Goal: Task Accomplishment & Management: Contribute content

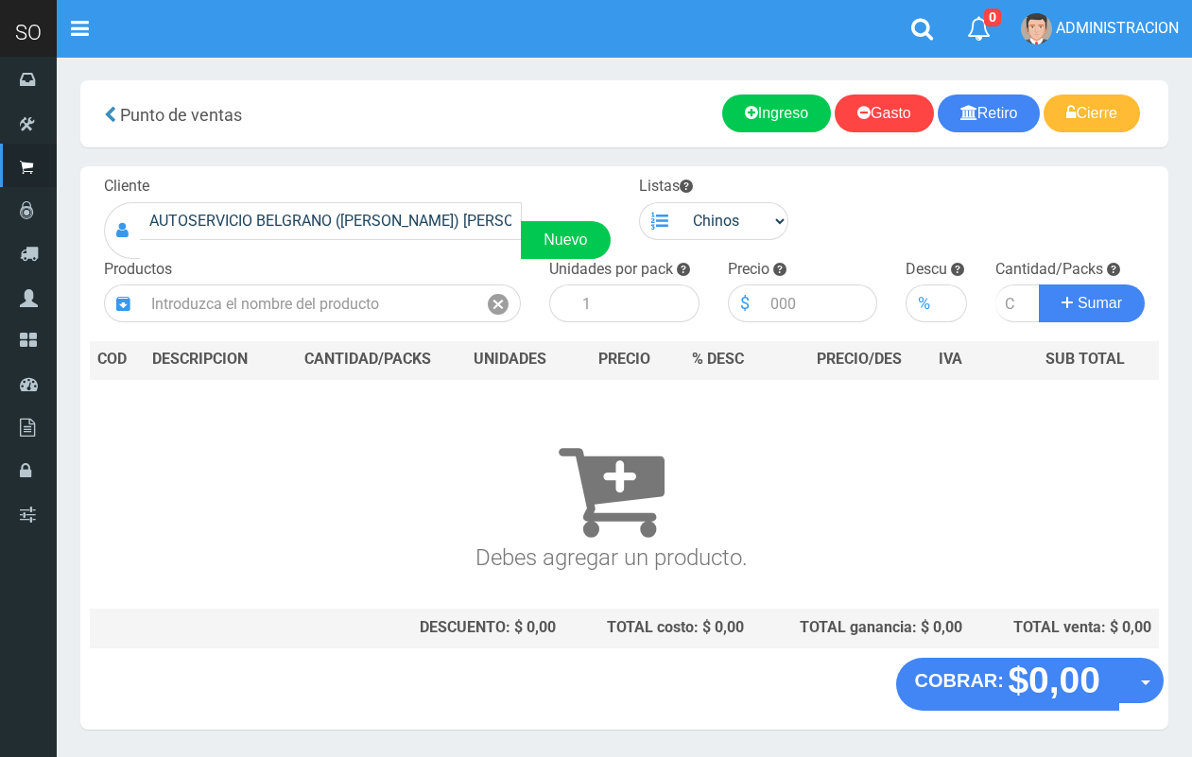
scroll to position [57, 0]
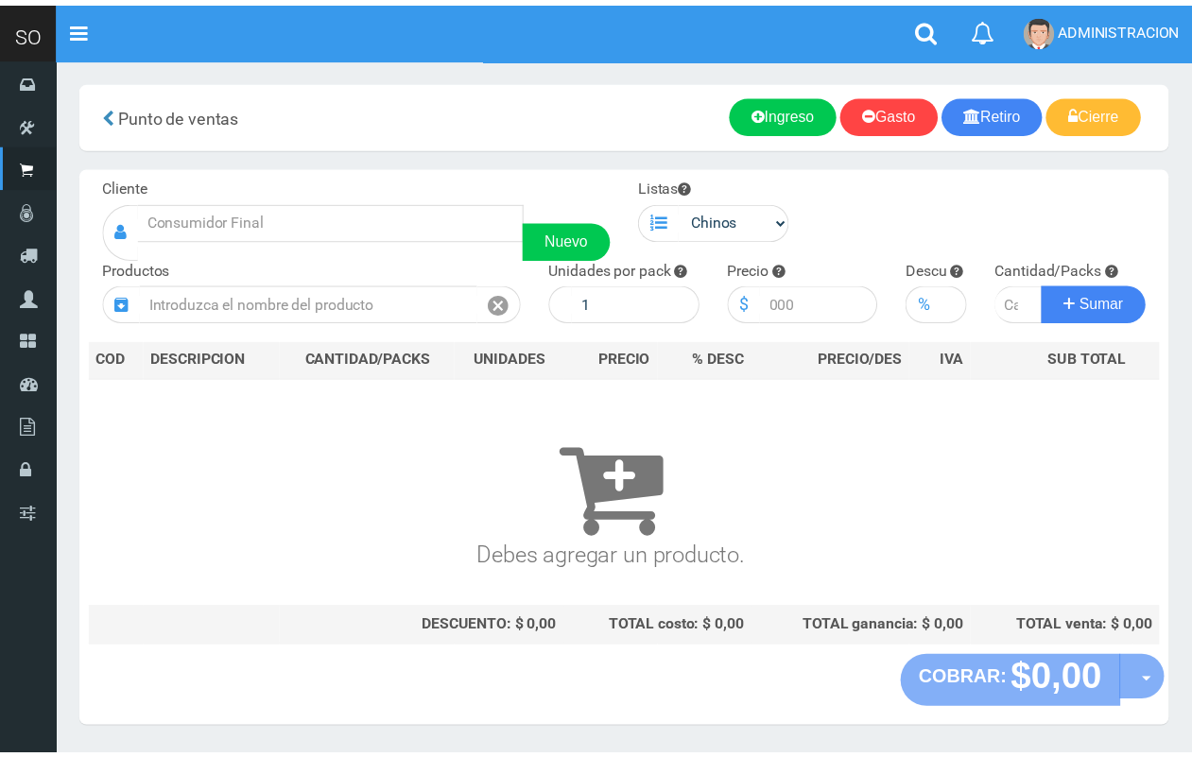
scroll to position [50, 0]
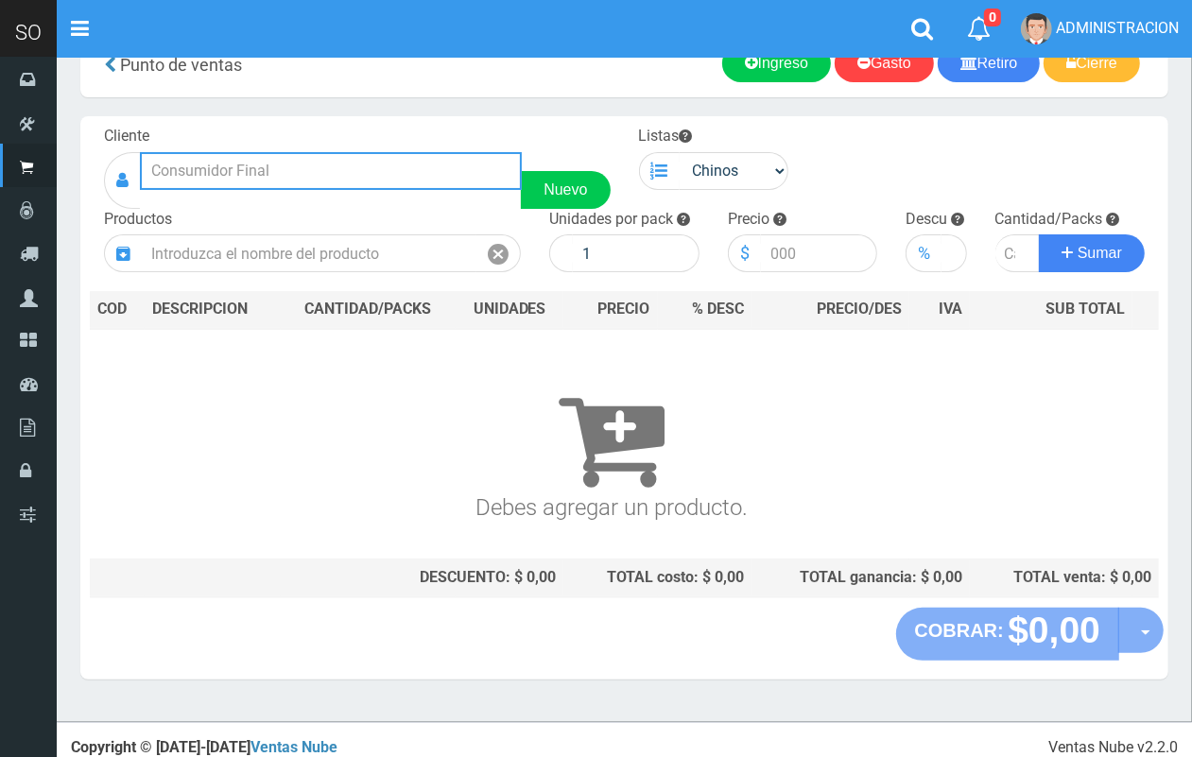
drag, startPoint x: 0, startPoint y: 0, endPoint x: 270, endPoint y: 175, distance: 322.0
click at [270, 175] on input "text" at bounding box center [331, 171] width 382 height 38
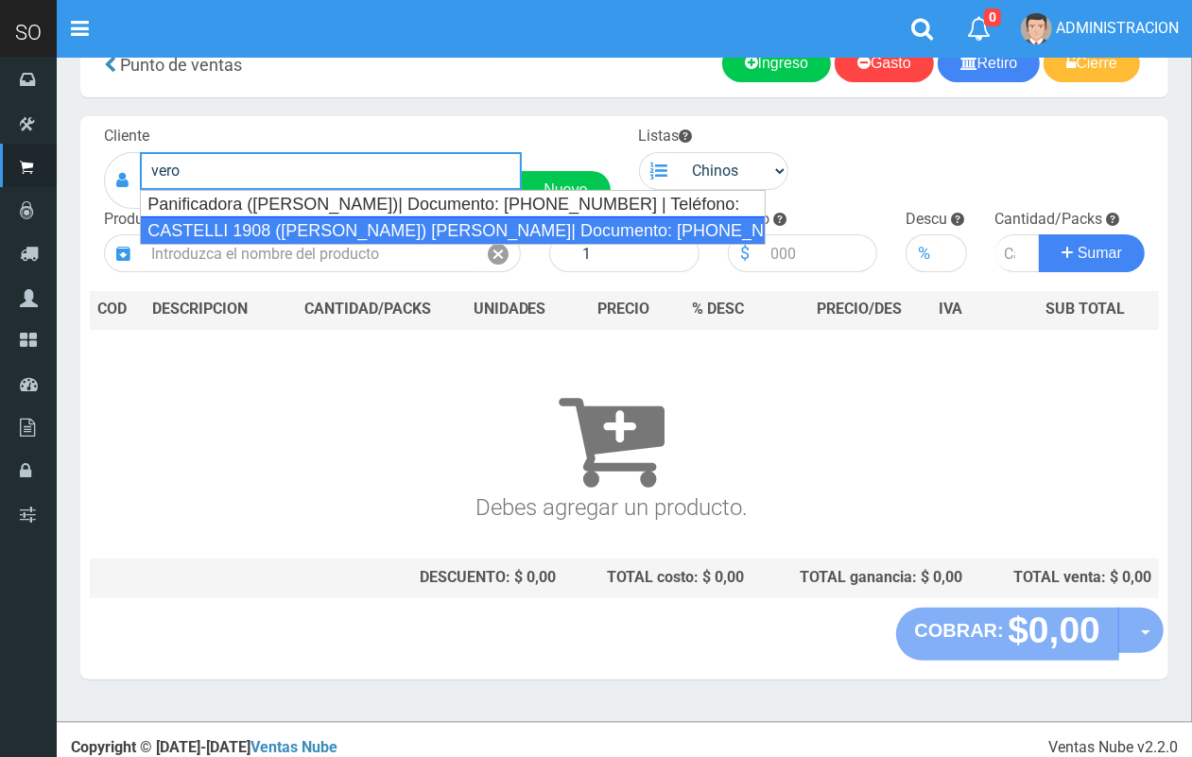
click at [321, 216] on div "CASTELLI 1908 ([PERSON_NAME]) [PERSON_NAME]| Documento: [PHONE_NUMBER] | Teléfo…" at bounding box center [453, 230] width 626 height 28
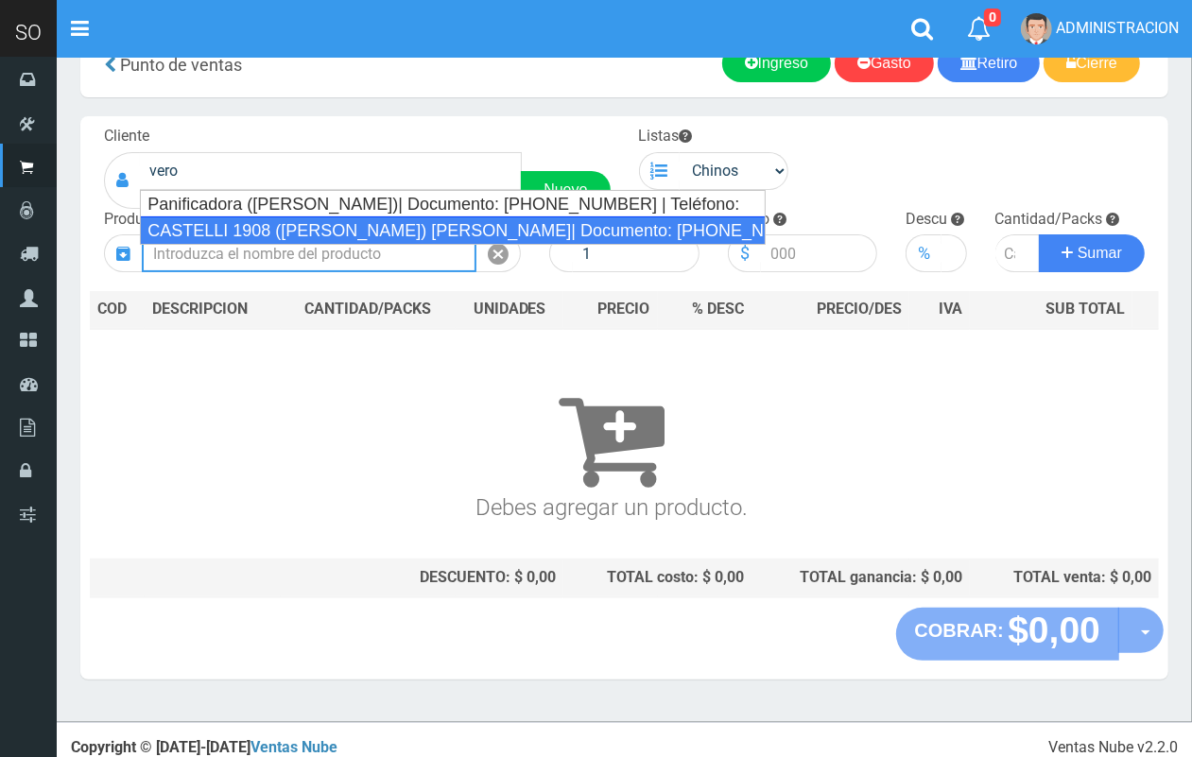
type input "CASTELLI 1908 ([PERSON_NAME]) [PERSON_NAME]| Documento: [PHONE_NUMBER] | Teléfo…"
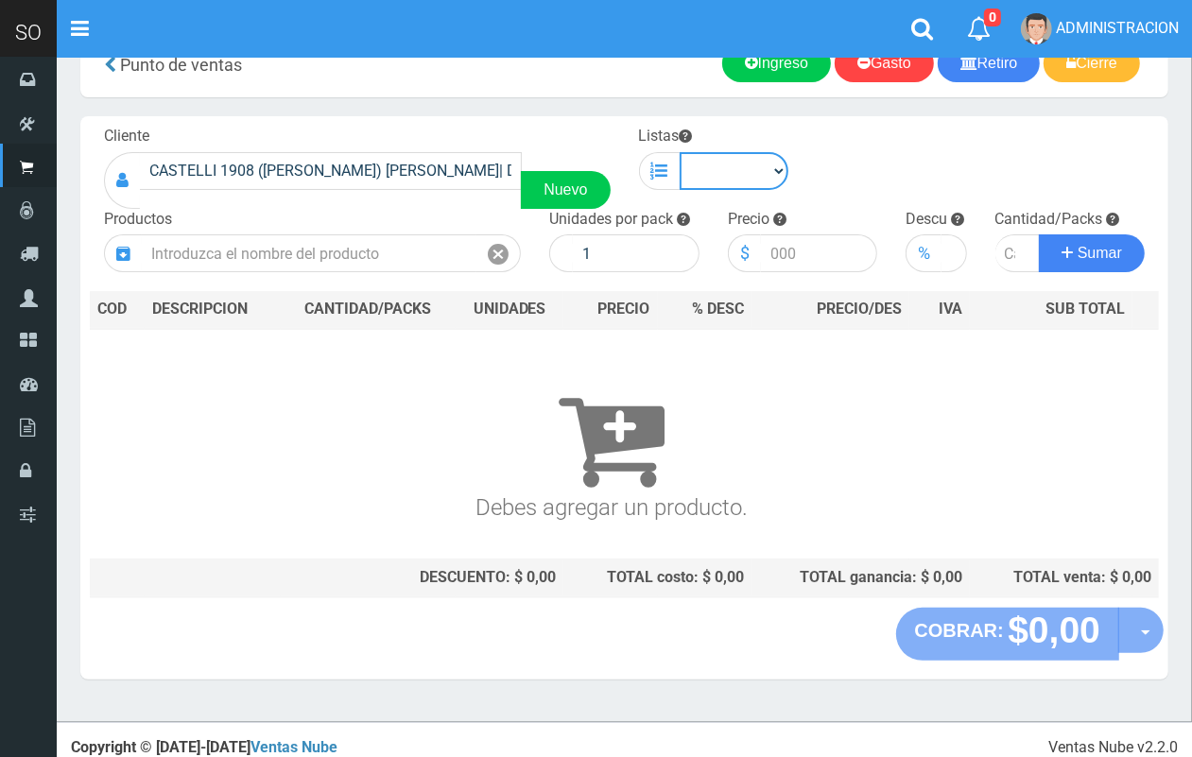
click at [715, 166] on select "Chinos . ." at bounding box center [735, 171] width 110 height 38
select select "1"
click at [680, 152] on select "Chinos . ." at bounding box center [735, 171] width 110 height 38
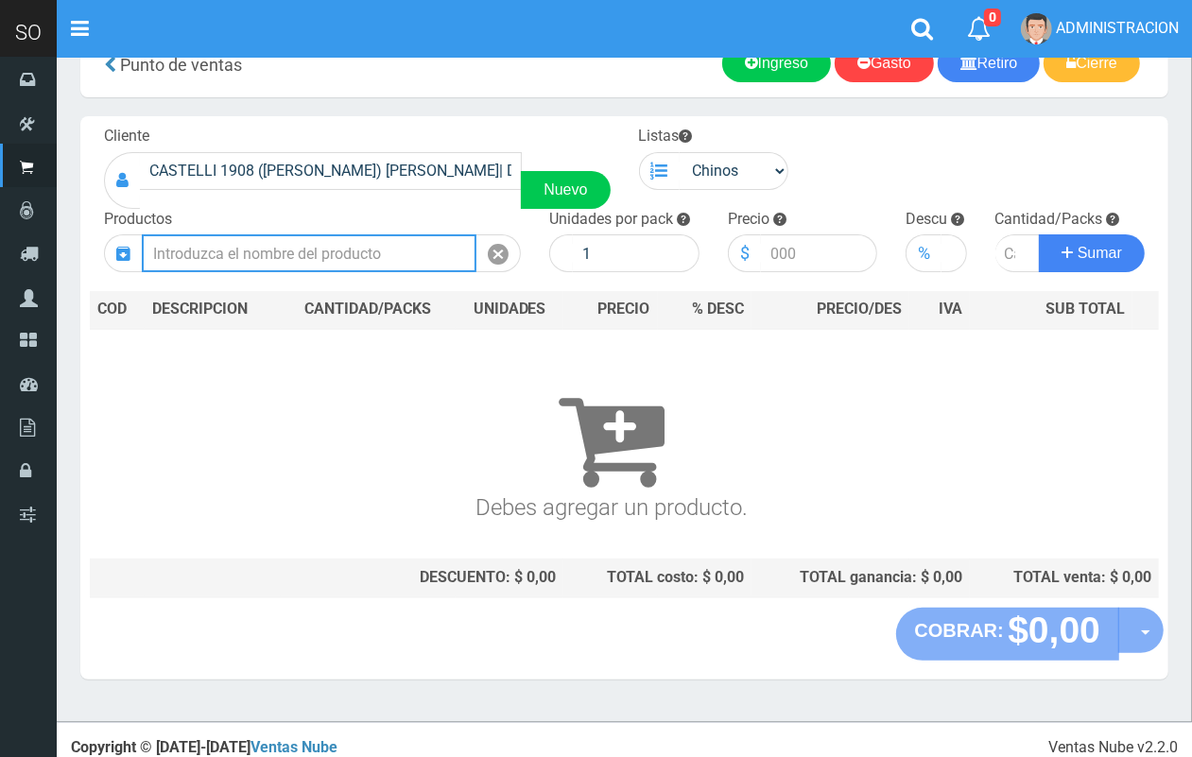
click at [341, 260] on input "text" at bounding box center [309, 253] width 335 height 38
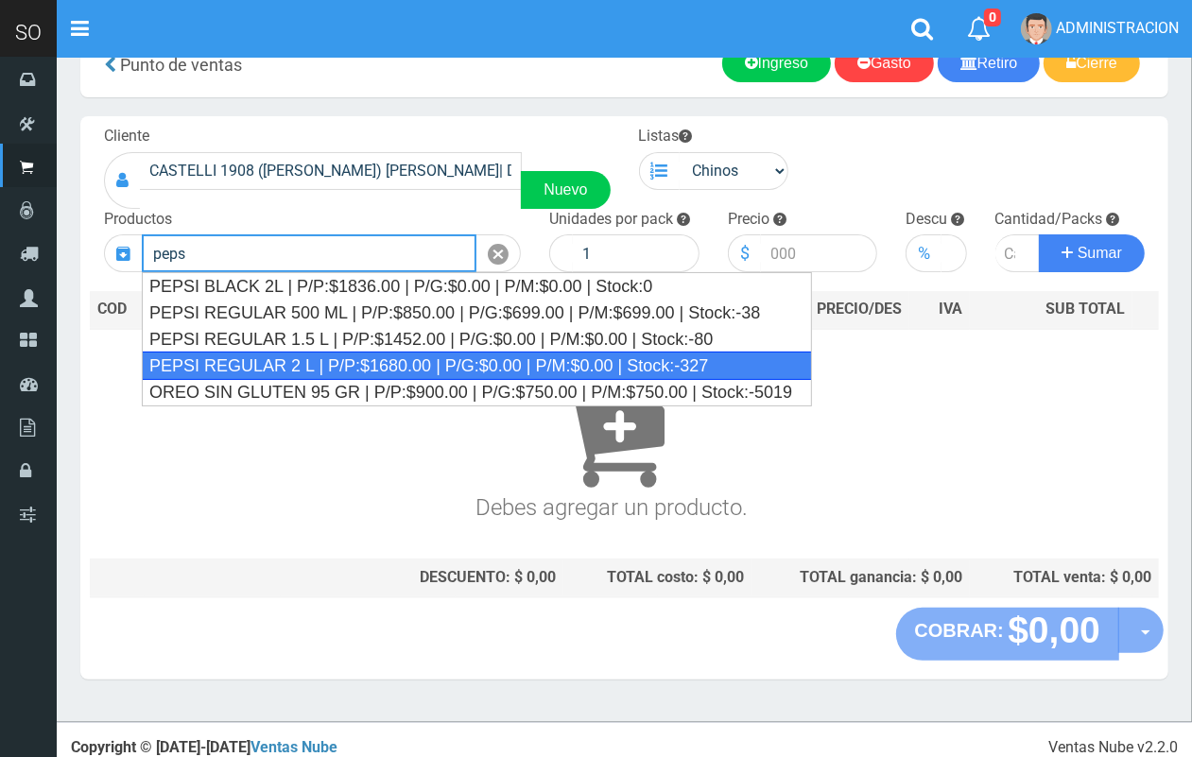
click at [399, 361] on div "PEPSI REGULAR 2 L | P/P:$1680.00 | P/G:$0.00 | P/M:$0.00 | Stock:-327" at bounding box center [477, 366] width 670 height 28
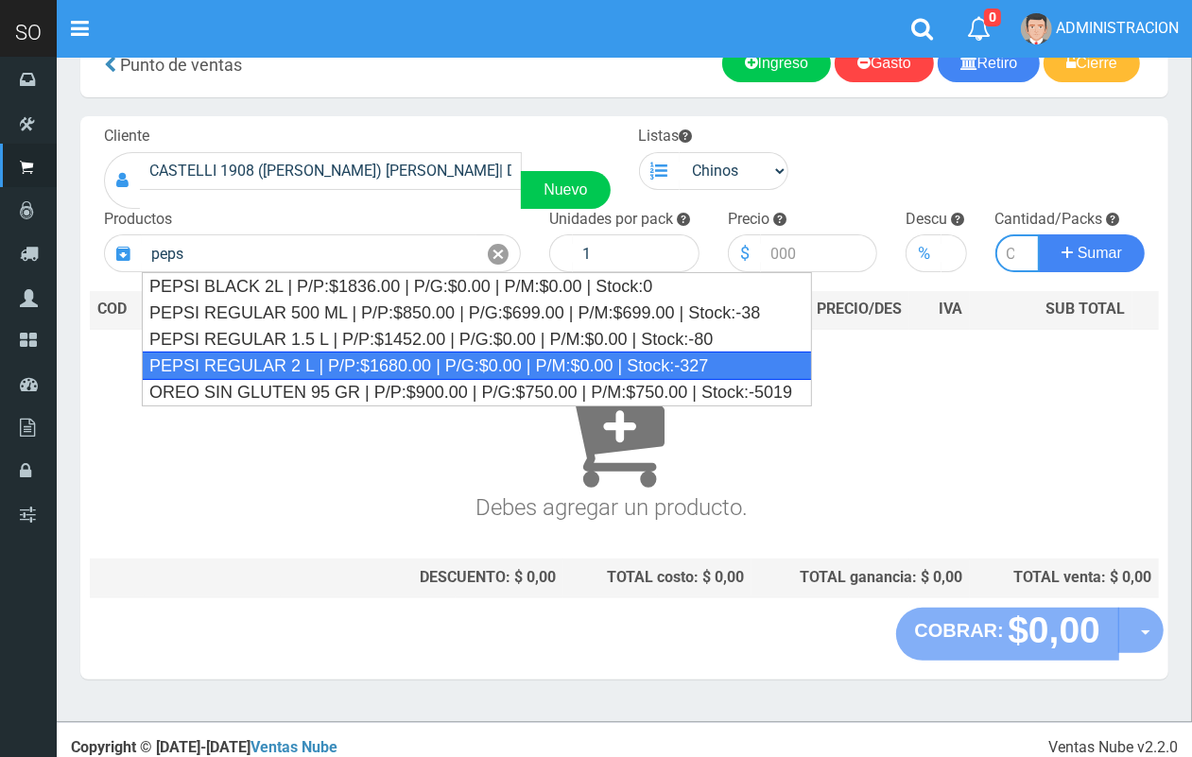
type input "PEPSI REGULAR 2 L | P/P:$1680.00 | P/G:$0.00 | P/M:$0.00 | Stock:-327"
type input "8"
type input "1680.00"
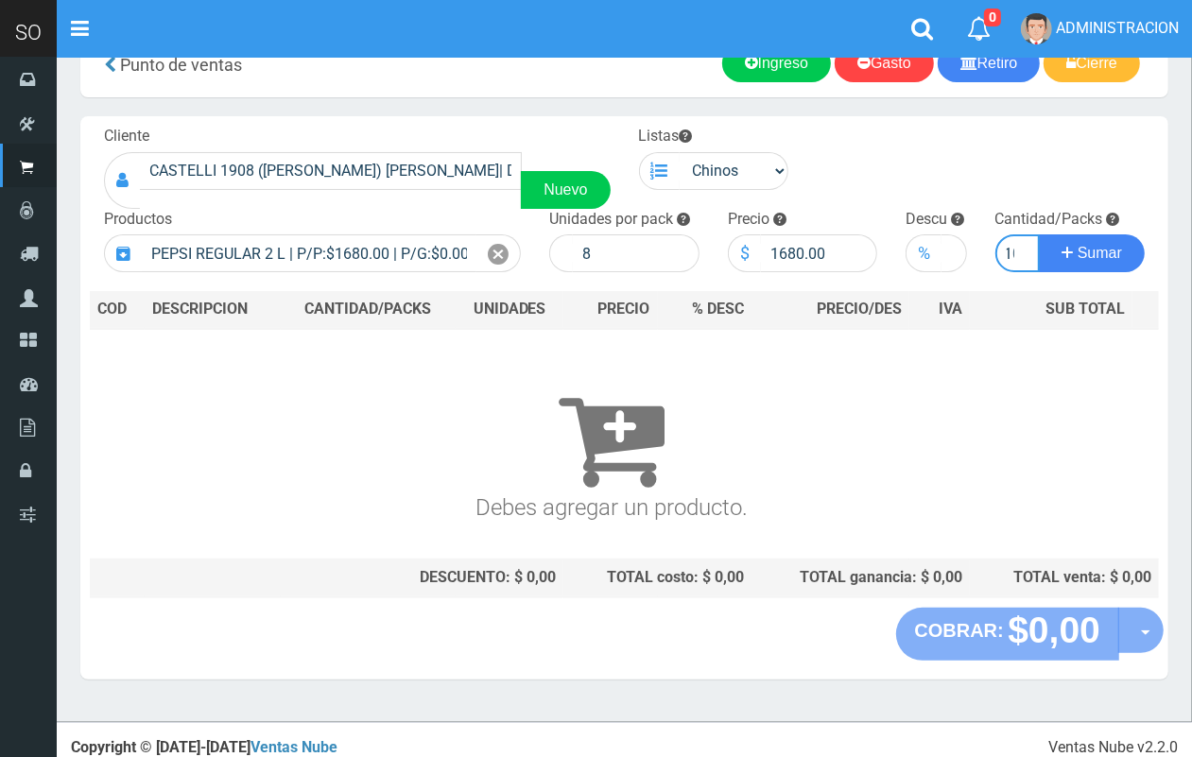
scroll to position [0, 10]
type input "10"
click at [1039, 234] on button "Sumar" at bounding box center [1092, 253] width 106 height 38
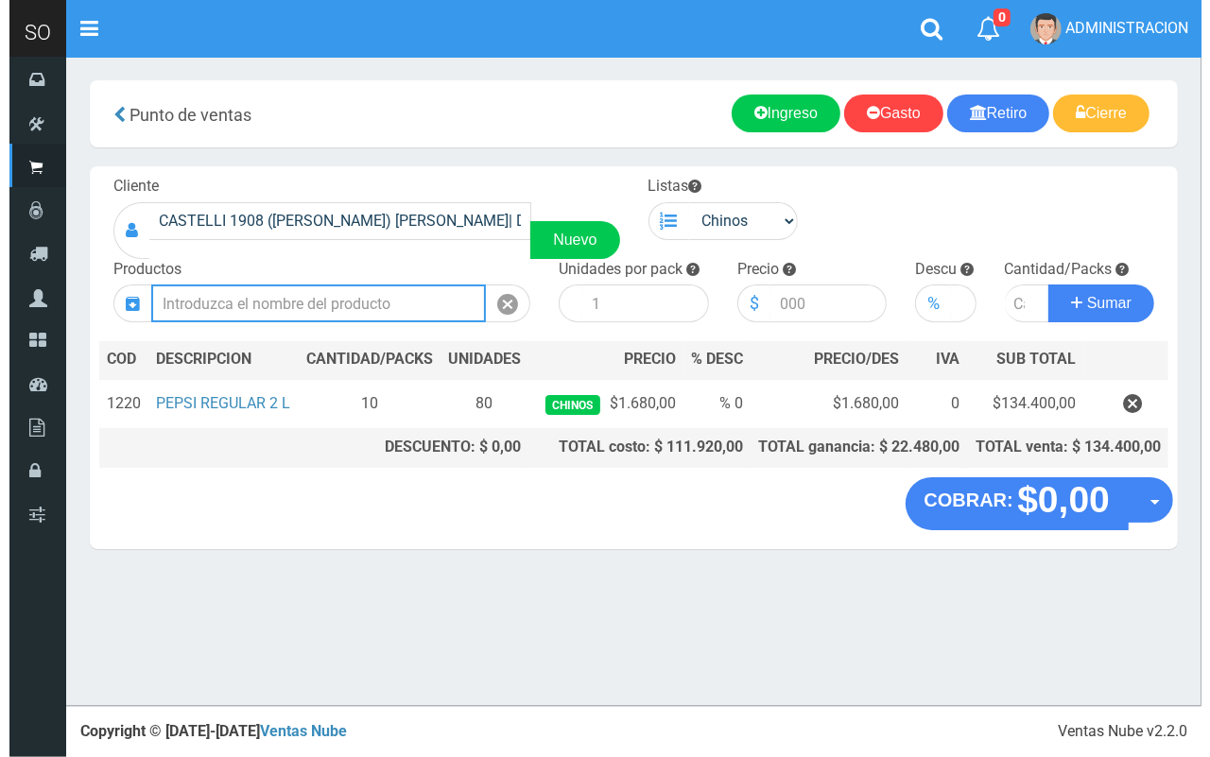
scroll to position [0, 0]
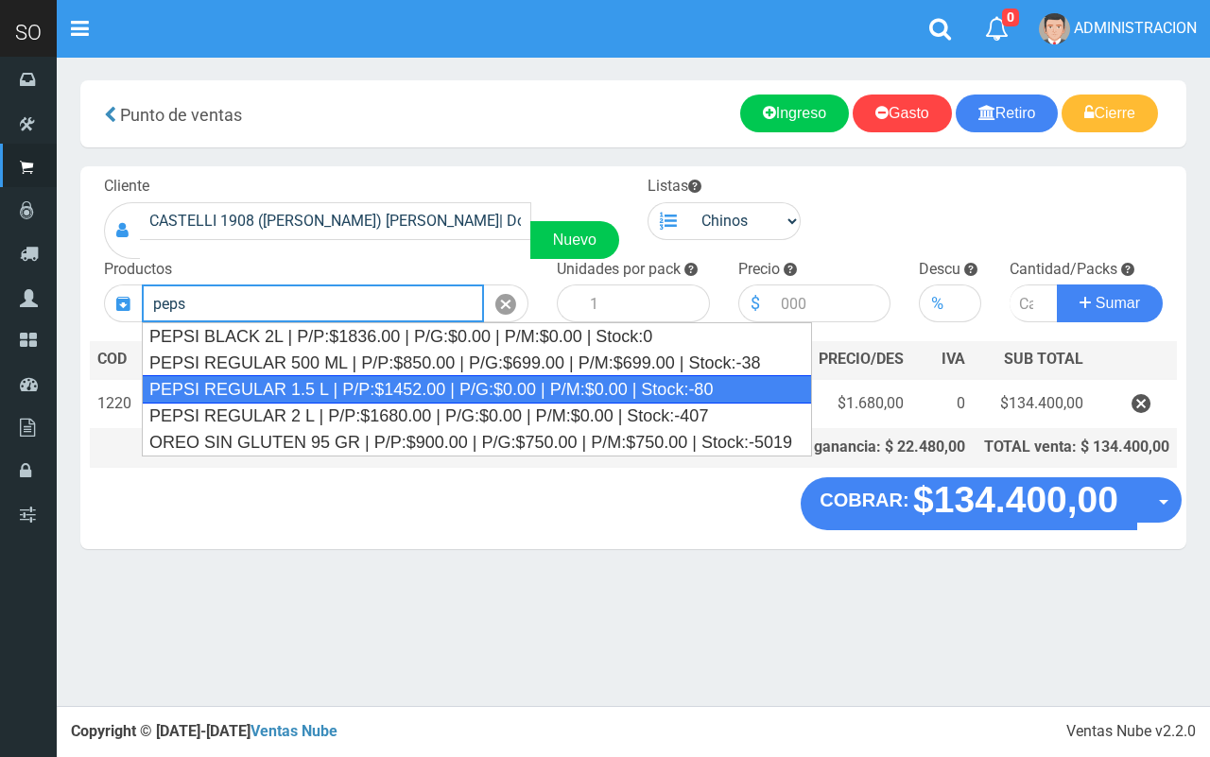
click at [485, 395] on div "PEPSI REGULAR 1.5 L | P/P:$1452.00 | P/G:$0.00 | P/M:$0.00 | Stock:-80" at bounding box center [477, 389] width 670 height 28
type input "PEPSI REGULAR 1.5 L | P/P:$1452.00 | P/G:$0.00 | P/M:$0.00 | Stock:-80"
type input "8"
type input "1452.00"
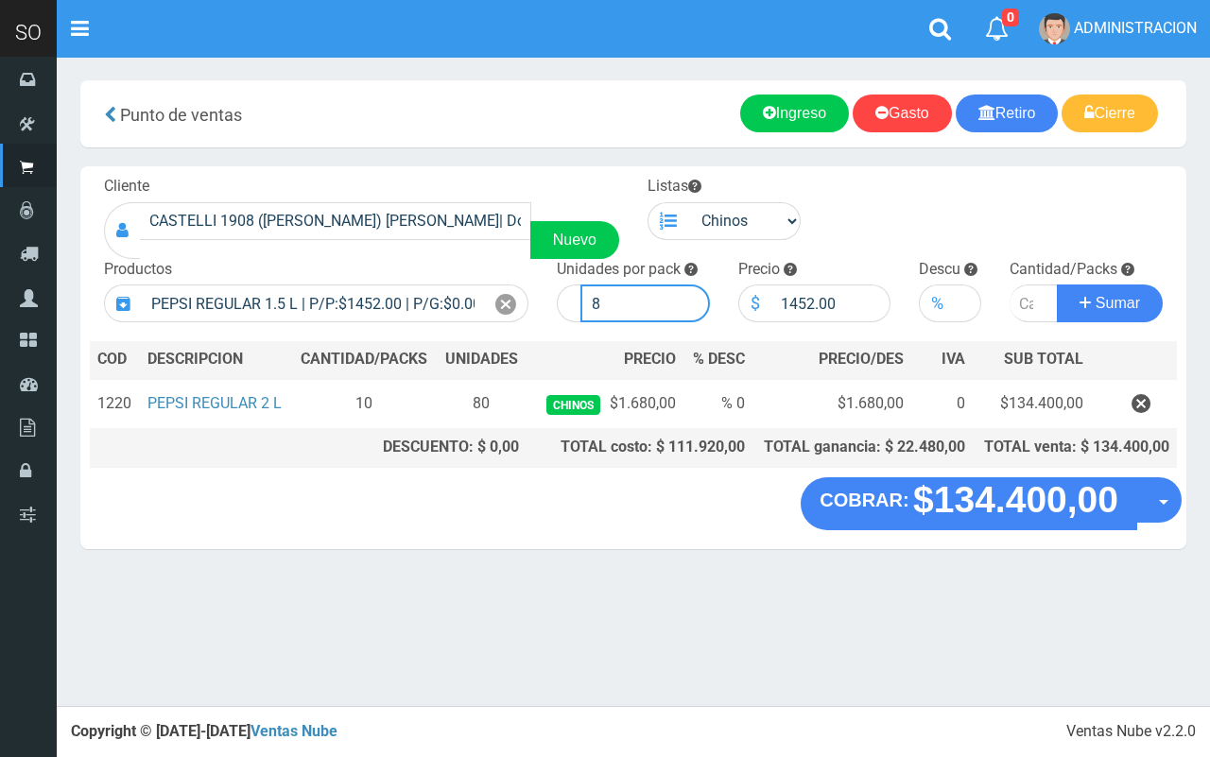
drag, startPoint x: 607, startPoint y: 307, endPoint x: 578, endPoint y: 300, distance: 29.3
click at [578, 300] on div "8" at bounding box center [633, 304] width 153 height 38
type input "6"
click at [1017, 307] on input "number" at bounding box center [1033, 304] width 48 height 38
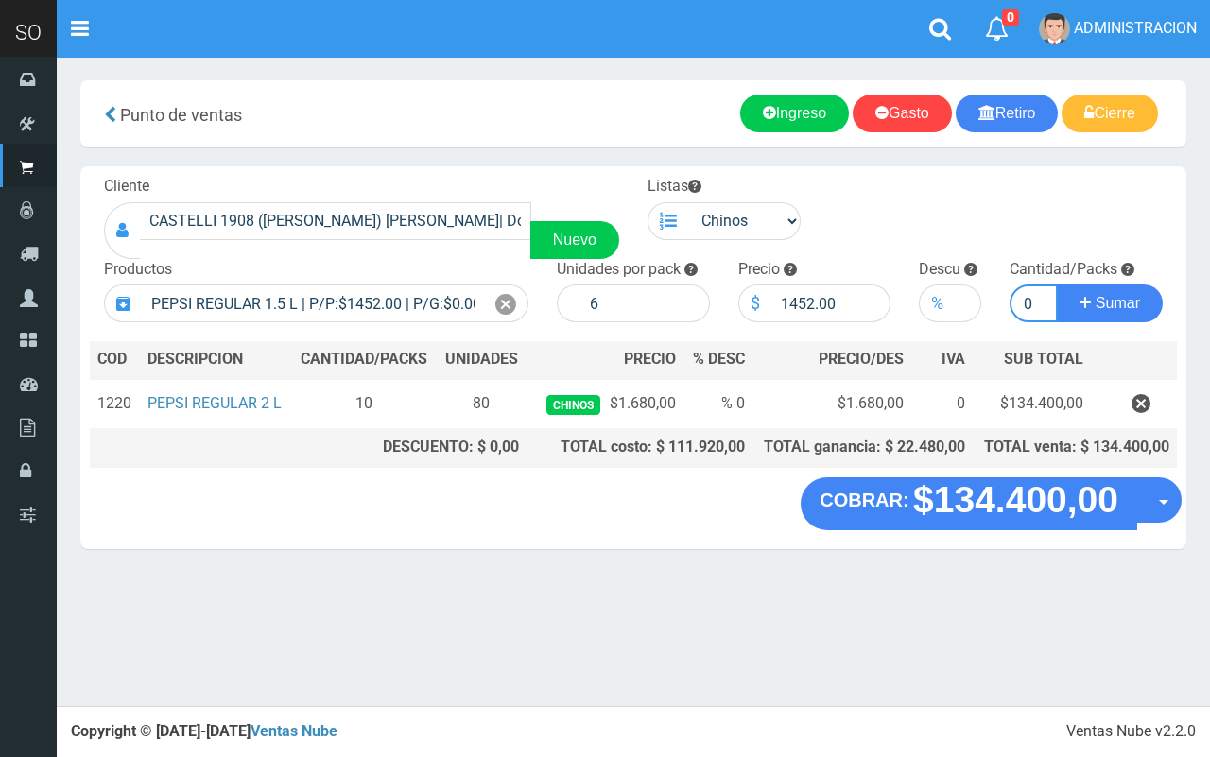
type input "10"
click at [1057, 285] on button "Sumar" at bounding box center [1110, 304] width 106 height 38
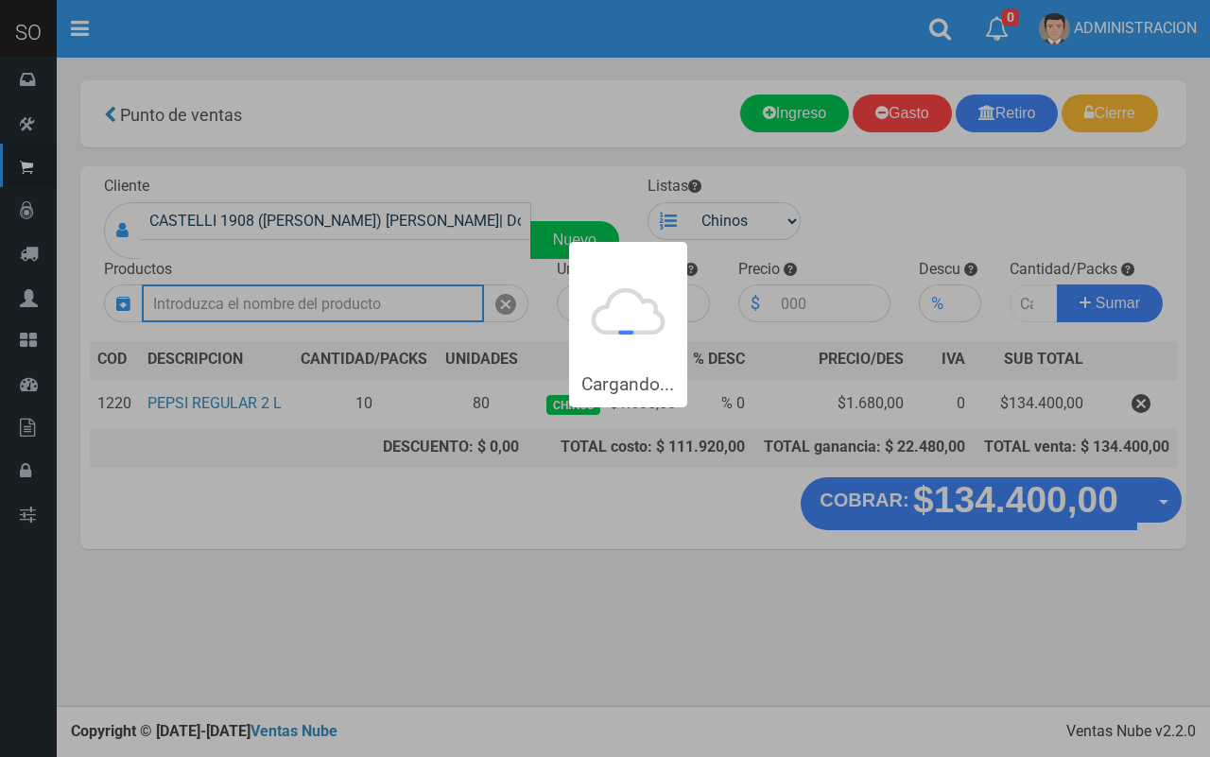
scroll to position [0, 0]
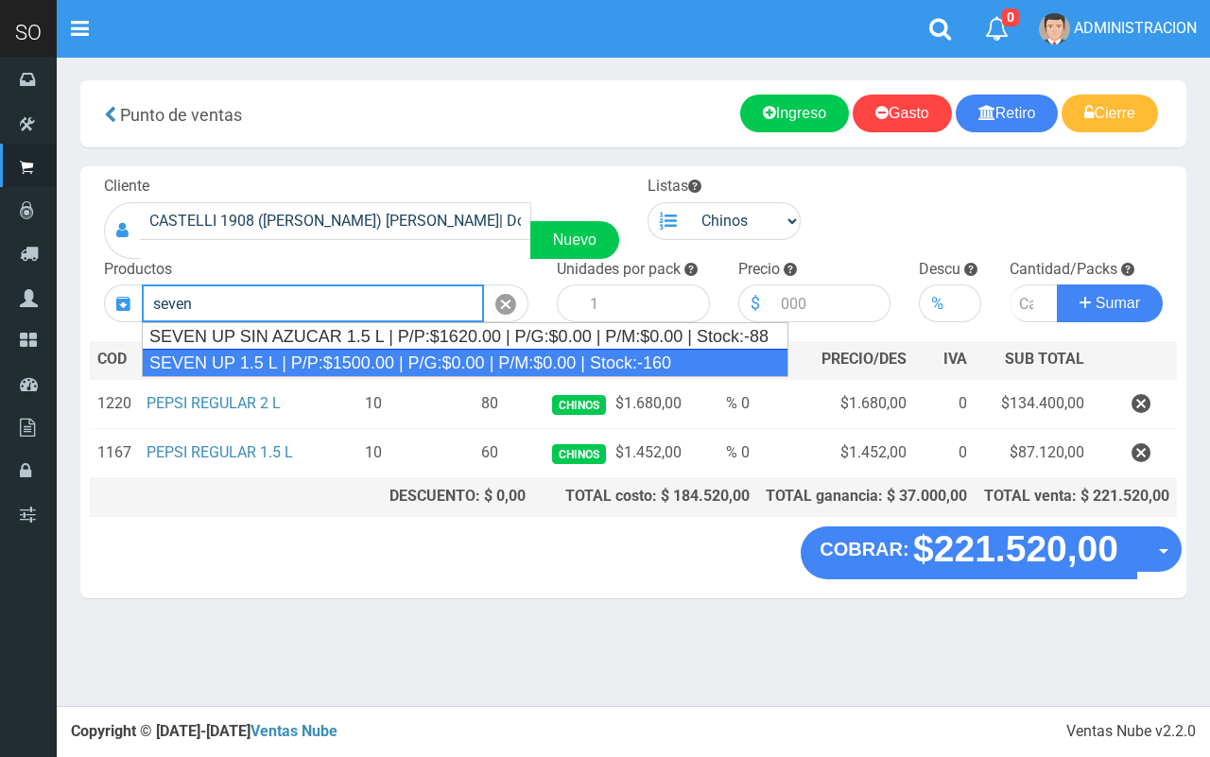
click at [430, 355] on div "SEVEN UP 1.5 L | P/P:$1500.00 | P/G:$0.00 | P/M:$0.00 | Stock:-160" at bounding box center [465, 363] width 647 height 28
type input "SEVEN UP 1.5 L | P/P:$1500.00 | P/G:$0.00 | P/M:$0.00 | Stock:-160"
type input "8"
type input "1500.00"
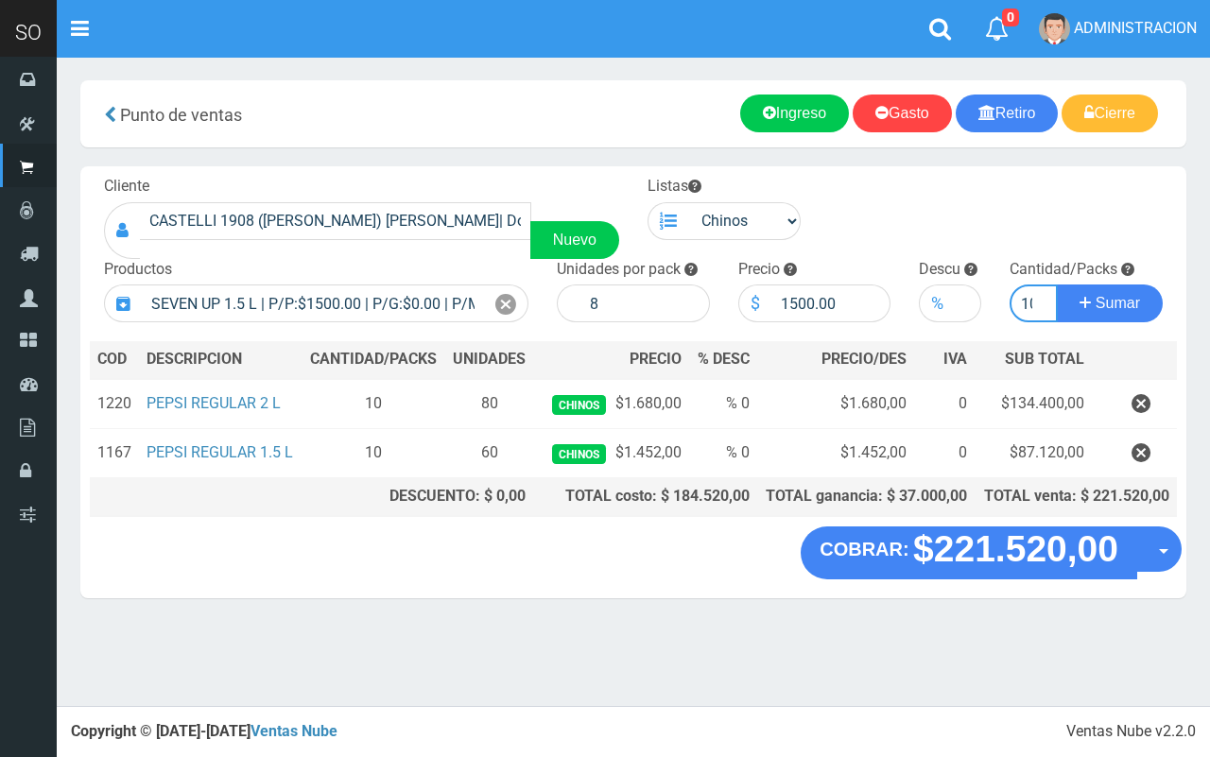
scroll to position [0, 8]
type input "10"
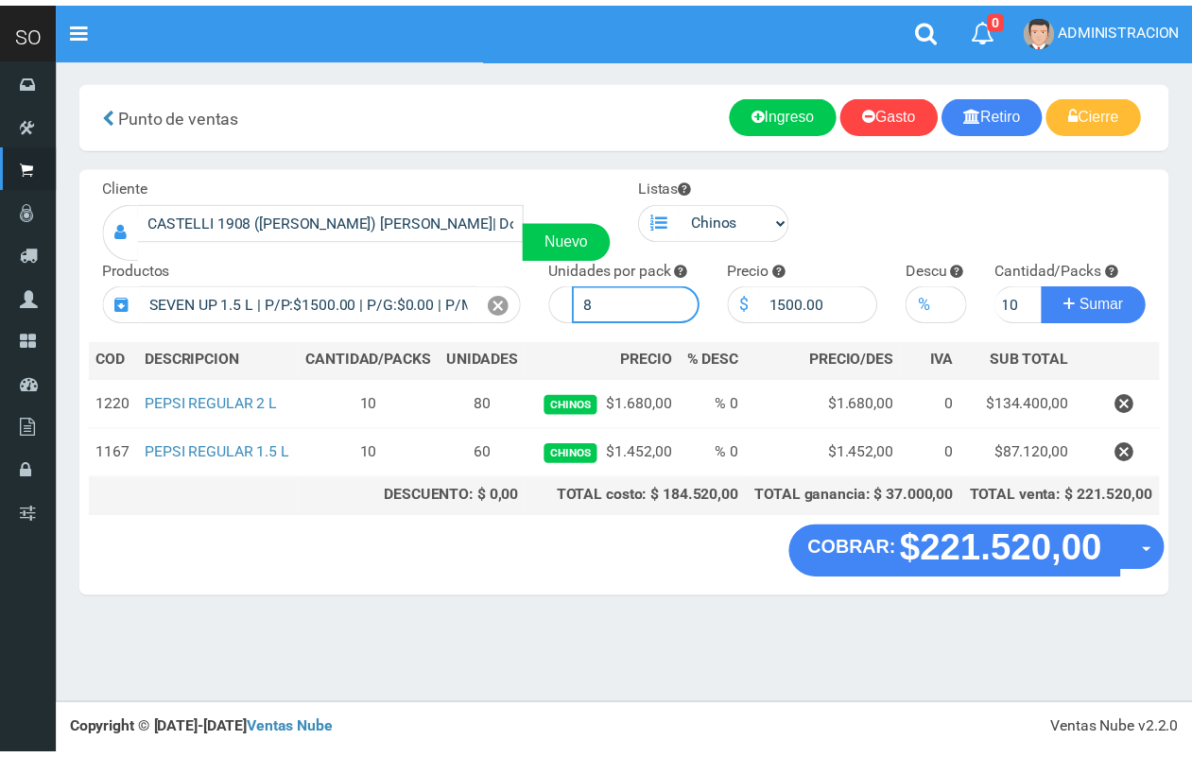
scroll to position [0, 0]
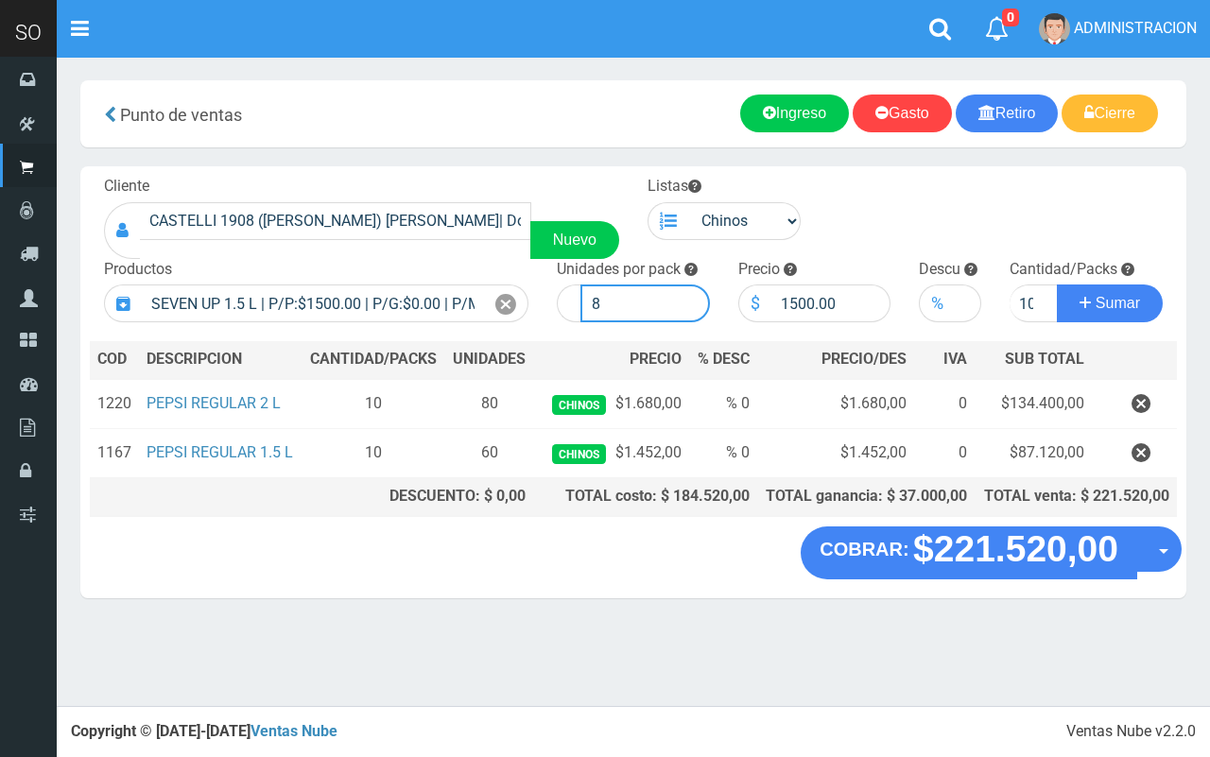
drag, startPoint x: 643, startPoint y: 319, endPoint x: 578, endPoint y: 315, distance: 64.4
click at [578, 315] on div "8" at bounding box center [633, 304] width 153 height 38
type input "6"
click at [1113, 295] on span "Sumar" at bounding box center [1117, 303] width 44 height 16
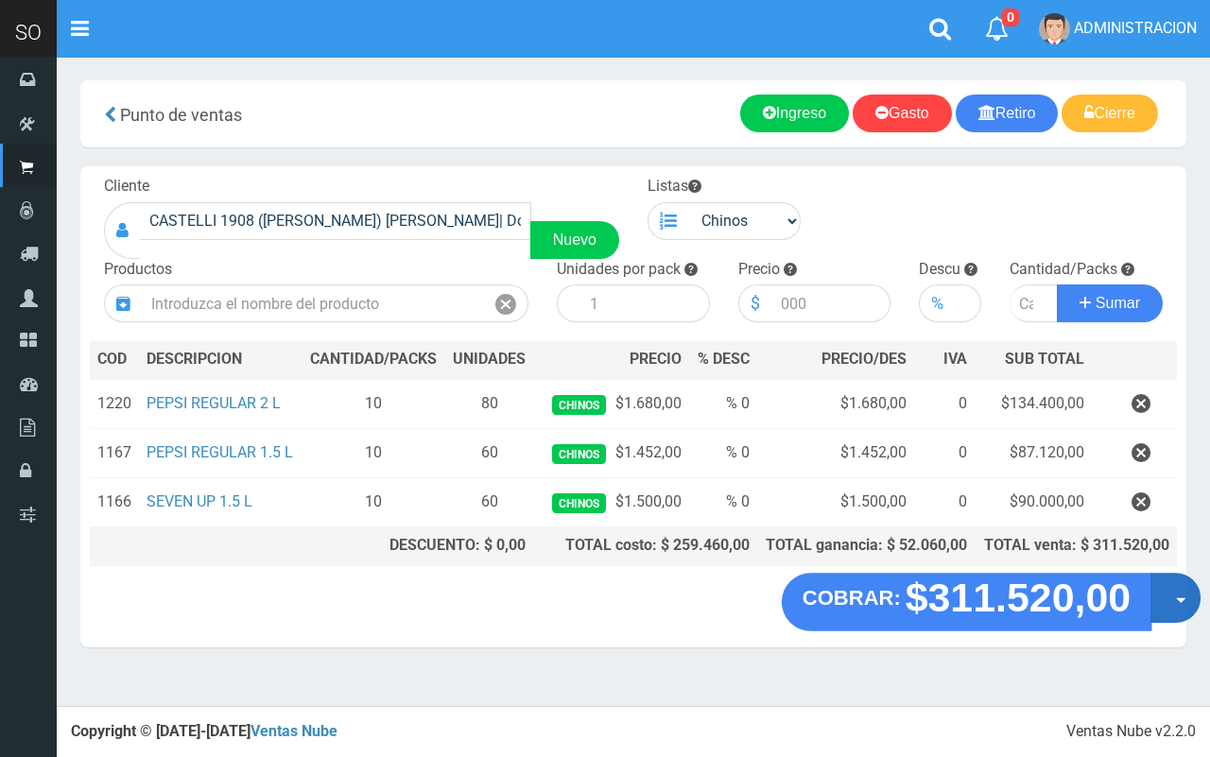
click at [1169, 600] on button "Opciones" at bounding box center [1175, 598] width 50 height 50
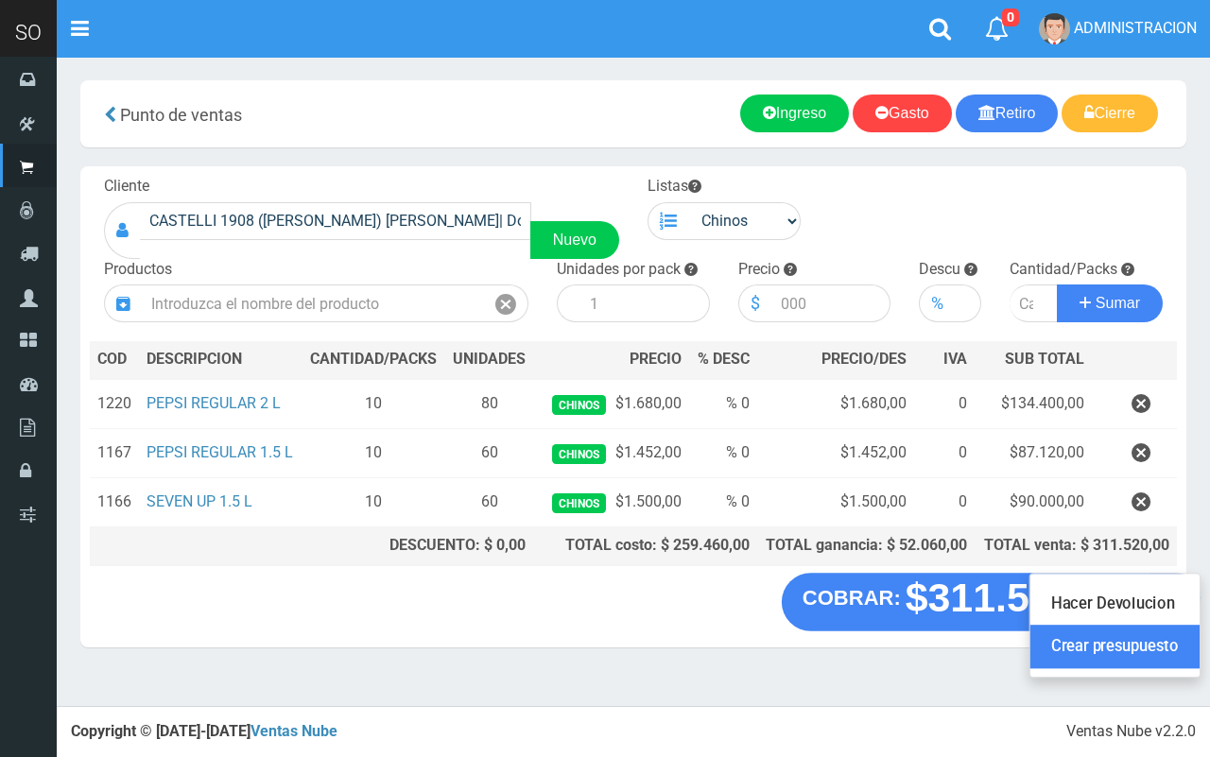
click at [1142, 668] on link "Crear presupuesto" at bounding box center [1114, 647] width 169 height 43
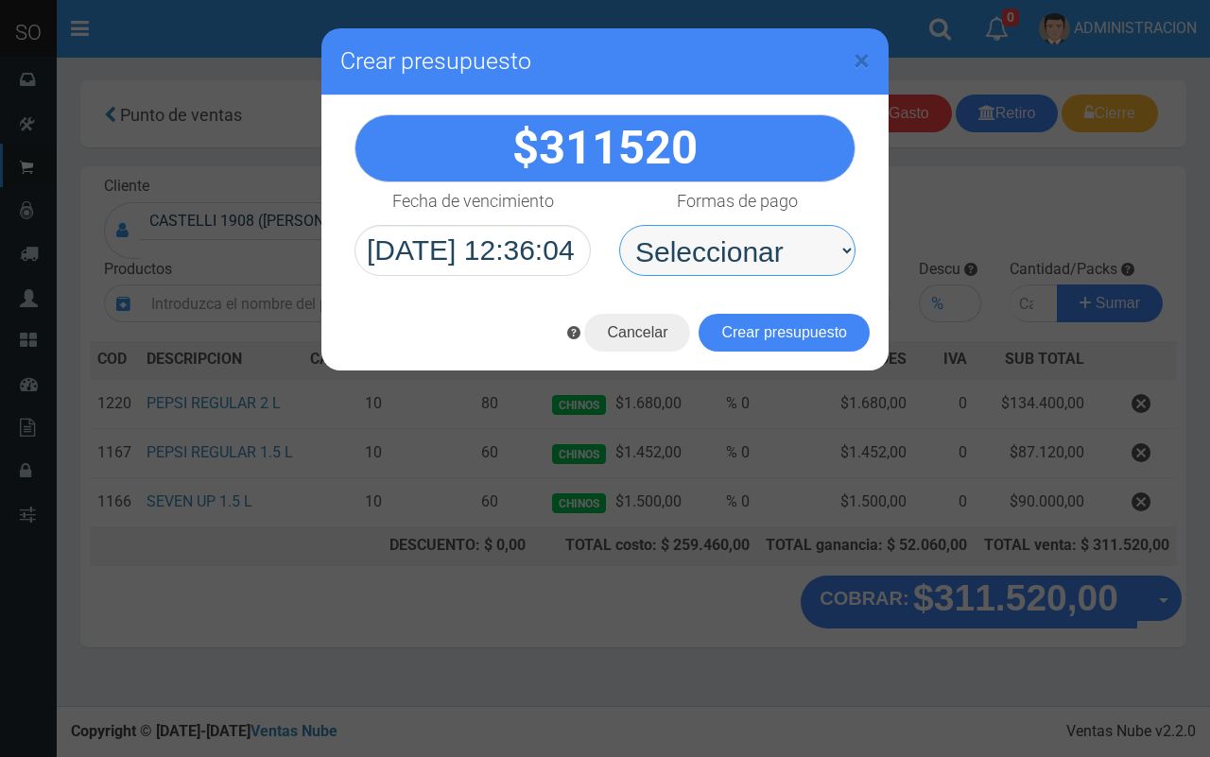
click at [787, 247] on select "Seleccionar Efectivo Tarjeta de Crédito Depósito Débito" at bounding box center [737, 250] width 236 height 51
select select "Efectivo"
click at [619, 225] on select "Seleccionar Efectivo Tarjeta de Crédito Depósito Débito" at bounding box center [737, 250] width 236 height 51
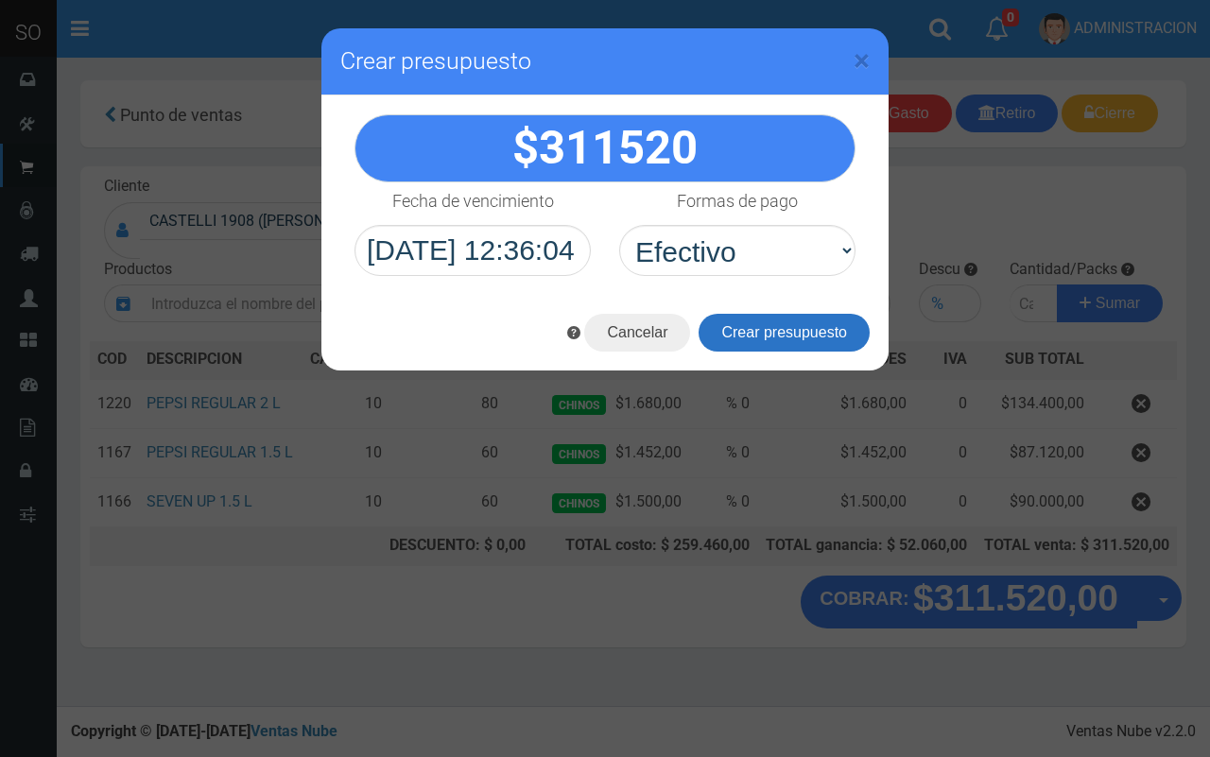
click at [799, 333] on button "Crear presupuesto" at bounding box center [784, 333] width 171 height 38
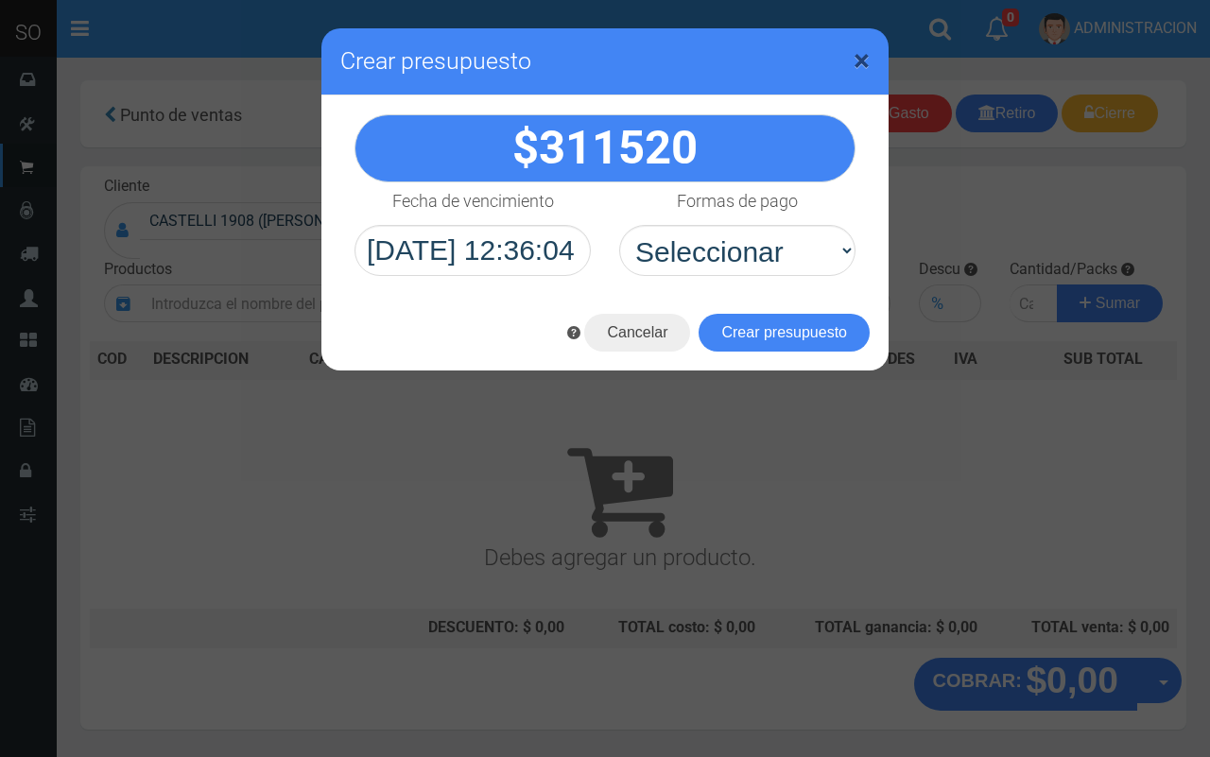
click at [861, 60] on span "×" at bounding box center [862, 61] width 16 height 36
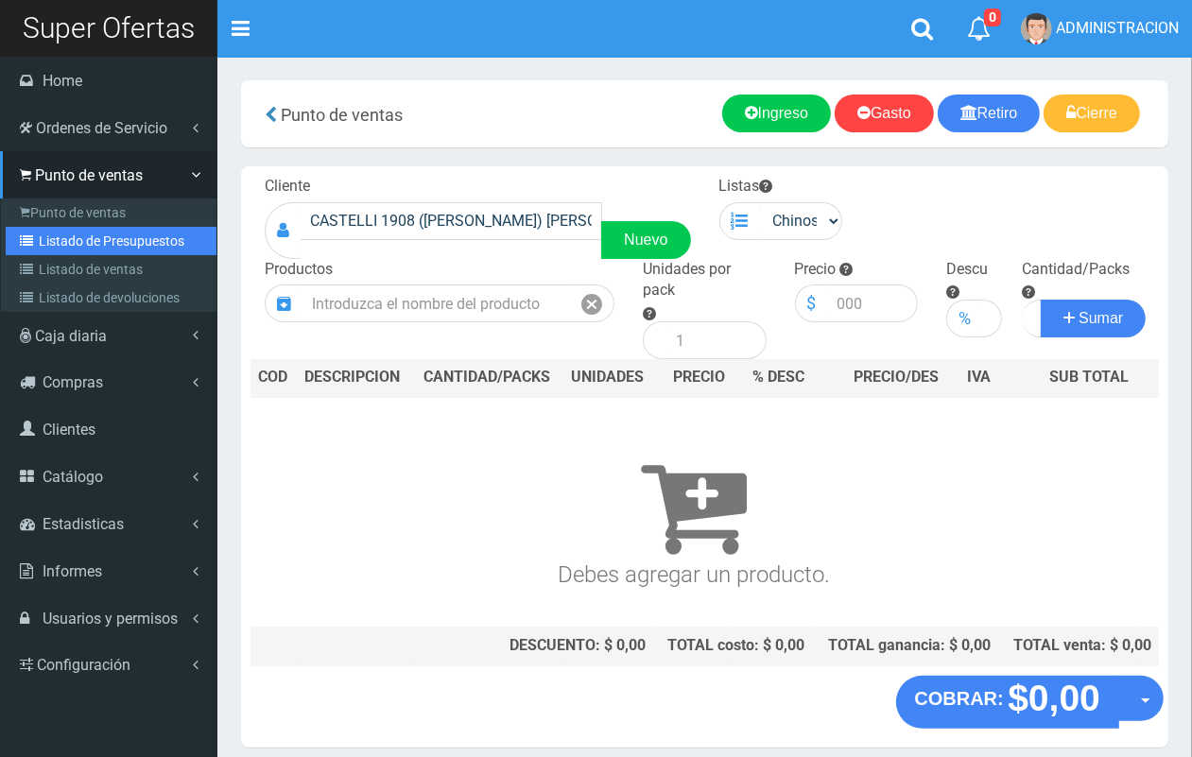
click at [82, 239] on link "Listado de Presupuestos" at bounding box center [111, 241] width 211 height 28
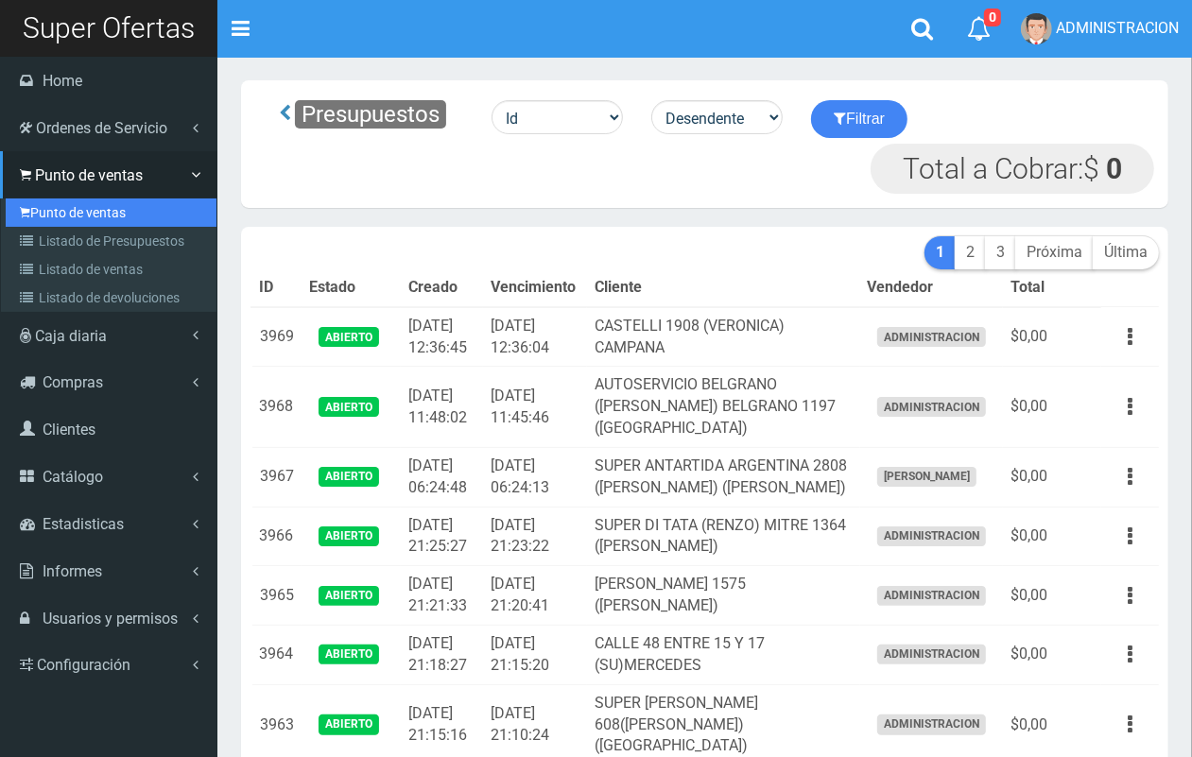
click at [66, 218] on link "Punto de ventas" at bounding box center [111, 212] width 211 height 28
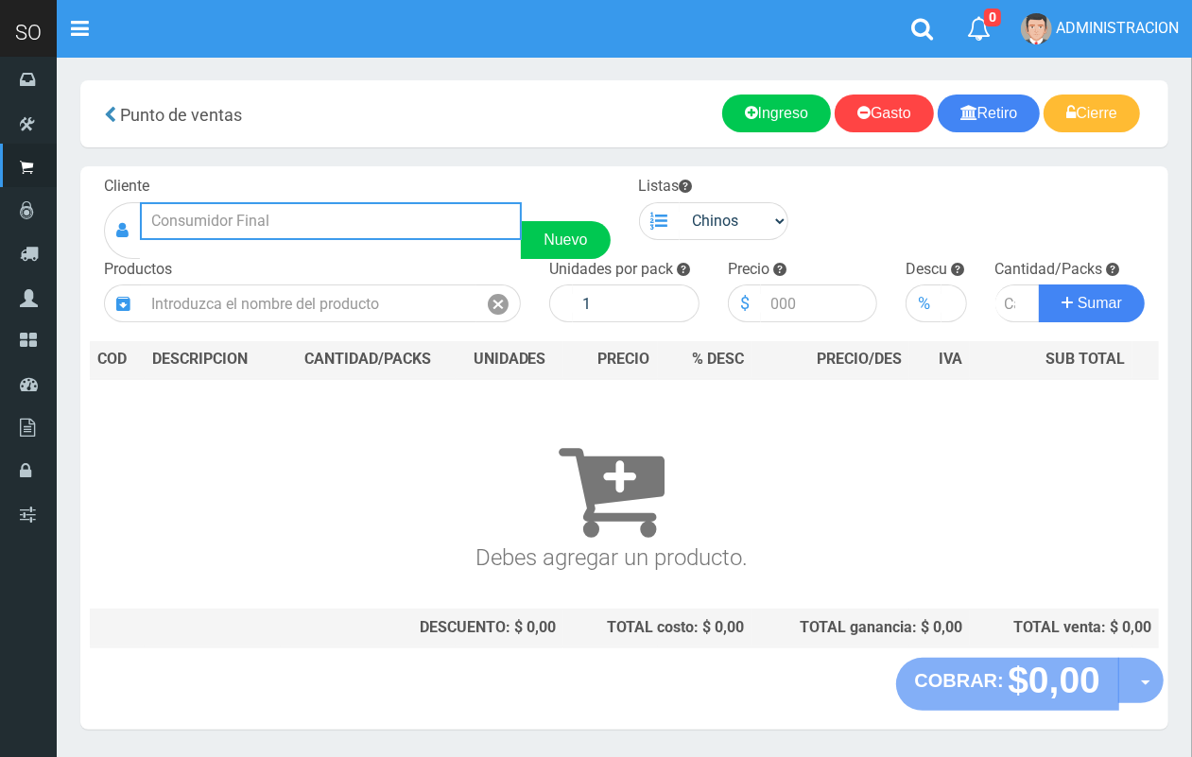
click at [337, 227] on input "text" at bounding box center [331, 221] width 382 height 38
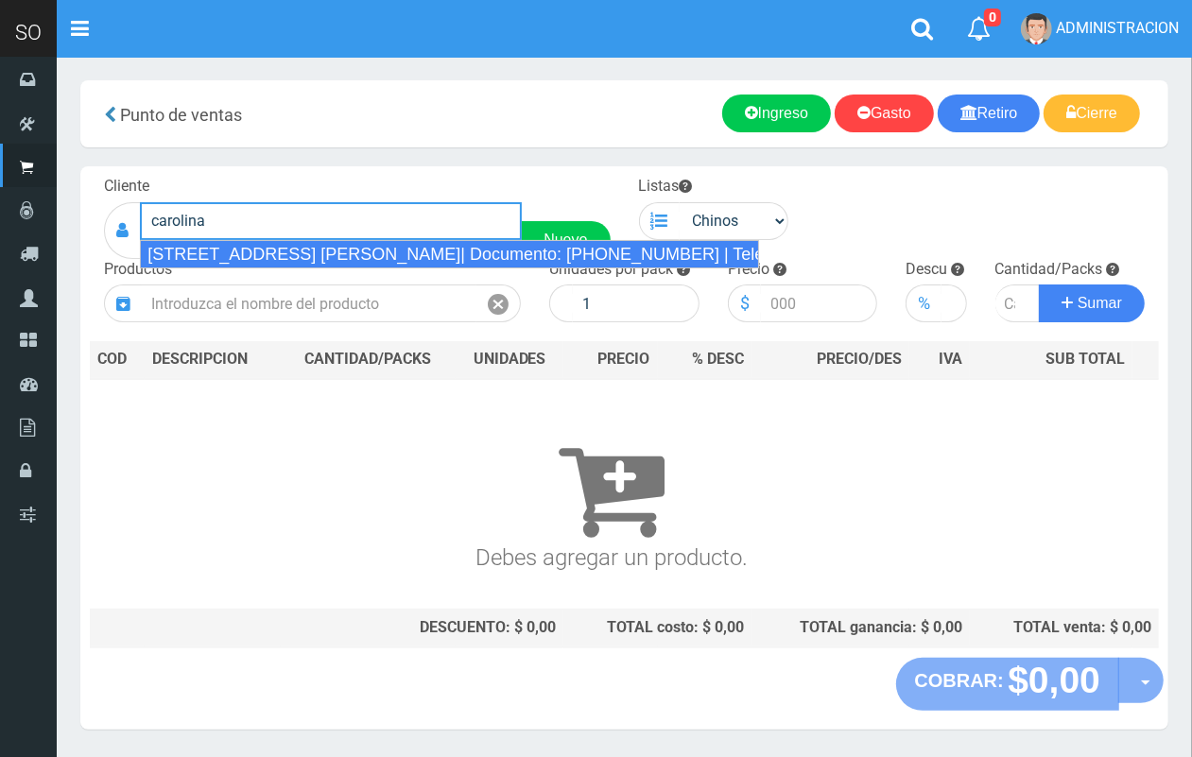
drag, startPoint x: 336, startPoint y: 246, endPoint x: 839, endPoint y: 178, distance: 507.4
click at [340, 247] on div "[STREET_ADDRESS] [PERSON_NAME]| Documento: [PHONE_NUMBER] | Teléfono:" at bounding box center [449, 254] width 619 height 28
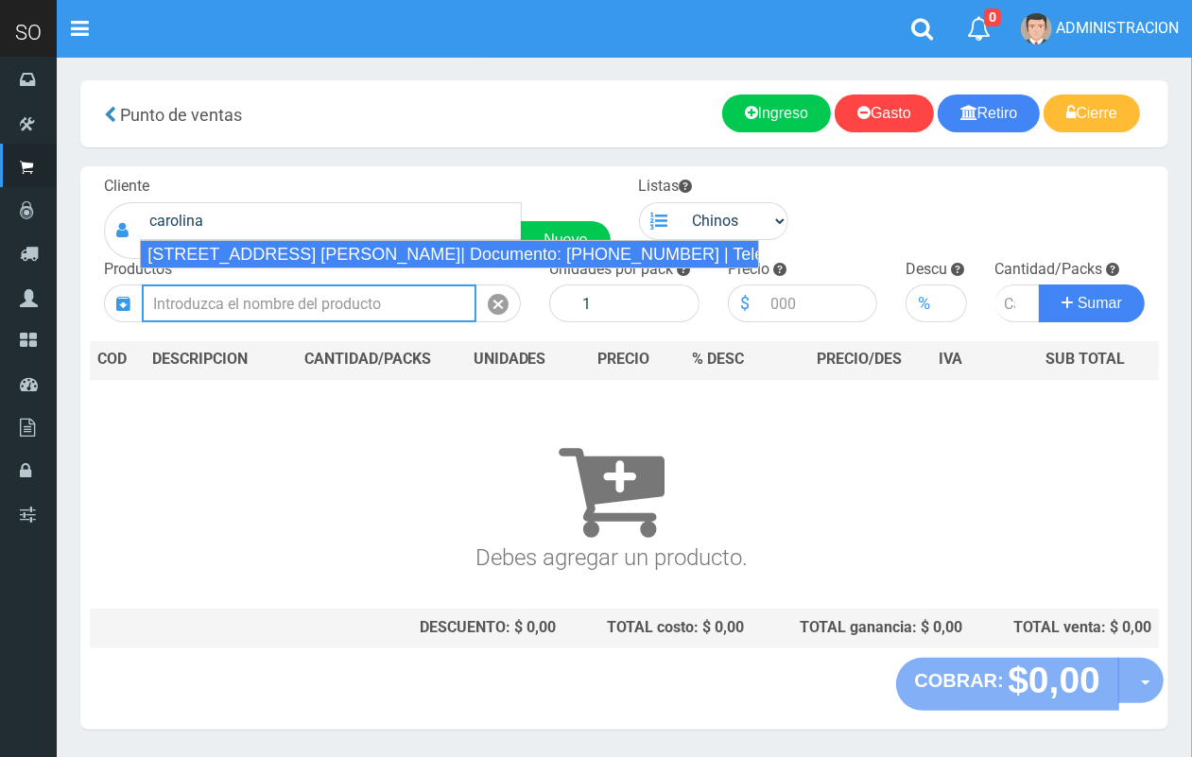
type input "[STREET_ADDRESS] [PERSON_NAME]| Documento: [PHONE_NUMBER] | Teléfono:"
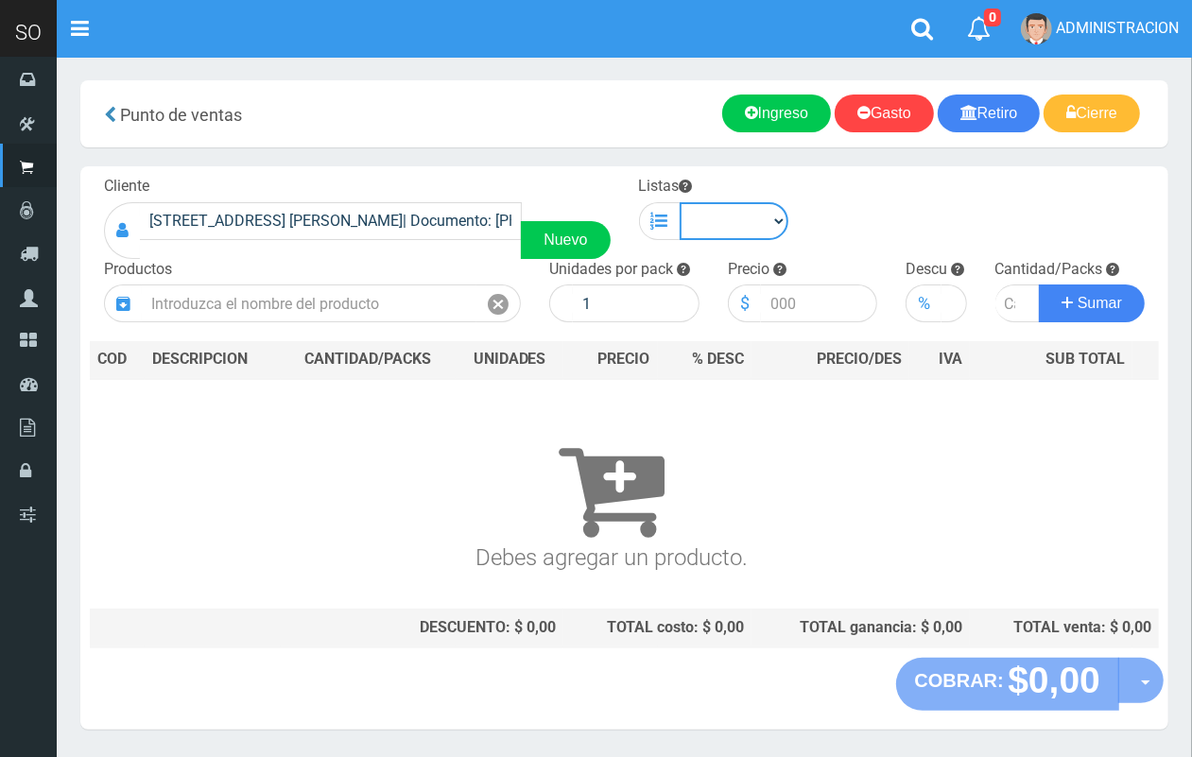
click at [754, 205] on select "Chinos . ." at bounding box center [735, 221] width 110 height 38
select select "1"
click at [680, 202] on select "Chinos . ." at bounding box center [735, 221] width 110 height 38
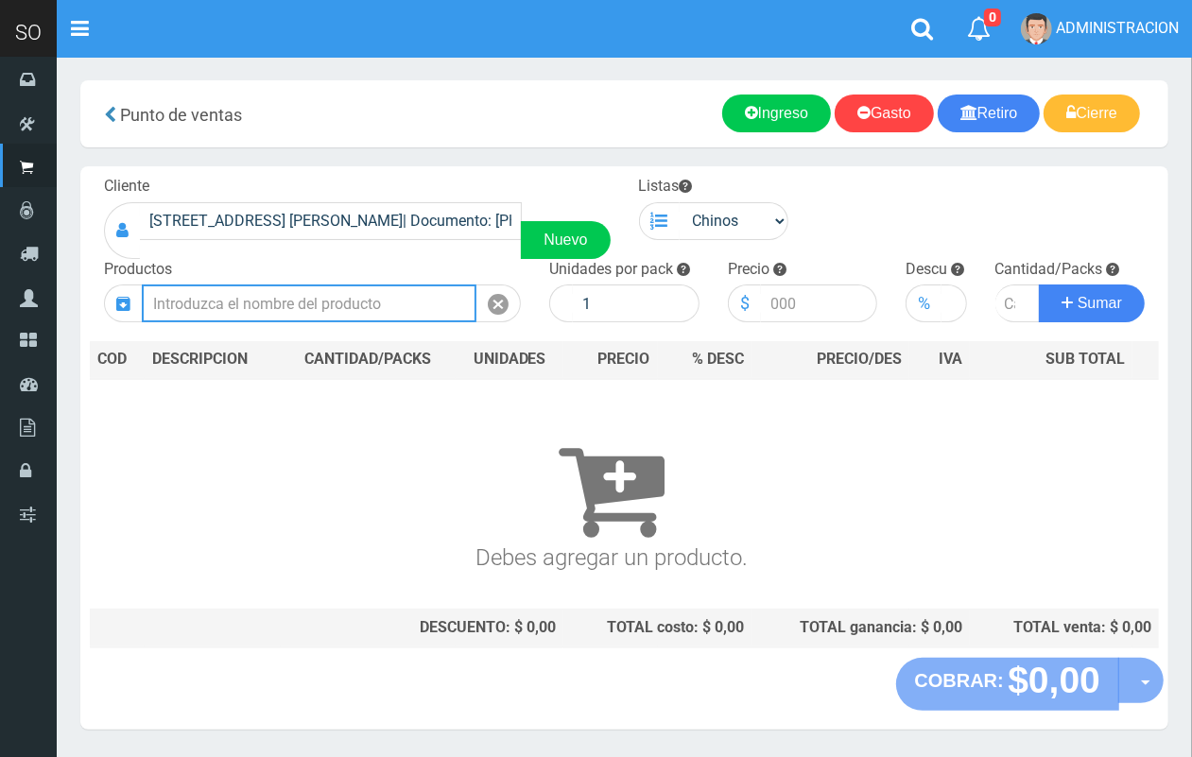
click at [369, 309] on input "text" at bounding box center [309, 304] width 335 height 38
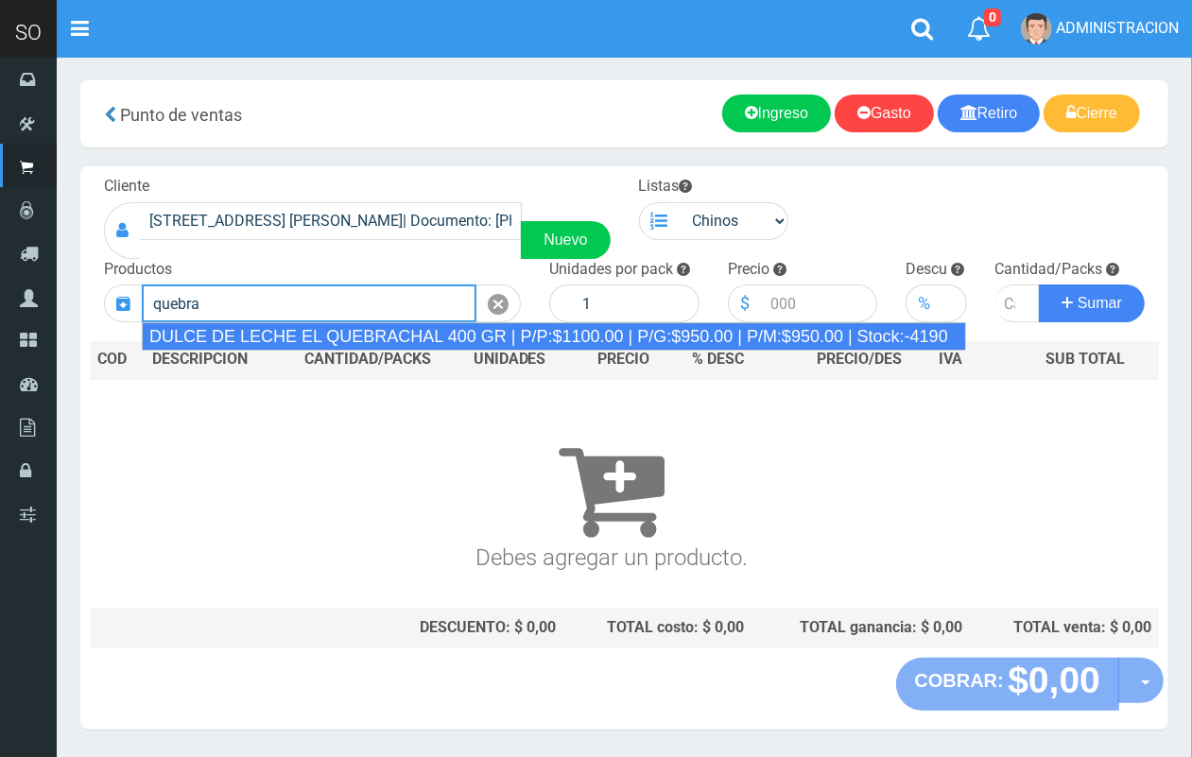
click at [367, 333] on div "DULCE DE LECHE EL QUEBRACHAL 400 GR | P/P:$1100.00 | P/G:$950.00 | P/M:$950.00 …" at bounding box center [554, 336] width 824 height 28
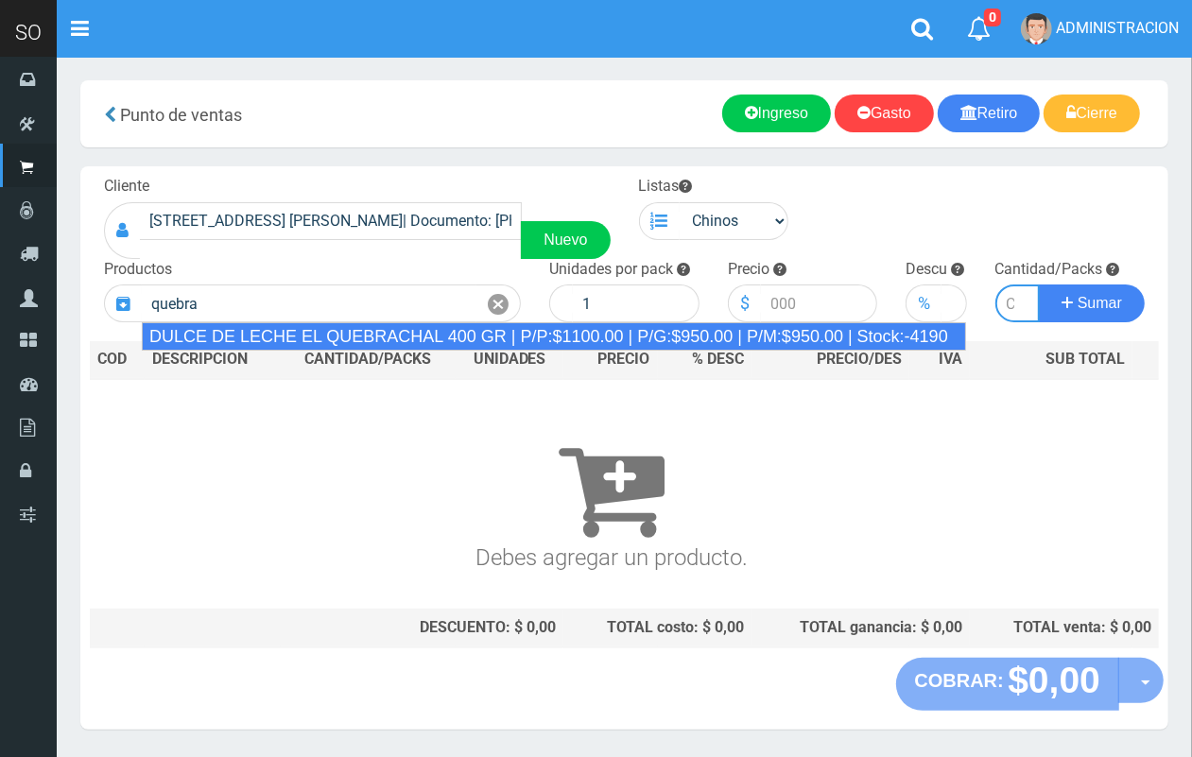
type input "DULCE DE LECHE EL QUEBRACHAL 400 GR | P/P:$1100.00 | P/G:$950.00 | P/M:$950.00 …"
type input "12"
type input "1100.00"
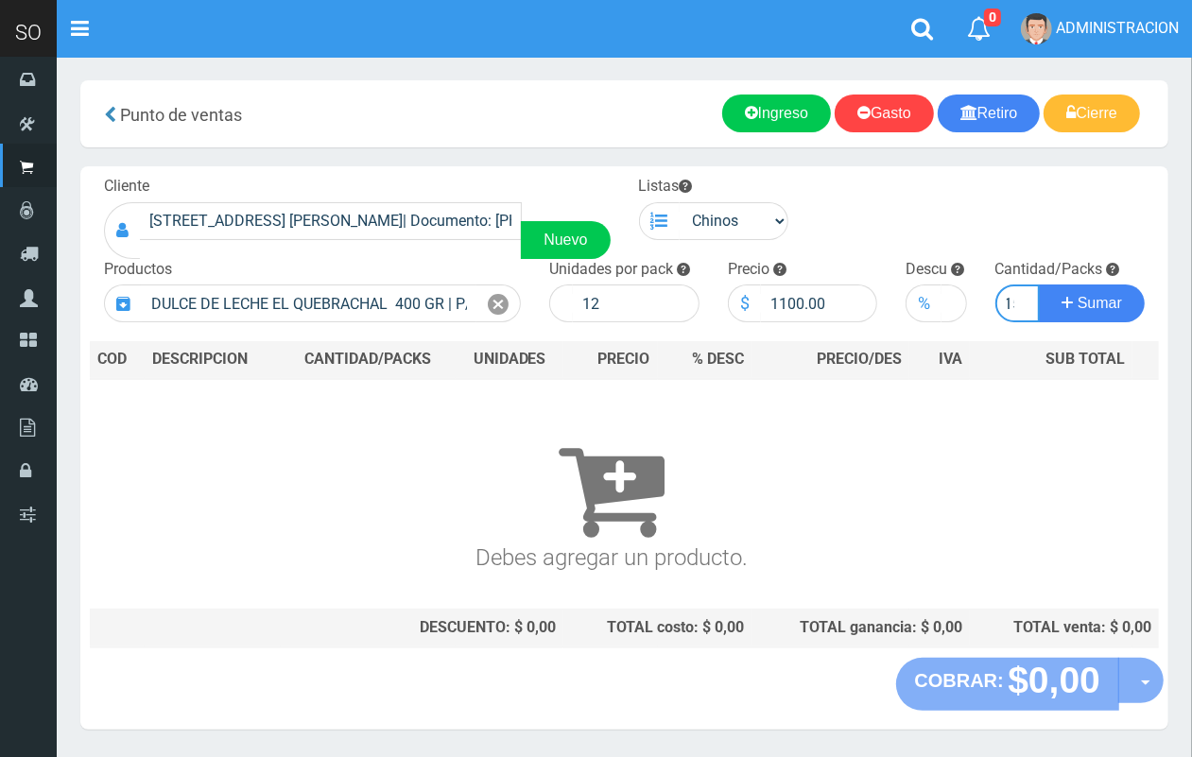
scroll to position [0, 10]
type input "15"
click at [1039, 285] on button "Sumar" at bounding box center [1092, 304] width 106 height 38
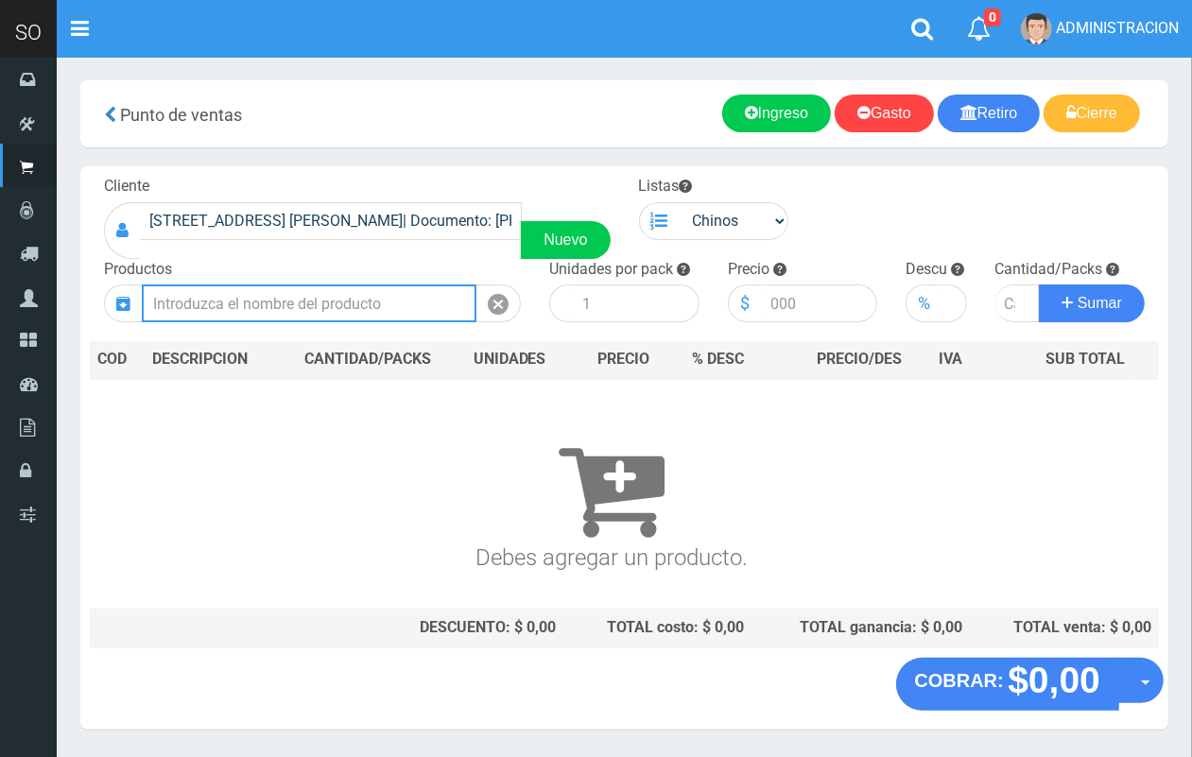
scroll to position [0, 0]
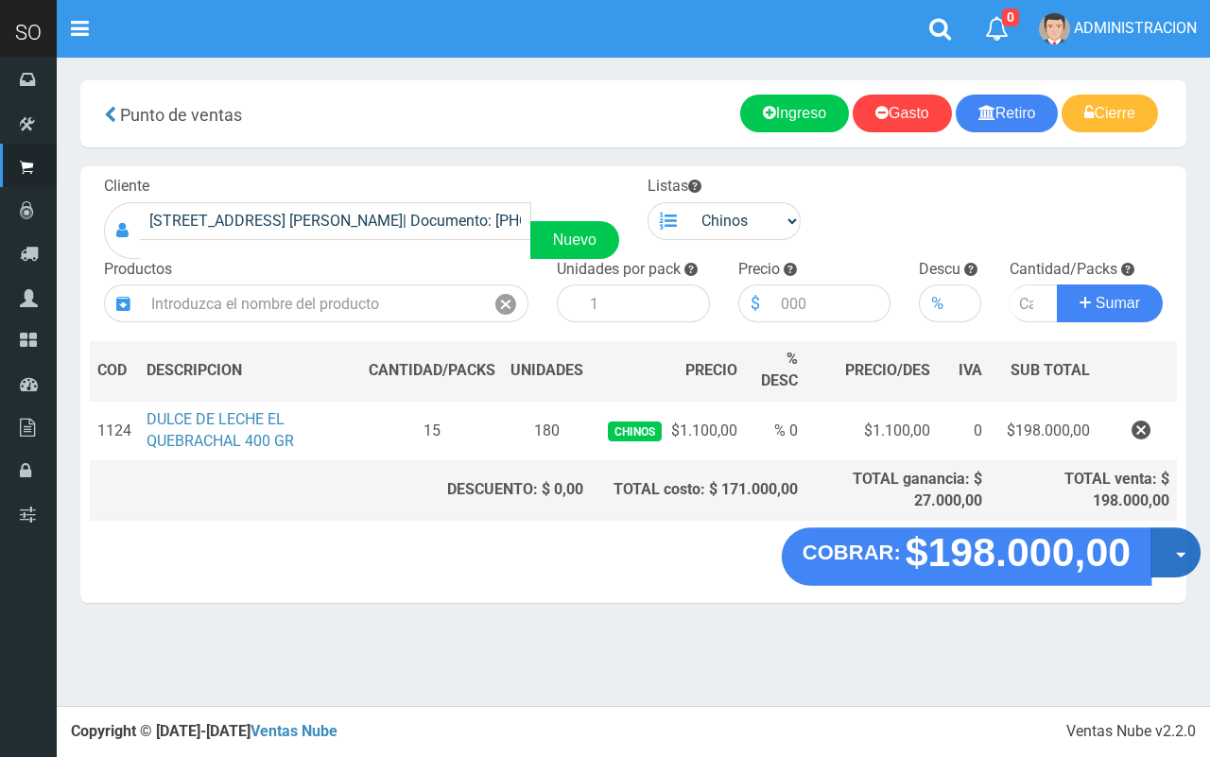
click at [1159, 551] on button "Opciones" at bounding box center [1175, 553] width 50 height 50
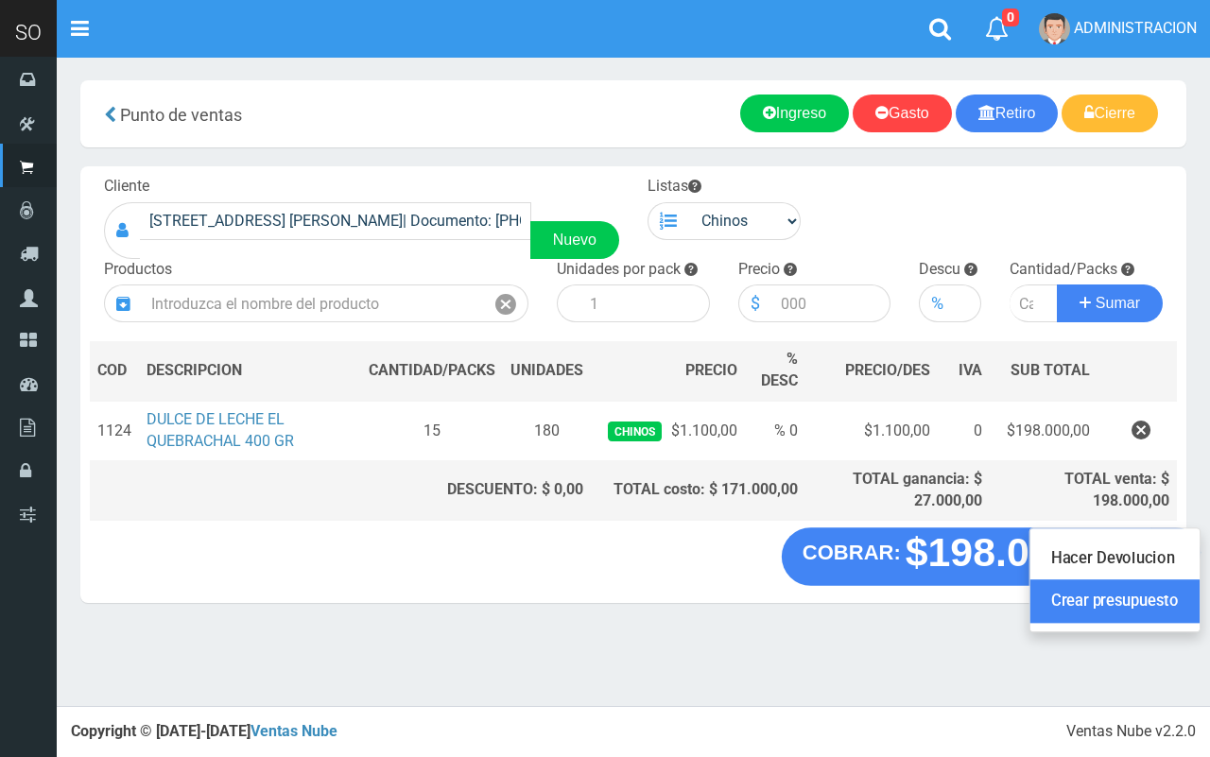
click at [1132, 612] on link "Crear presupuesto" at bounding box center [1114, 601] width 169 height 43
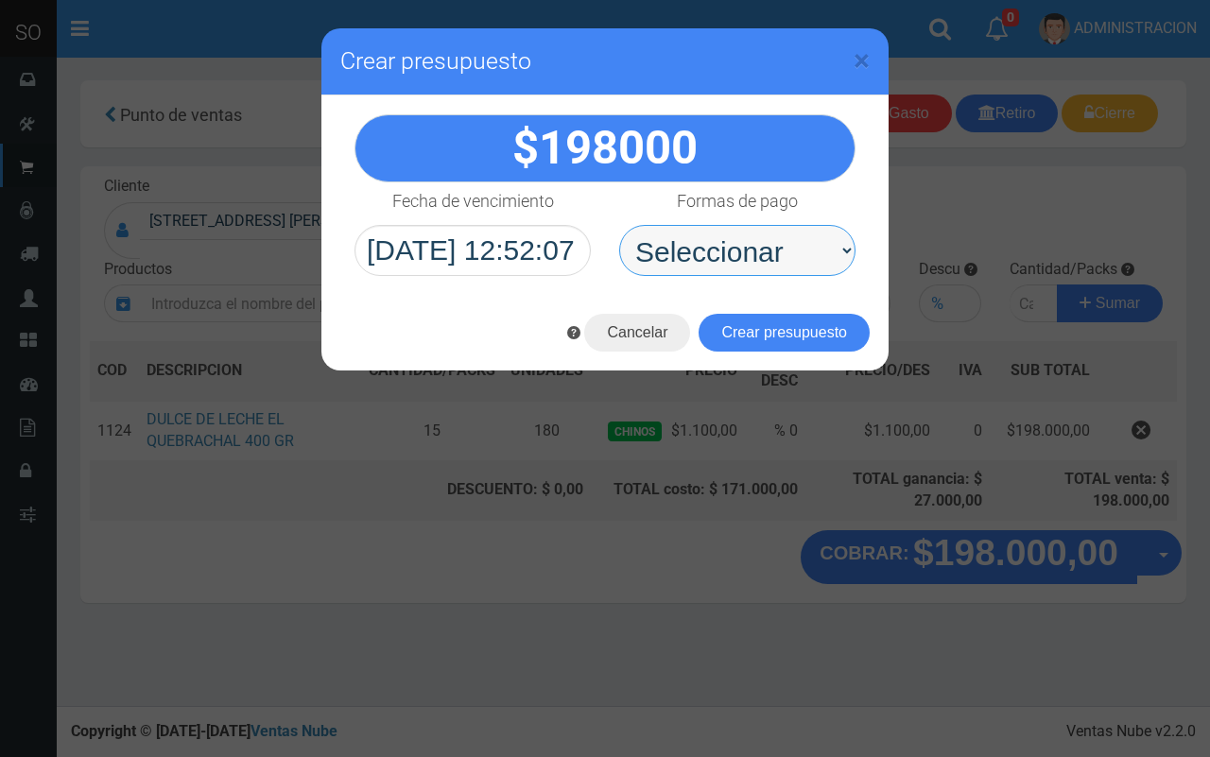
click at [766, 256] on select "Seleccionar Efectivo Tarjeta de Crédito Depósito Débito" at bounding box center [737, 250] width 236 height 51
select select "Efectivo"
click at [619, 225] on select "Seleccionar Efectivo Tarjeta de Crédito Depósito Débito" at bounding box center [737, 250] width 236 height 51
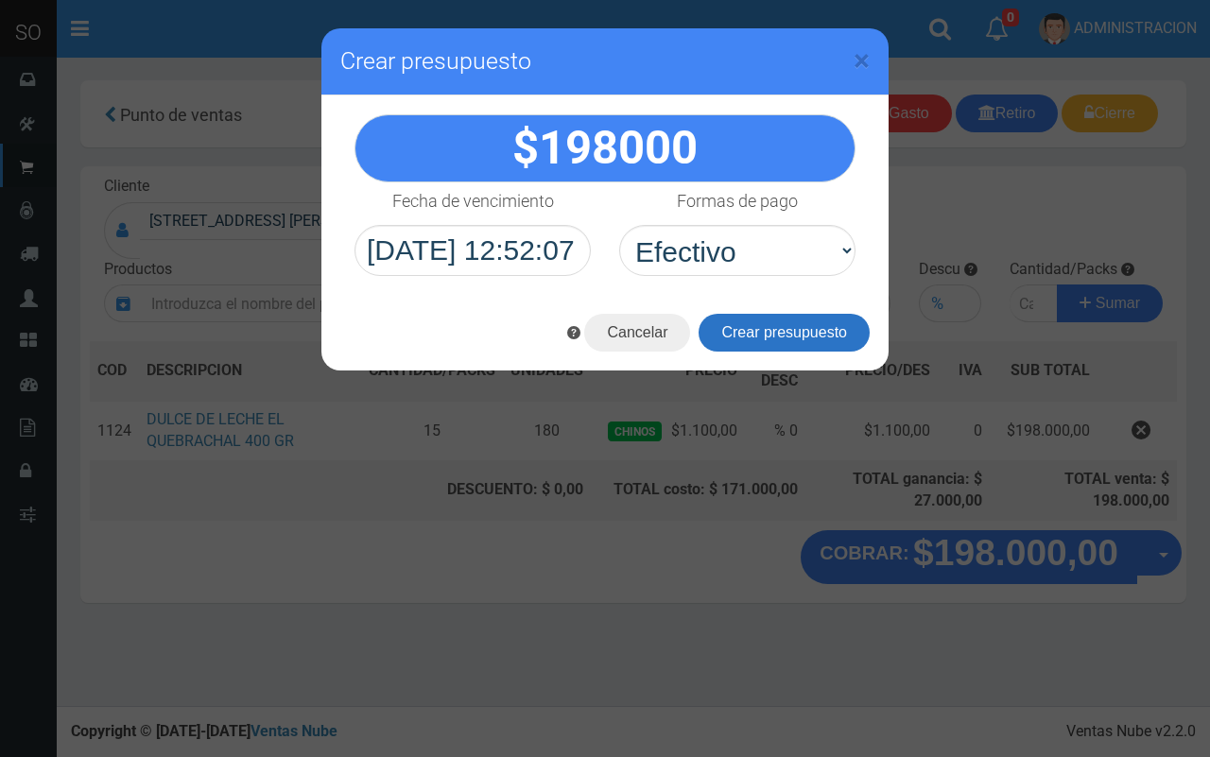
click at [768, 345] on button "Crear presupuesto" at bounding box center [784, 333] width 171 height 38
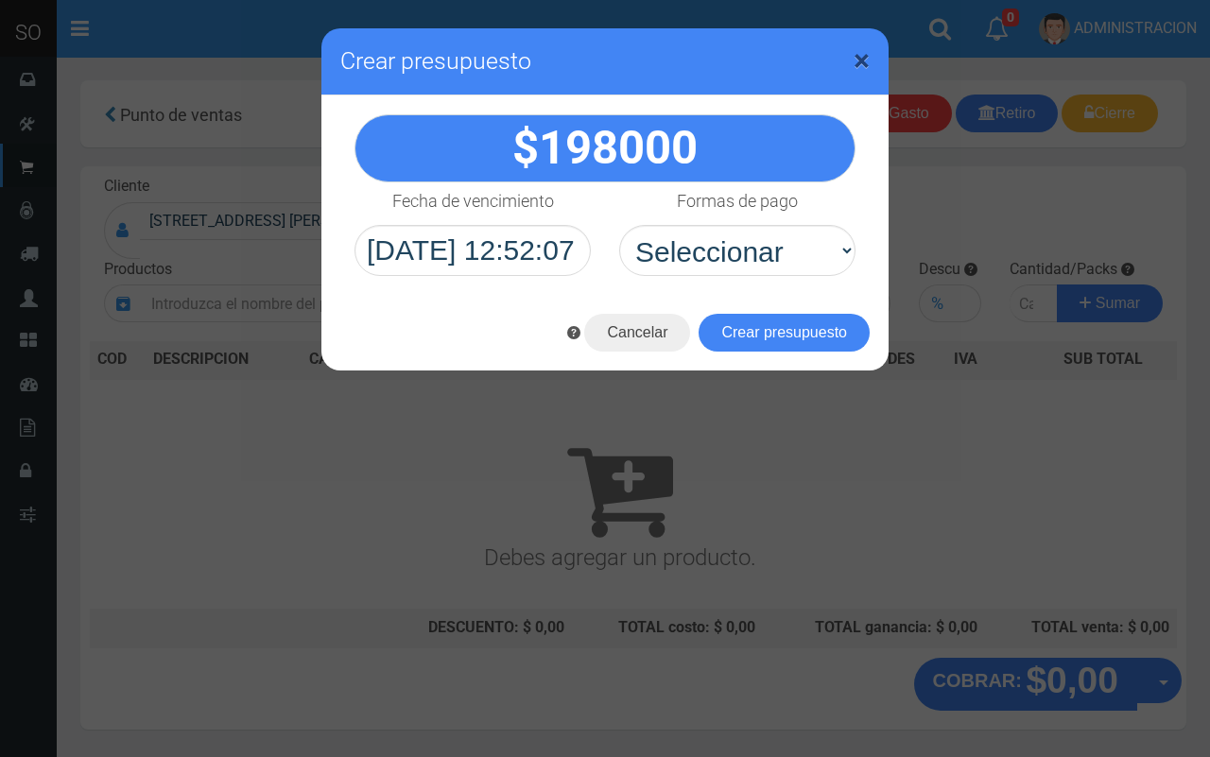
click at [858, 57] on span "×" at bounding box center [862, 61] width 16 height 36
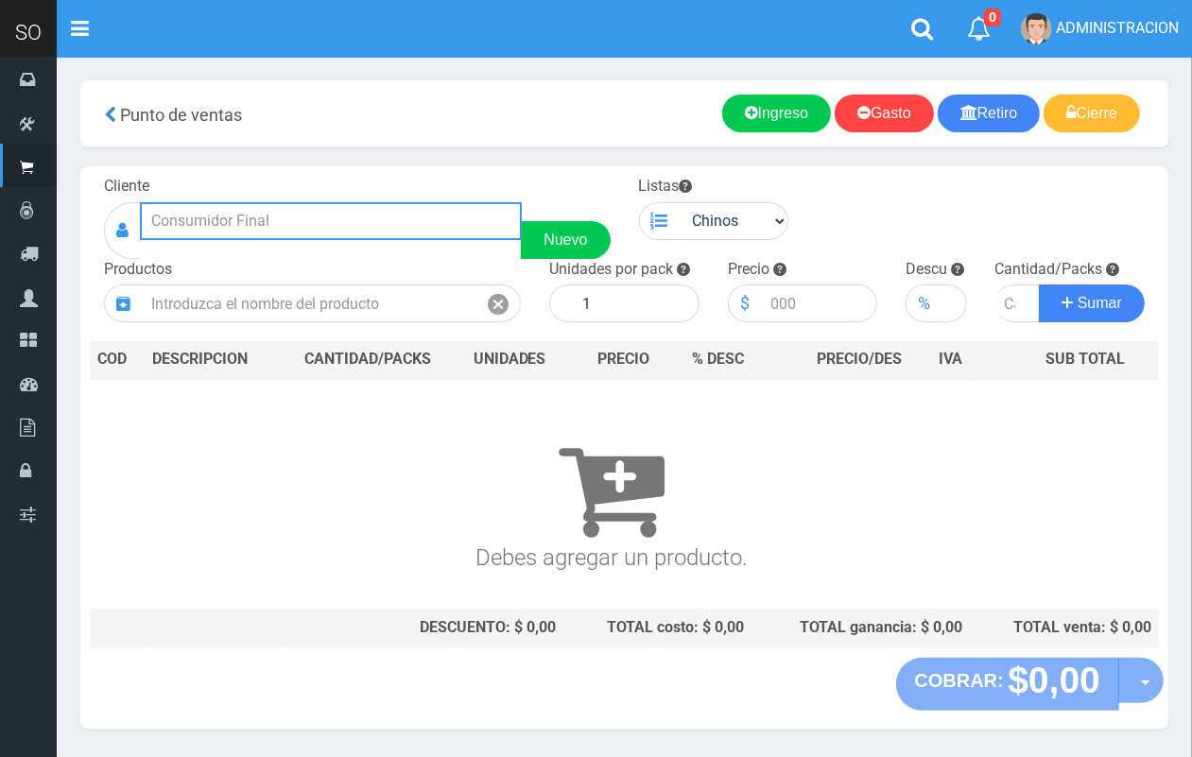
click at [317, 217] on input "text" at bounding box center [331, 221] width 382 height 38
type input "xu"
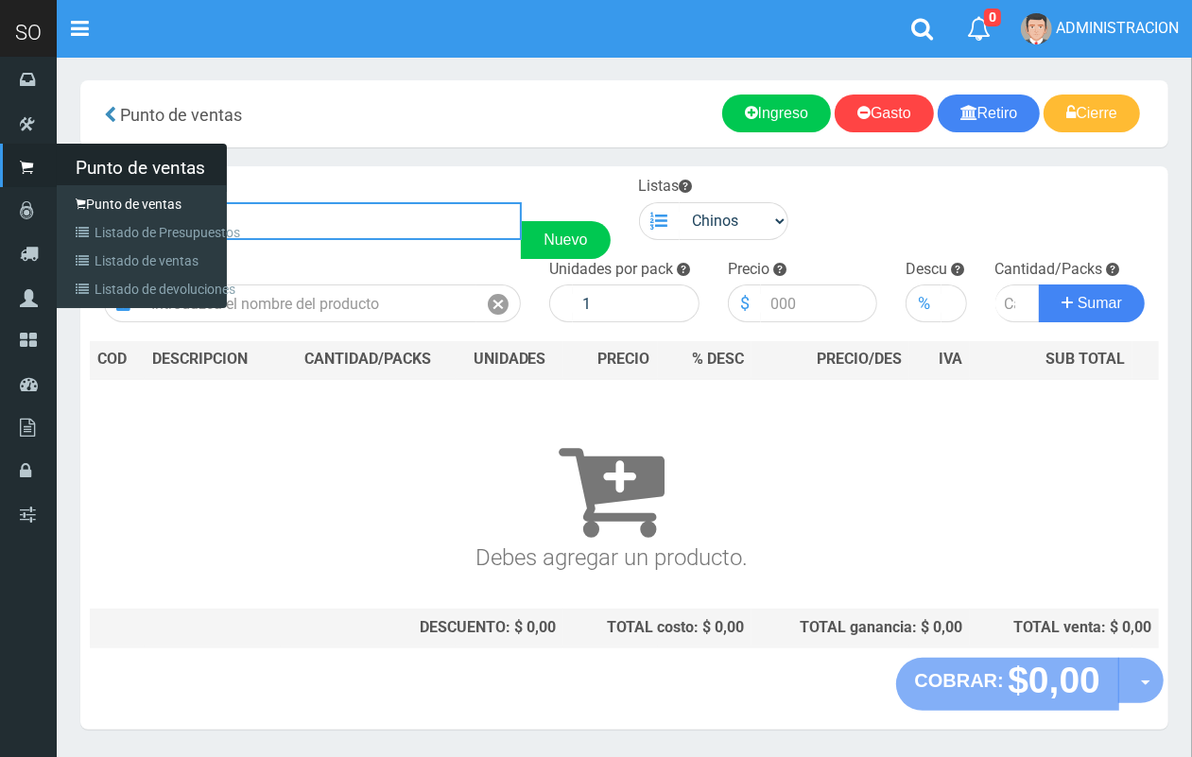
drag, startPoint x: 250, startPoint y: 216, endPoint x: 17, endPoint y: 217, distance: 233.5
click at [17, 217] on div "SO Toggle navigation 0 0" at bounding box center [596, 386] width 1192 height 772
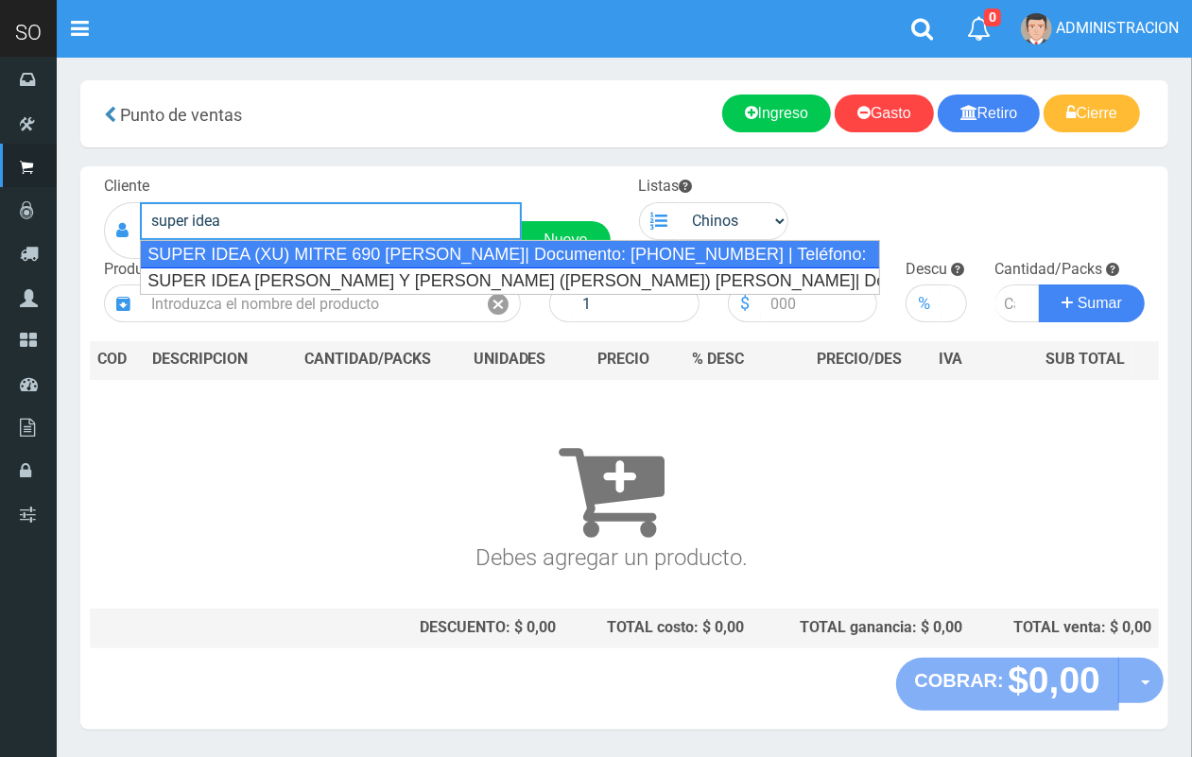
click at [252, 258] on div "SUPER IDEA (XU) MITRE 690 LUJAN| Documento: 456741867 | Teléfono:" at bounding box center [510, 254] width 740 height 28
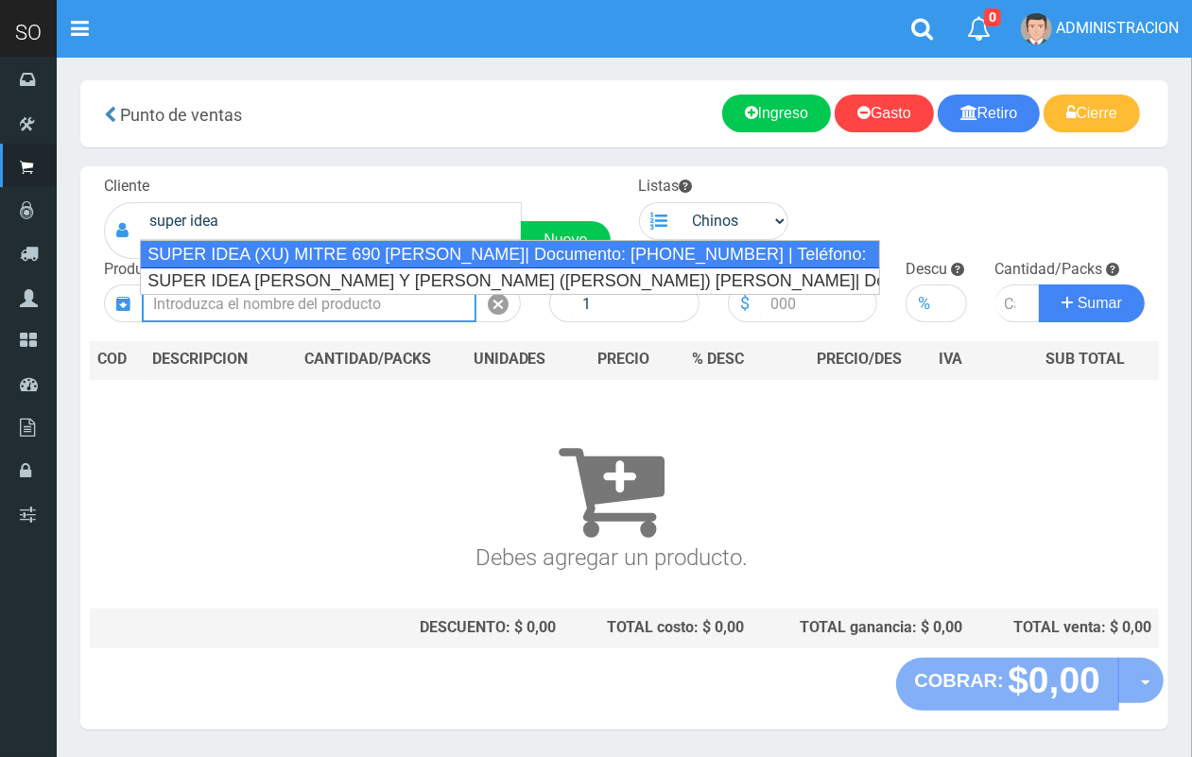
type input "SUPER IDEA (XU) MITRE 690 LUJAN| Documento: 456741867 | Teléfono:"
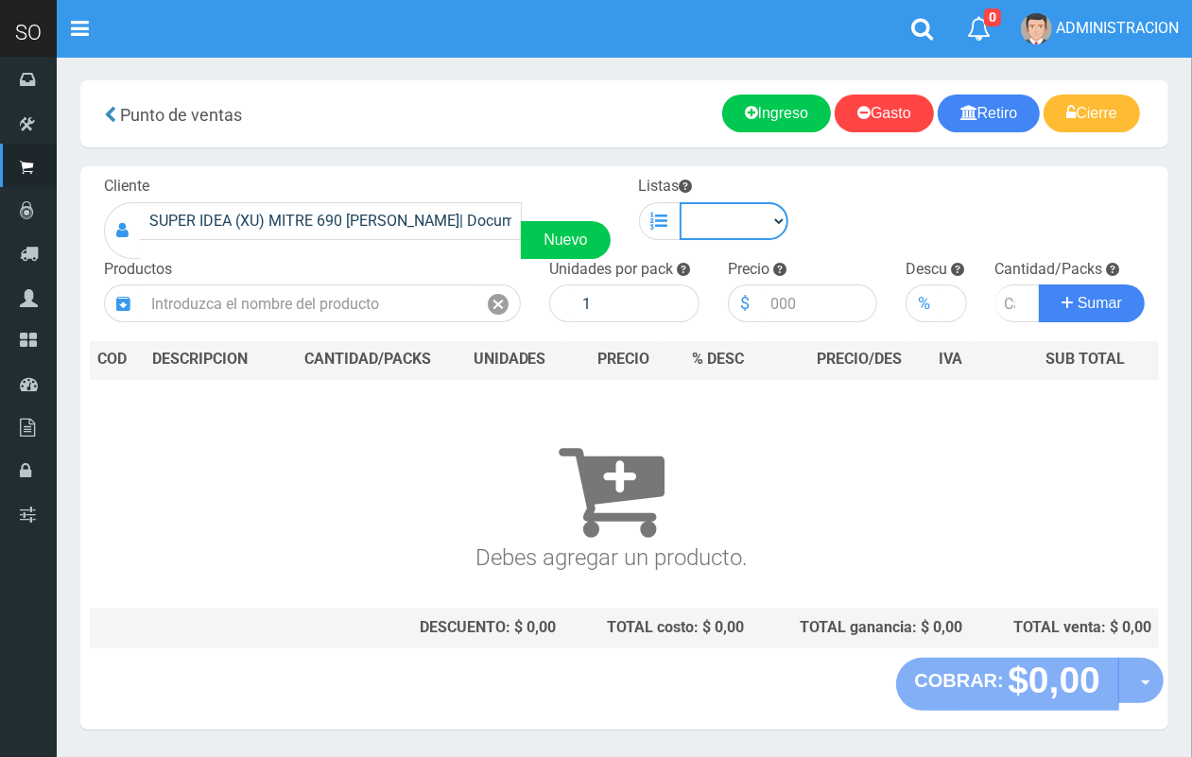
drag, startPoint x: 724, startPoint y: 224, endPoint x: 723, endPoint y: 238, distance: 14.2
click at [724, 224] on select "Chinos . ." at bounding box center [735, 221] width 110 height 38
select select "1"
click at [680, 202] on select "Chinos . ." at bounding box center [735, 221] width 110 height 38
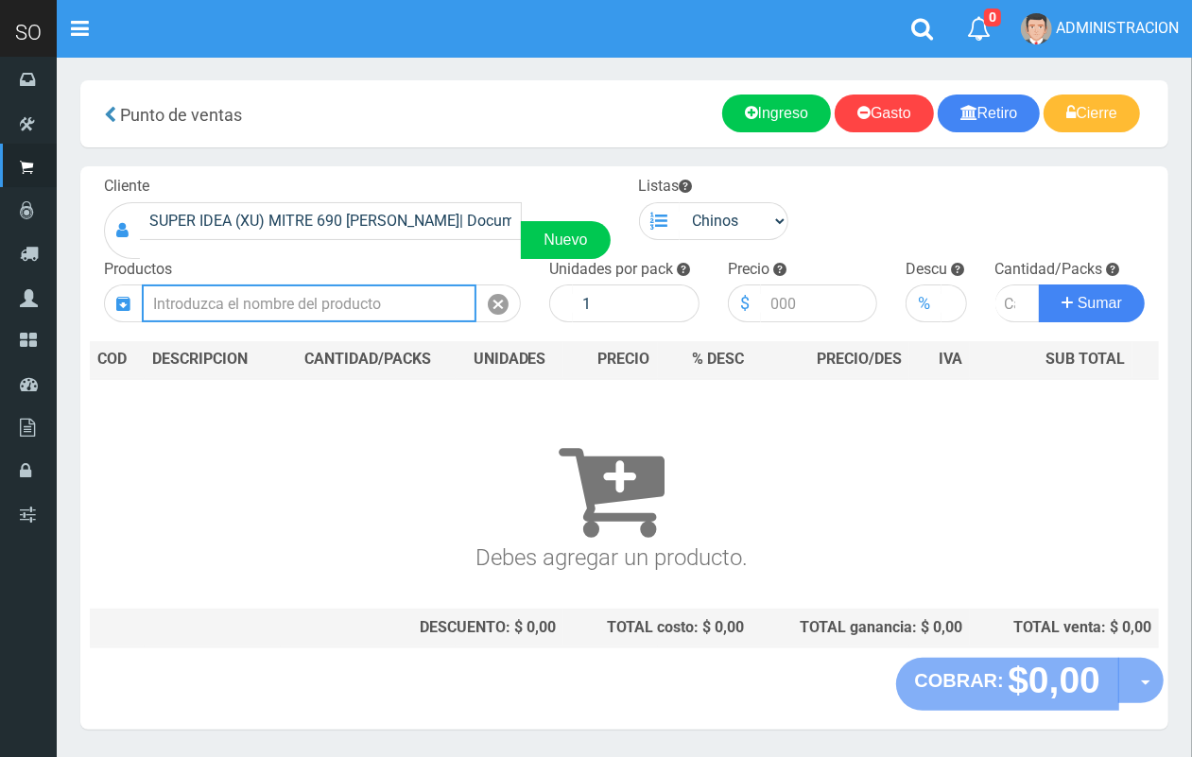
drag, startPoint x: 381, startPoint y: 293, endPoint x: 184, endPoint y: 55, distance: 308.8
click at [380, 293] on input "text" at bounding box center [309, 304] width 335 height 38
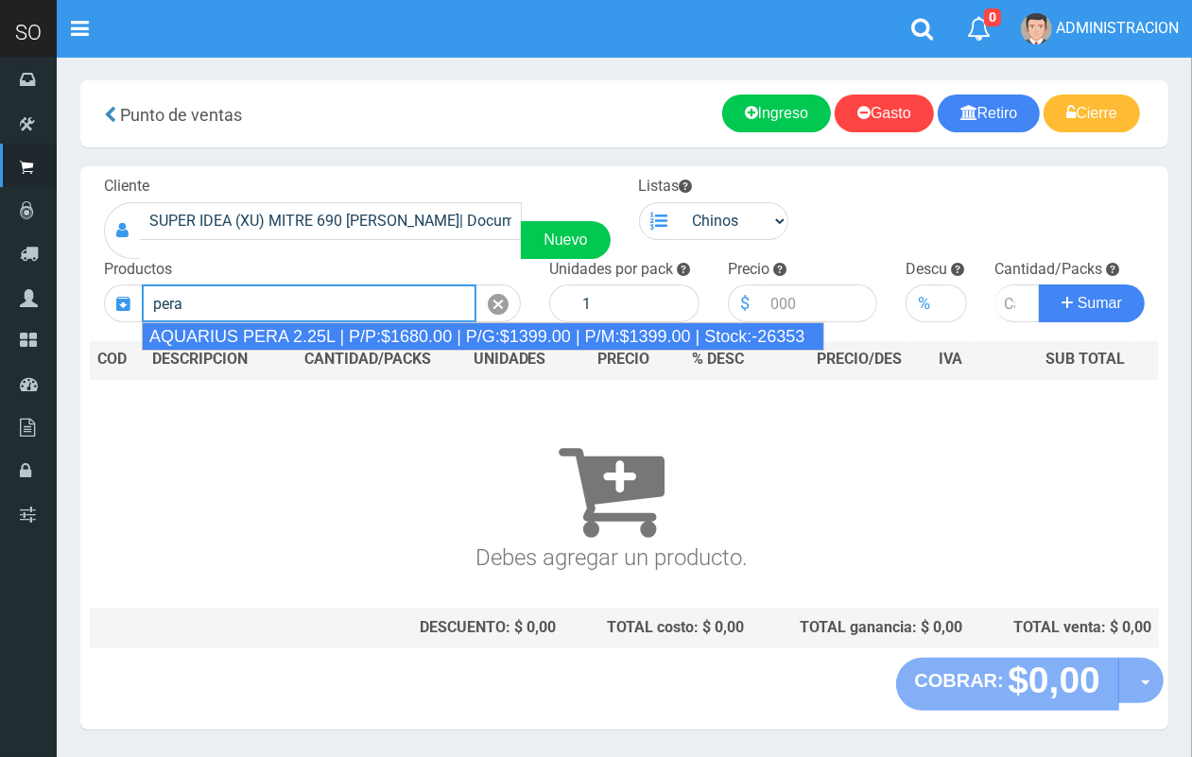
click at [324, 333] on div "AQUARIUS PERA 2.25L | P/P:$1680.00 | P/G:$1399.00 | P/M:$1399.00 | Stock:-26353" at bounding box center [483, 336] width 682 height 28
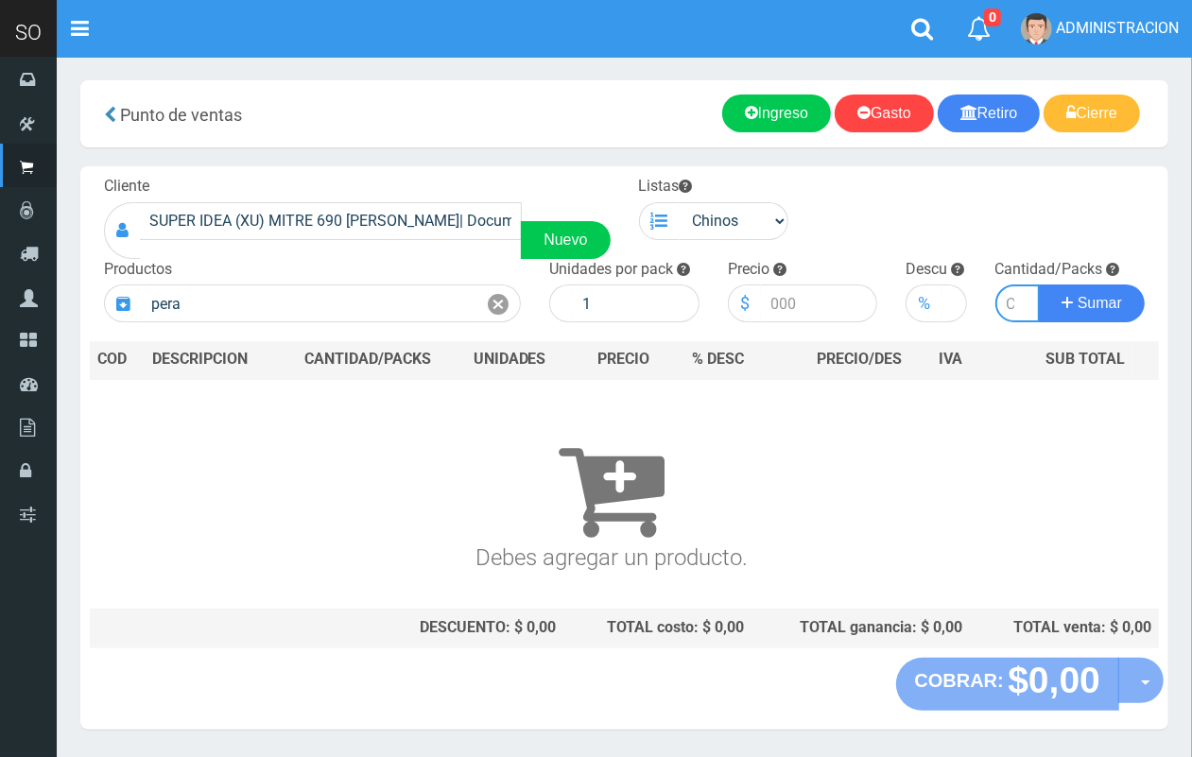
type input "AQUARIUS PERA 2.25L | P/P:$1680.00 | P/G:$1399.00 | P/M:$1399.00 | Stock:-26353"
type input "6"
type input "1680.00"
type input "5"
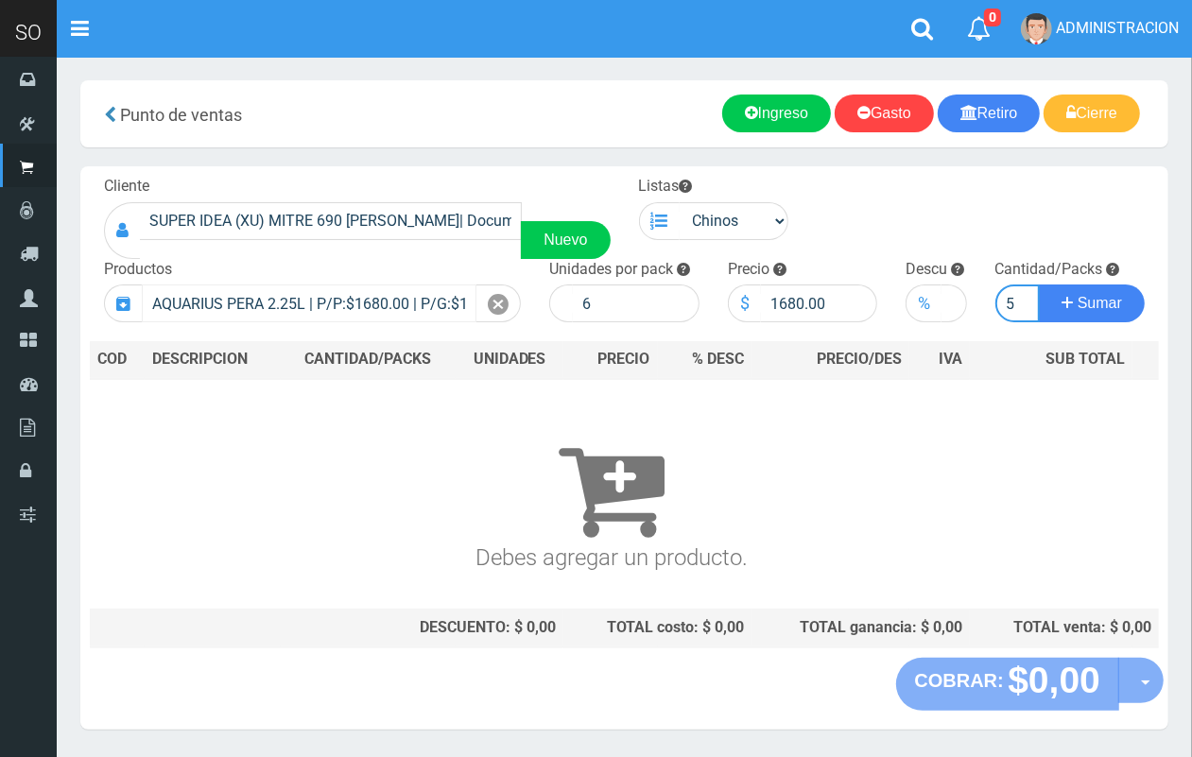
click at [1039, 285] on button "Sumar" at bounding box center [1092, 304] width 106 height 38
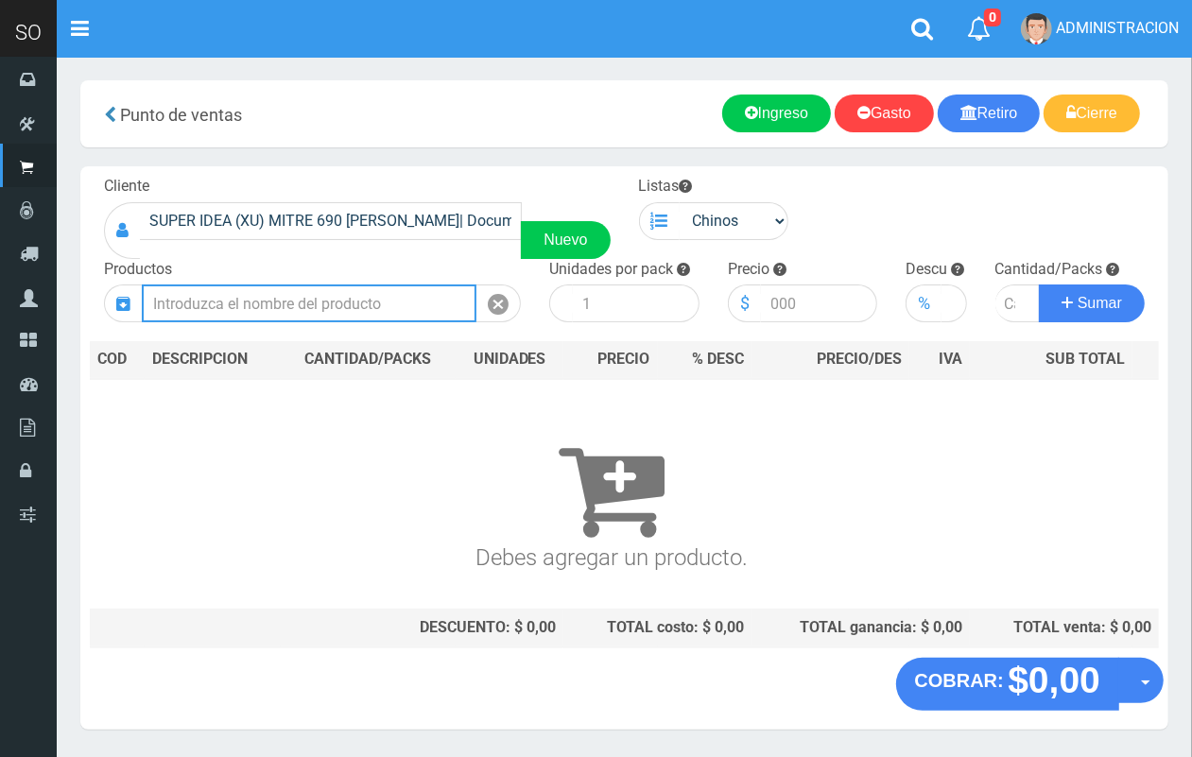
scroll to position [0, 0]
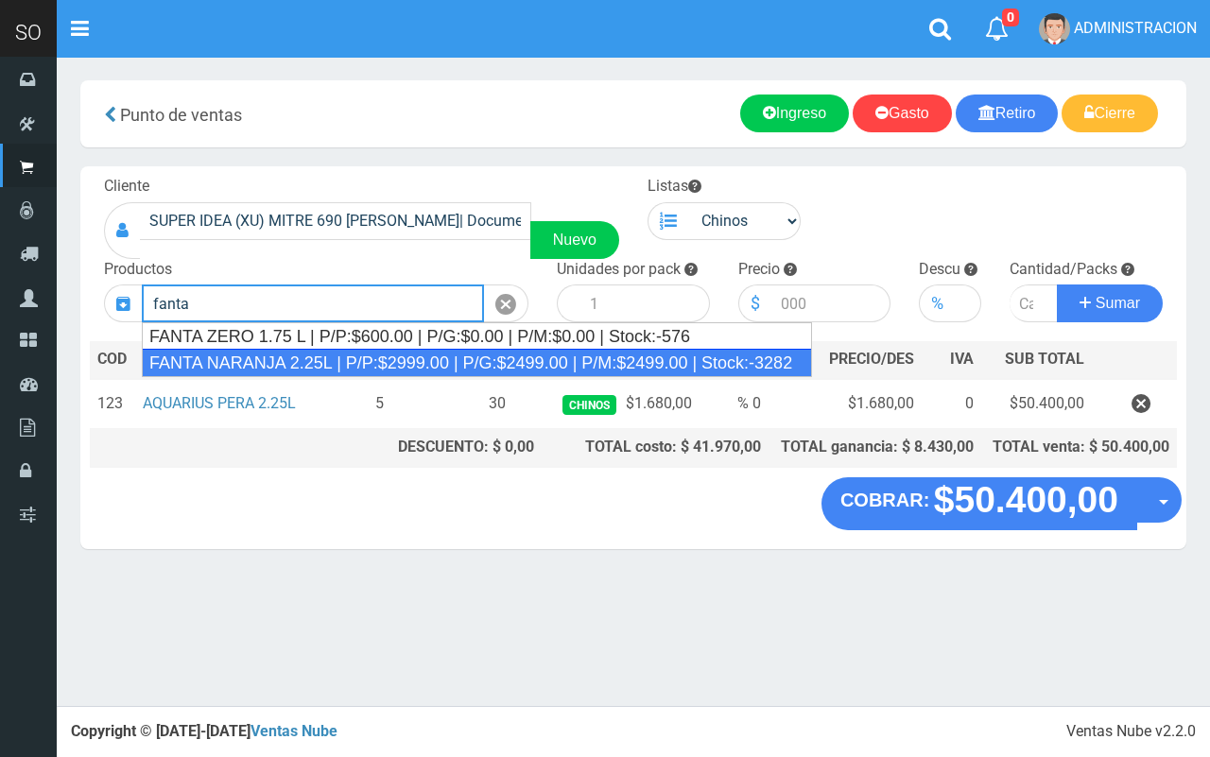
click at [286, 360] on div "FANTA NARANJA 2.25L | P/P:$2999.00 | P/G:$2499.00 | P/M:$2499.00 | Stock:-3282" at bounding box center [477, 363] width 670 height 28
type input "FANTA NARANJA 2.25L | P/P:$2999.00 | P/G:$2499.00 | P/M:$2499.00 | Stock:-3282"
type input "8"
type input "2999.00"
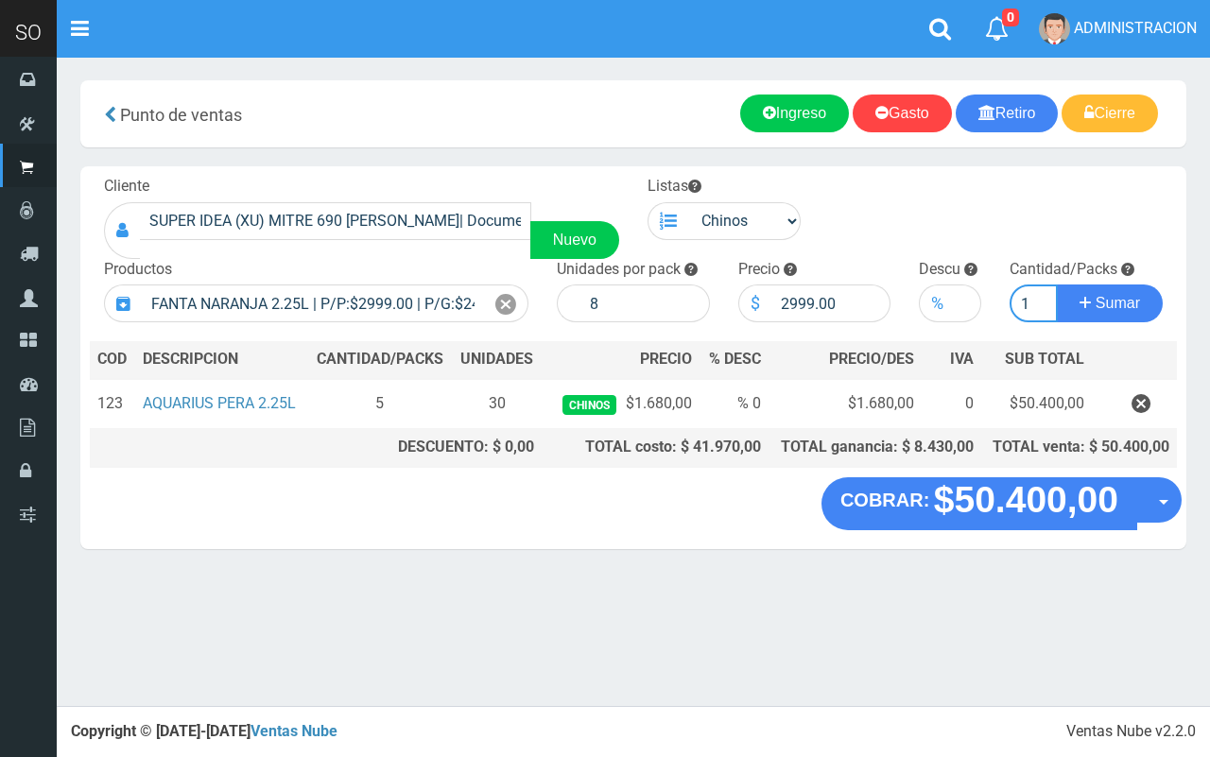
type input "1"
click at [1057, 285] on button "Sumar" at bounding box center [1110, 304] width 106 height 38
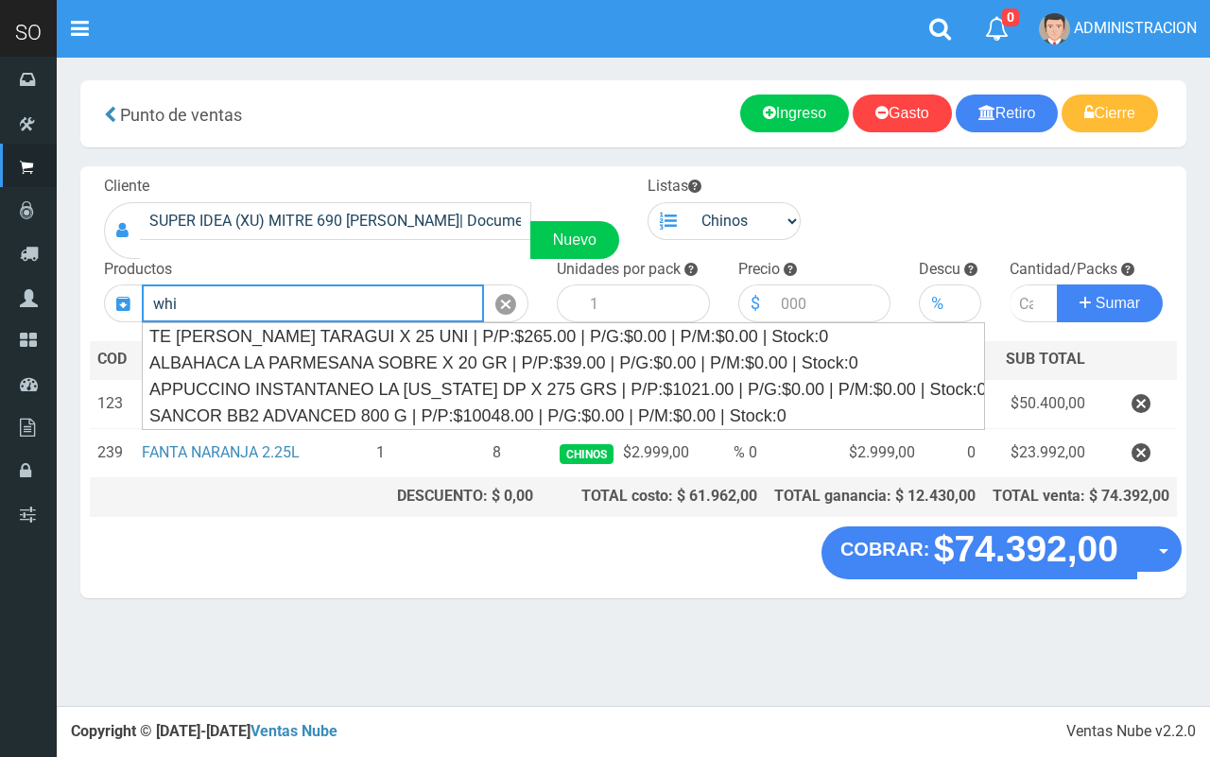
type input "whis"
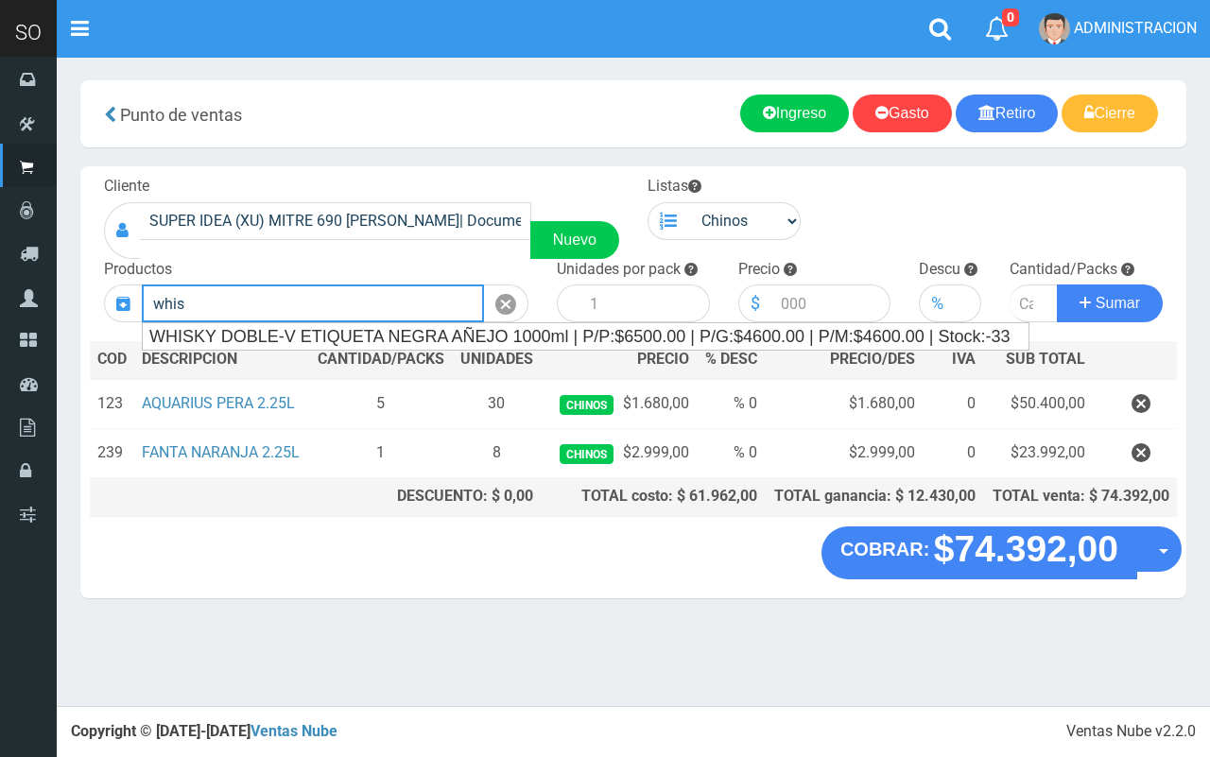
drag, startPoint x: 210, startPoint y: 301, endPoint x: 144, endPoint y: 300, distance: 66.2
click at [144, 300] on input "whis" at bounding box center [313, 304] width 342 height 38
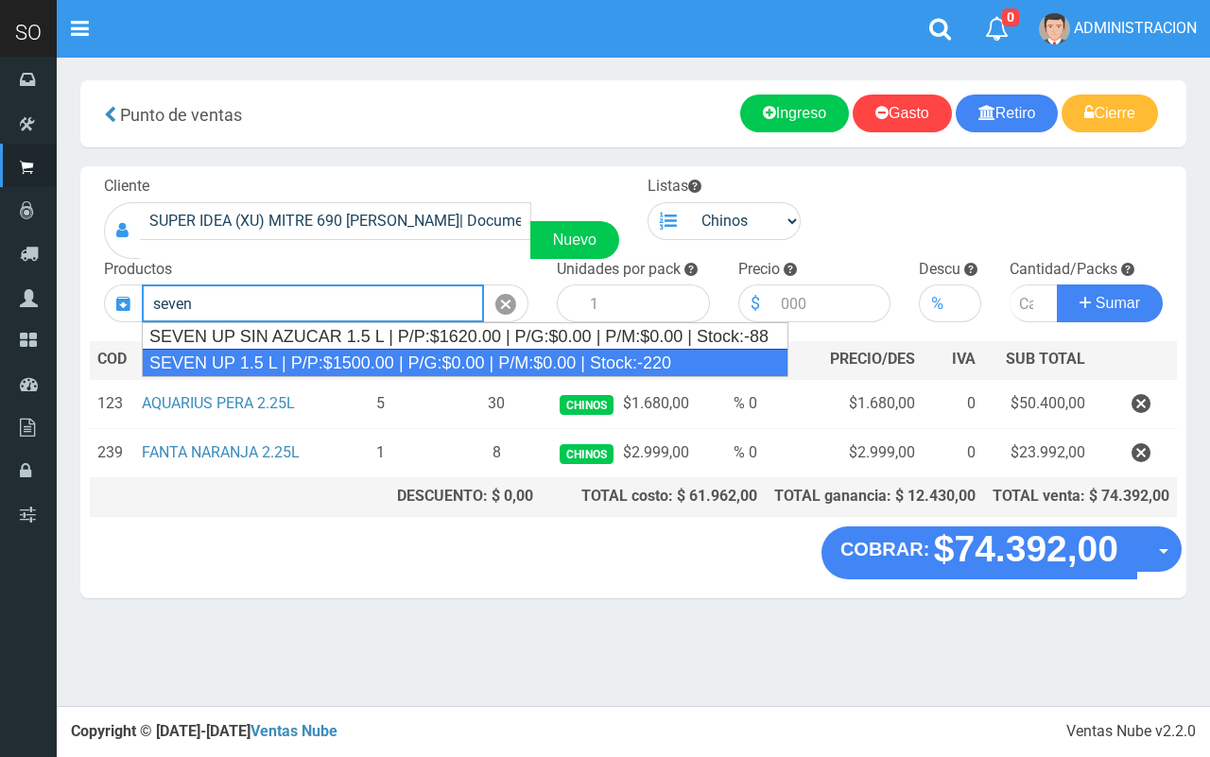
click at [327, 362] on div "SEVEN UP 1.5 L | P/P:$1500.00 | P/G:$0.00 | P/M:$0.00 | Stock:-220" at bounding box center [465, 363] width 647 height 28
type input "SEVEN UP 1.5 L | P/P:$1500.00 | P/G:$0.00 | P/M:$0.00 | Stock:-220"
type input "8"
type input "1500.00"
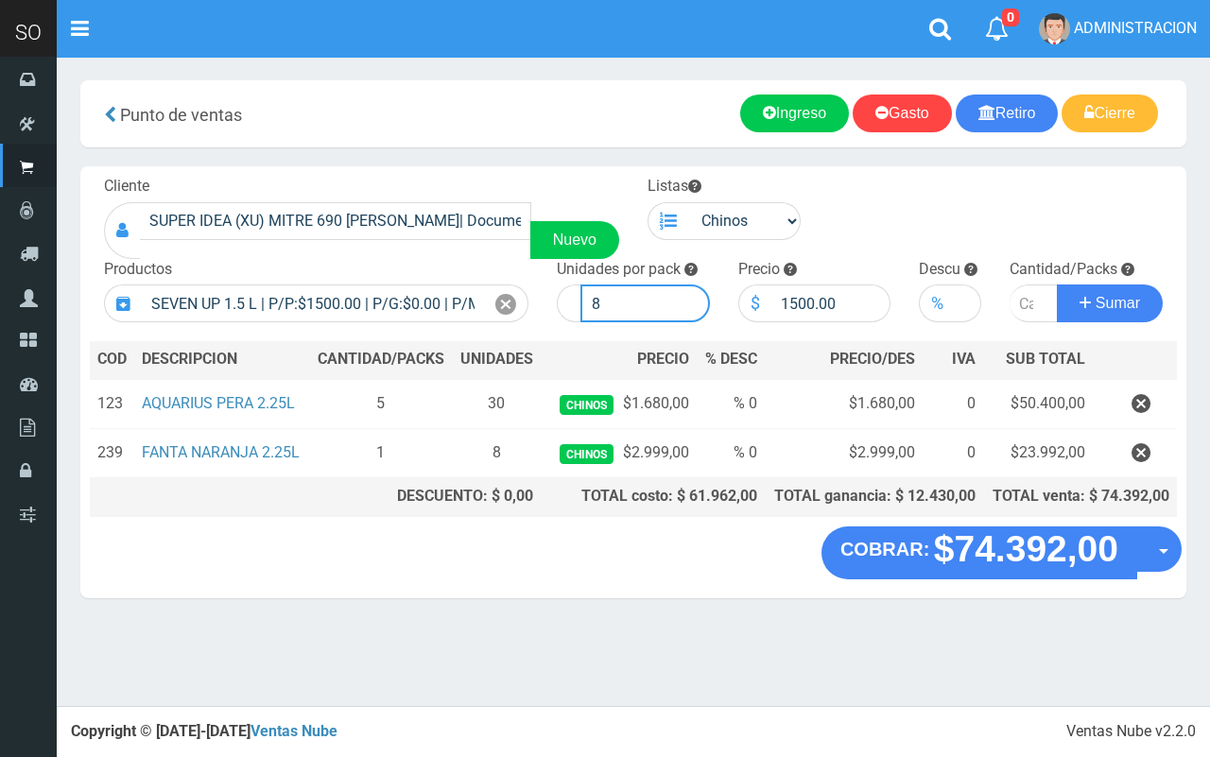
drag, startPoint x: 608, startPoint y: 291, endPoint x: 583, endPoint y: 291, distance: 24.6
click at [583, 291] on input "8" at bounding box center [644, 304] width 129 height 38
type input "6"
click at [1022, 301] on input "number" at bounding box center [1033, 304] width 48 height 38
type input "5"
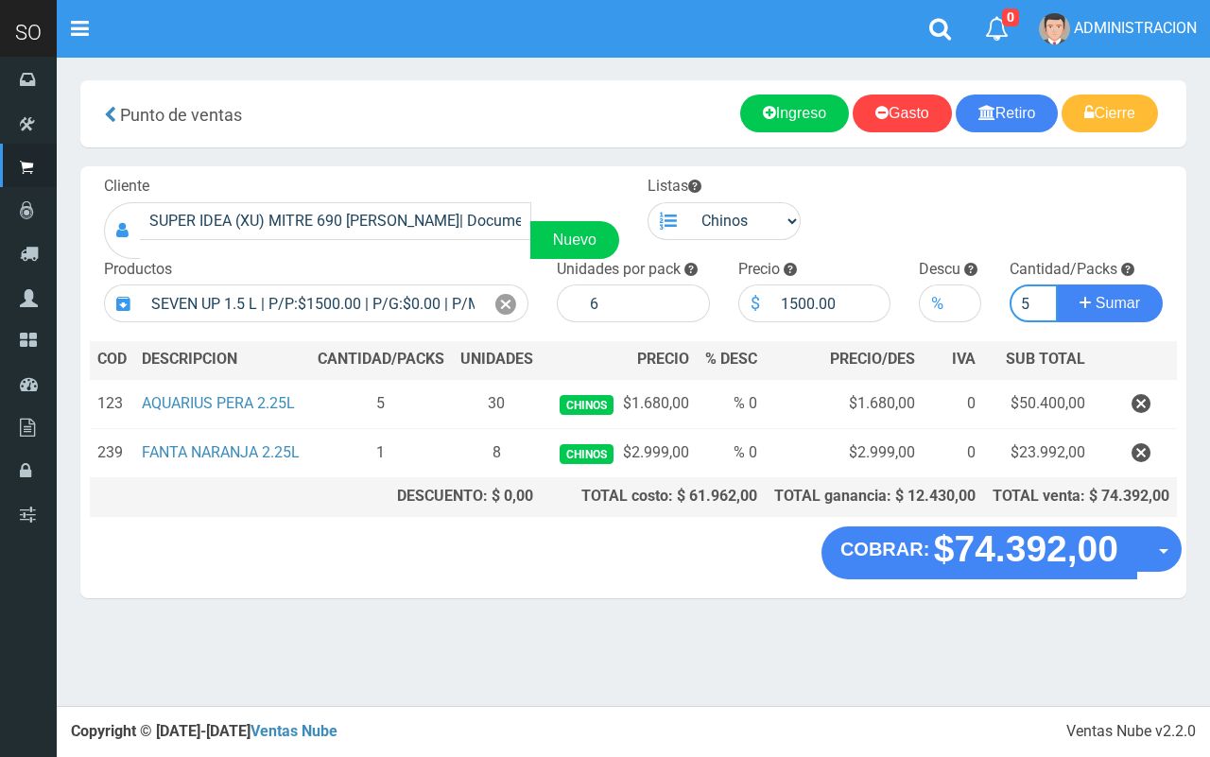
click at [1057, 285] on button "Sumar" at bounding box center [1110, 304] width 106 height 38
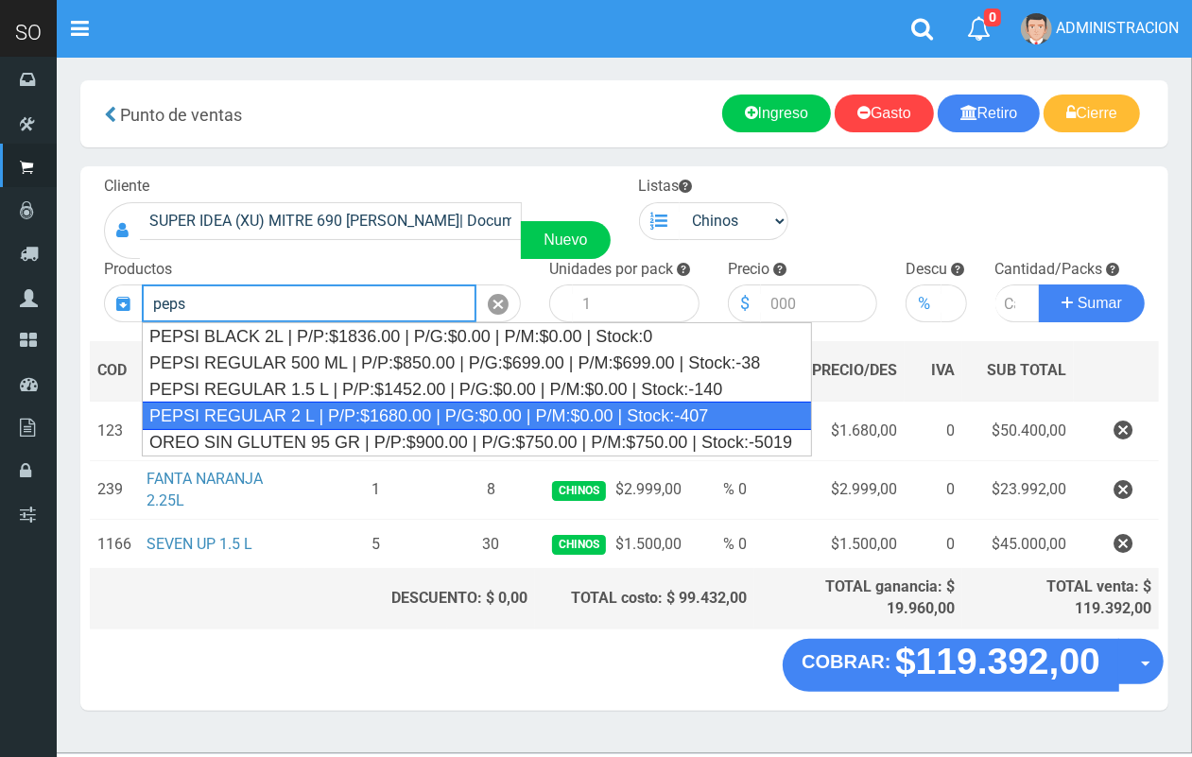
click at [682, 418] on div "PEPSI REGULAR 2 L | P/P:$1680.00 | P/G:$0.00 | P/M:$0.00 | Stock:-407" at bounding box center [477, 416] width 670 height 28
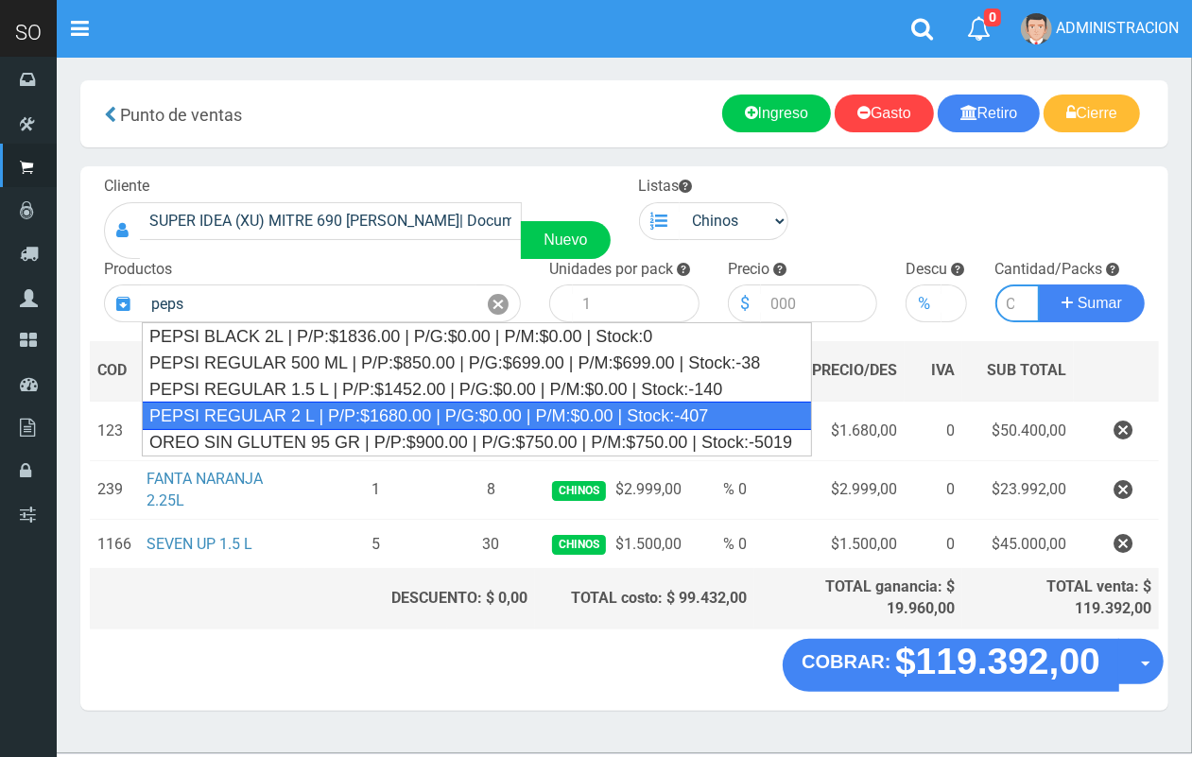
type input "PEPSI REGULAR 2 L | P/P:$1680.00 | P/G:$0.00 | P/M:$0.00 | Stock:-407"
type input "8"
type input "1680.00"
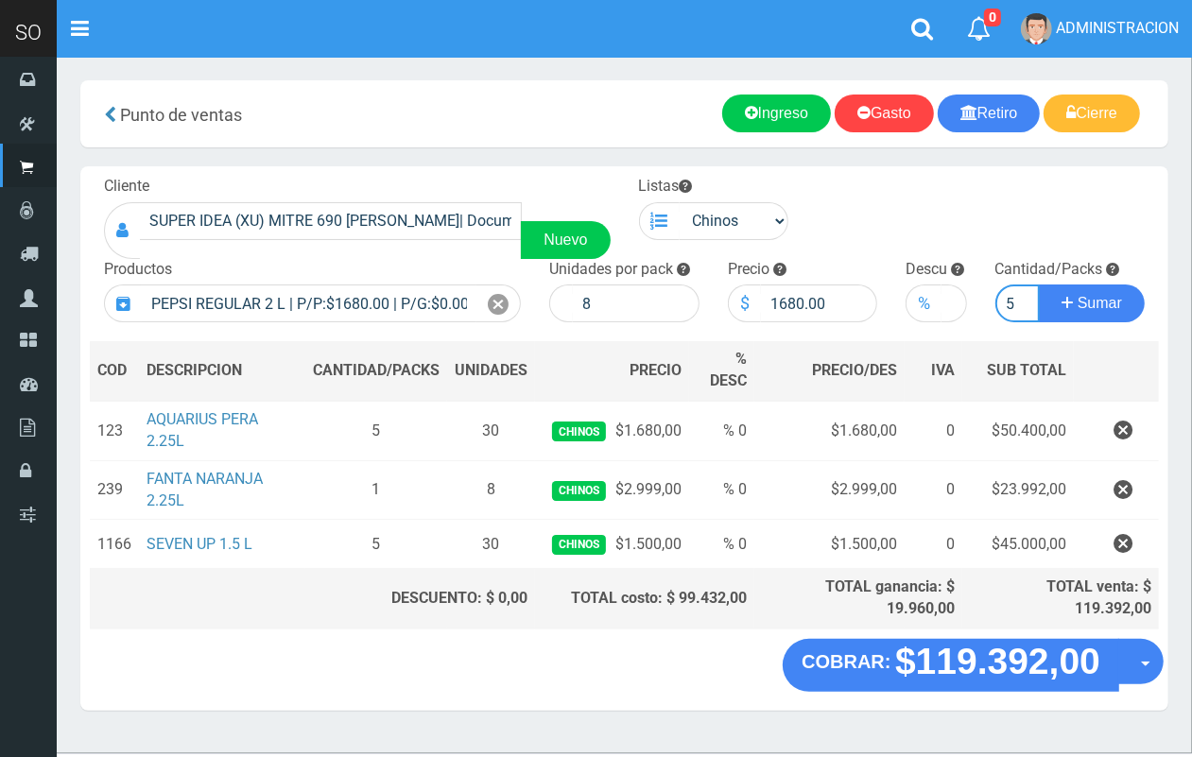
scroll to position [0, 2]
type input "5"
click at [1039, 285] on button "Sumar" at bounding box center [1092, 304] width 106 height 38
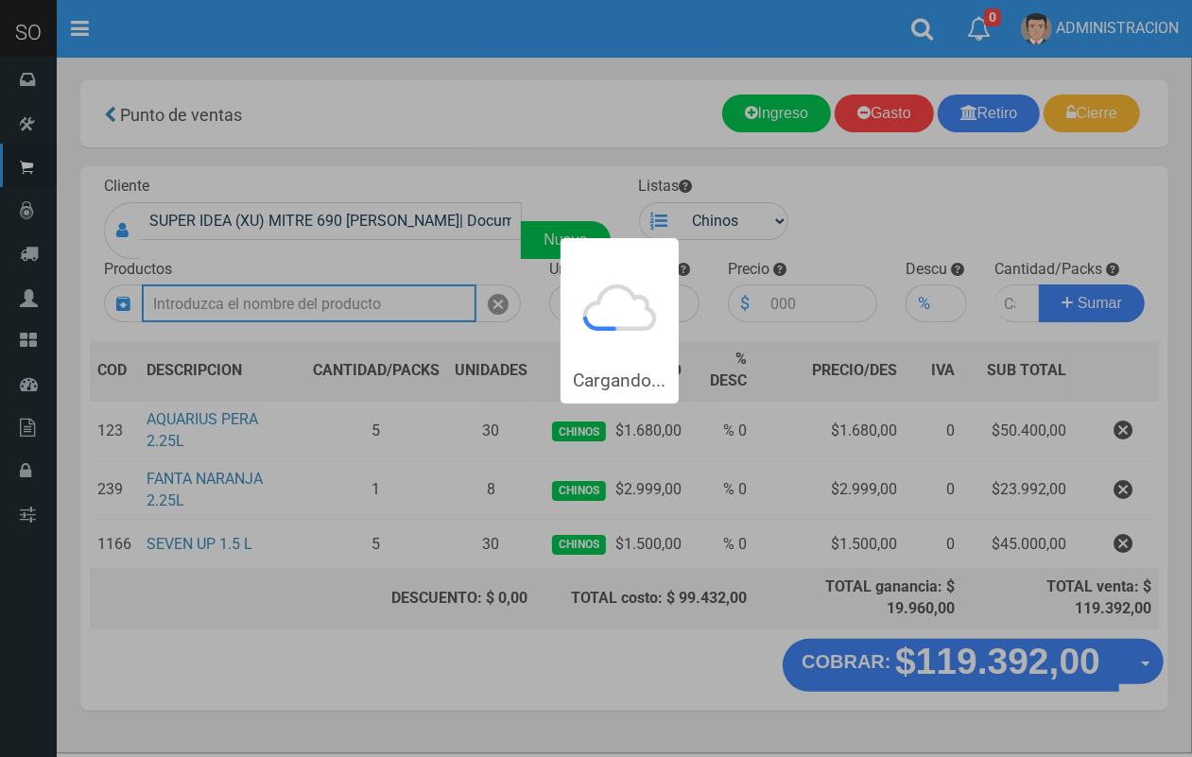
scroll to position [0, 0]
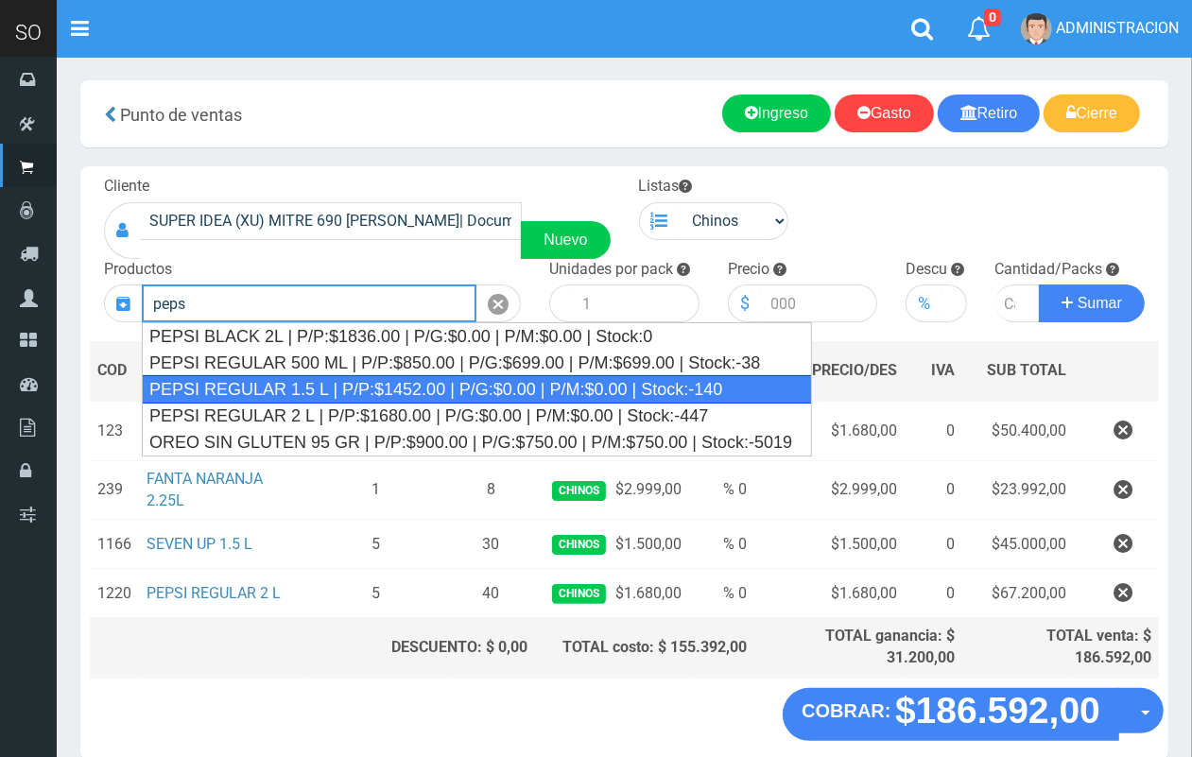
click at [743, 388] on div "PEPSI REGULAR 1.5 L | P/P:$1452.00 | P/G:$0.00 | P/M:$0.00 | Stock:-140" at bounding box center [477, 389] width 670 height 28
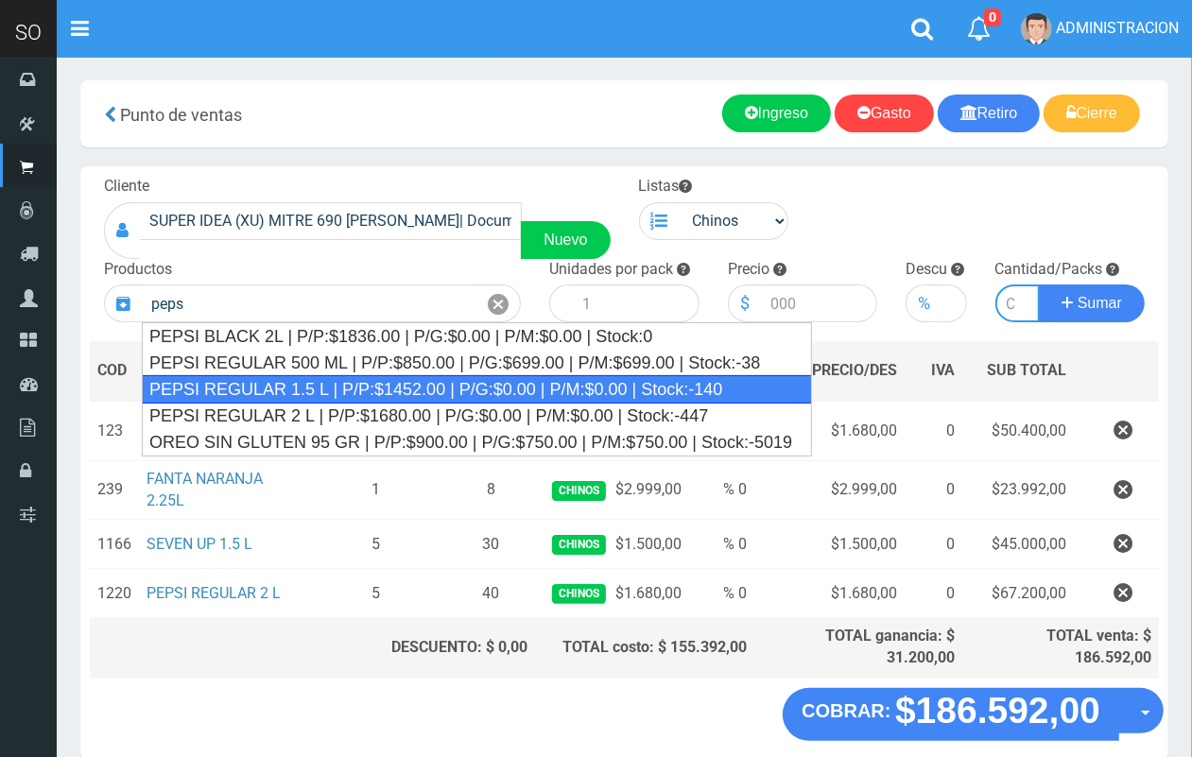
type input "PEPSI REGULAR 1.5 L | P/P:$1452.00 | P/G:$0.00 | P/M:$0.00 | Stock:-140"
type input "8"
type input "1452.00"
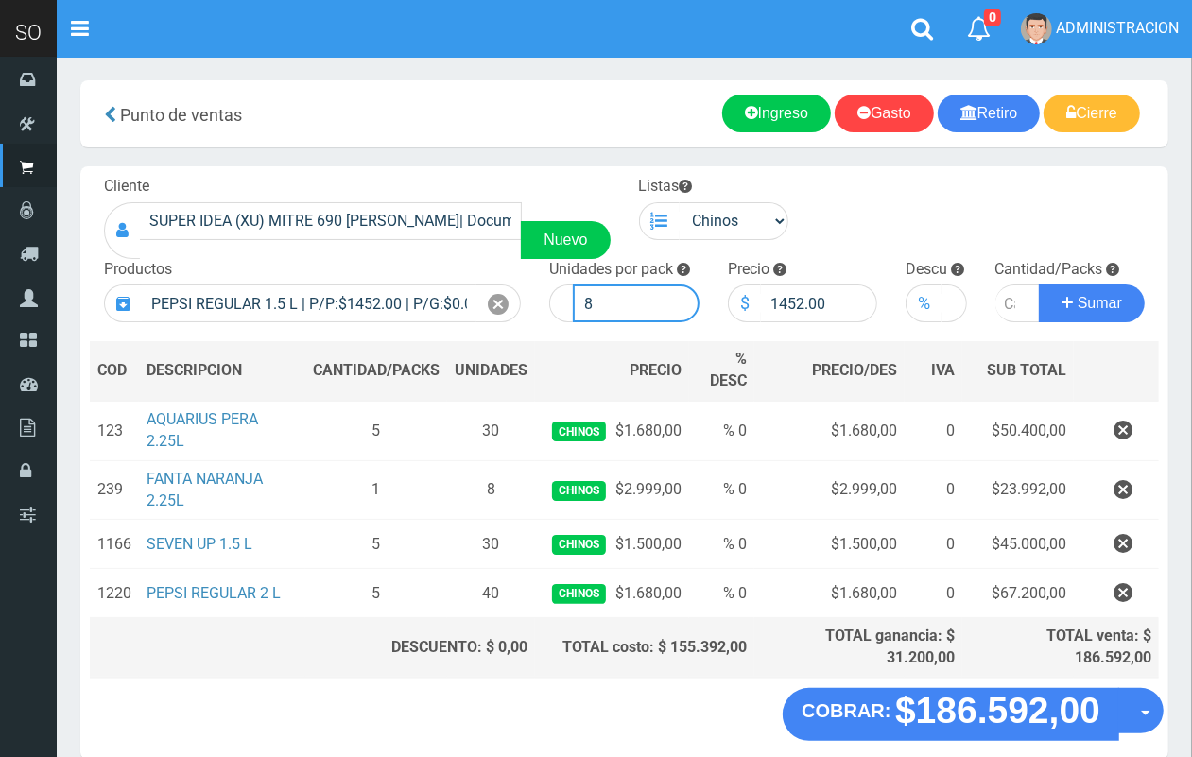
drag, startPoint x: 606, startPoint y: 298, endPoint x: 578, endPoint y: 295, distance: 28.5
click at [578, 295] on input "8" at bounding box center [636, 304] width 127 height 38
type input "6"
click at [1007, 304] on input "number" at bounding box center [1017, 304] width 45 height 38
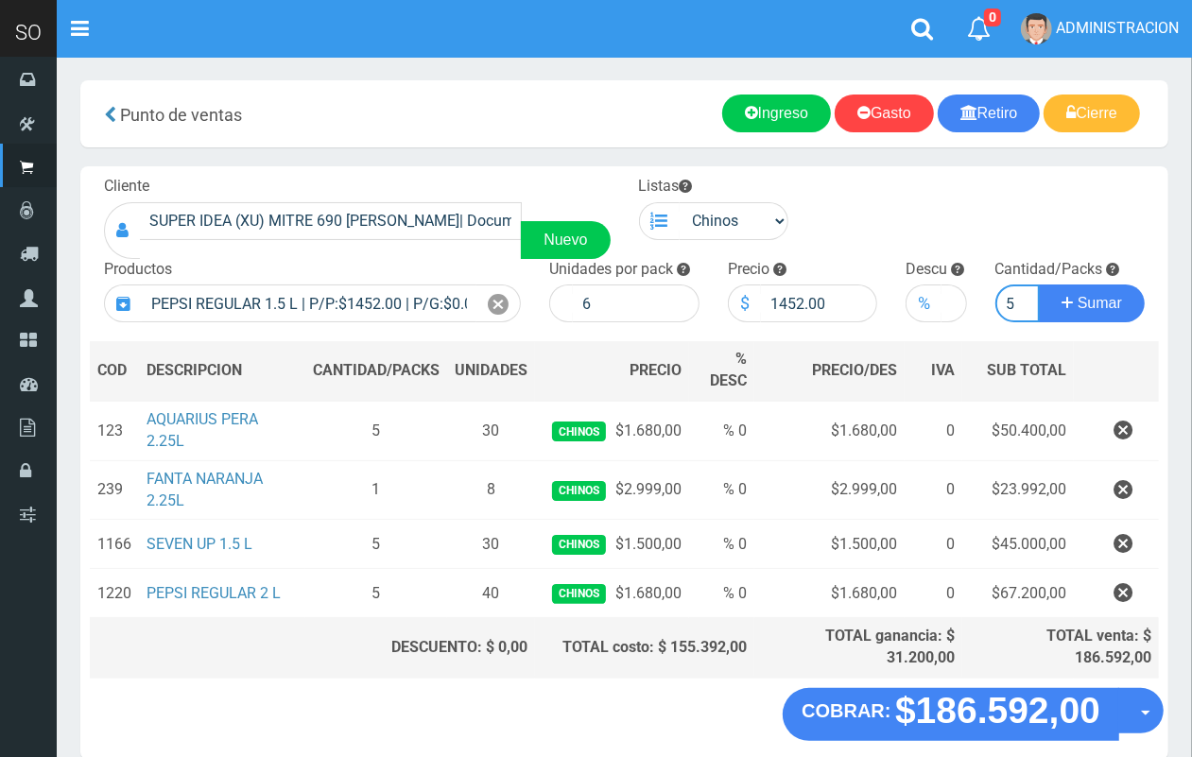
type input "5"
click at [1039, 285] on button "Sumar" at bounding box center [1092, 304] width 106 height 38
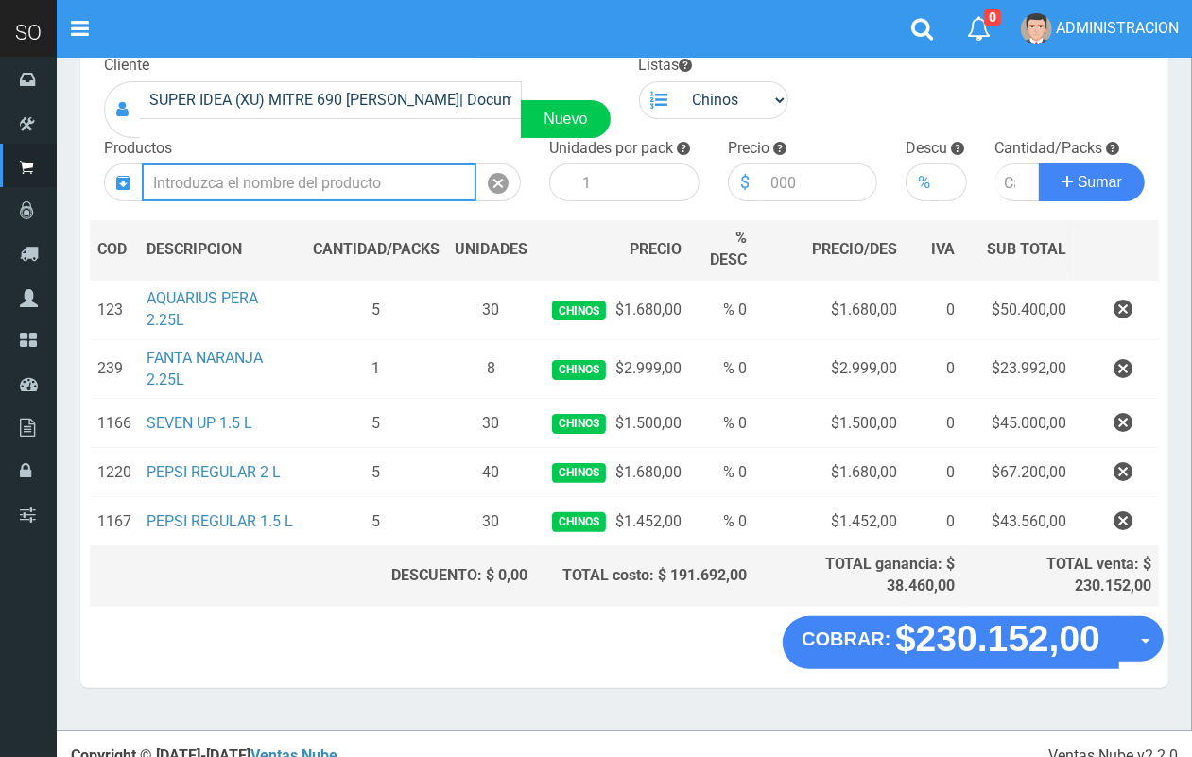
scroll to position [138, 0]
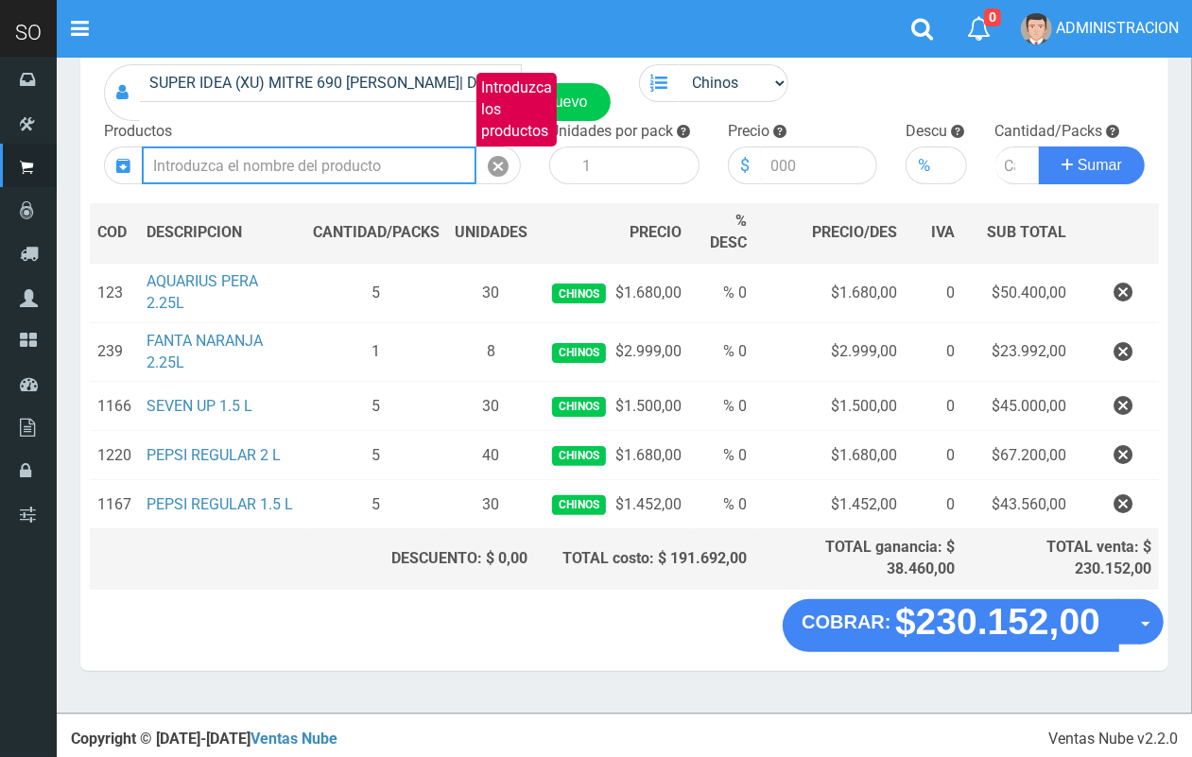
type input "W"
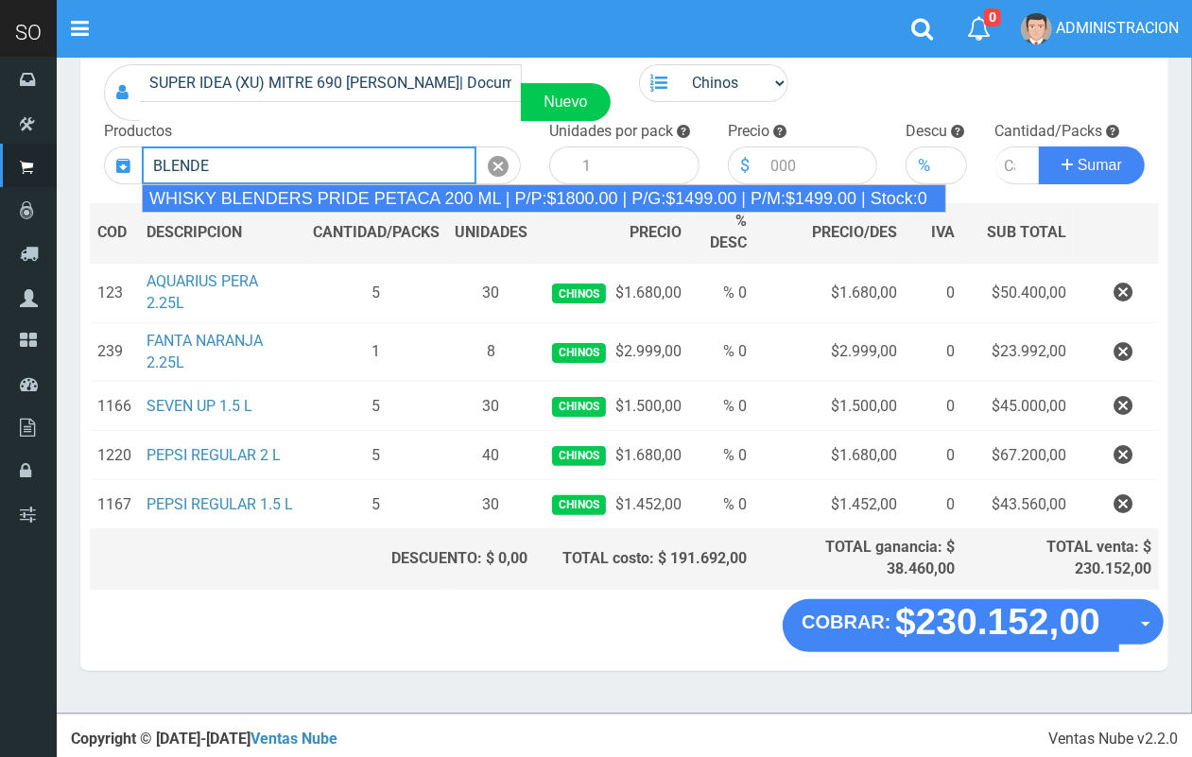
click at [399, 199] on div "WHISKY BLENDERS PRIDE PETACA 200 ML | P/P:$1800.00 | P/G:$1499.00 | P/M:$1499.0…" at bounding box center [544, 198] width 804 height 28
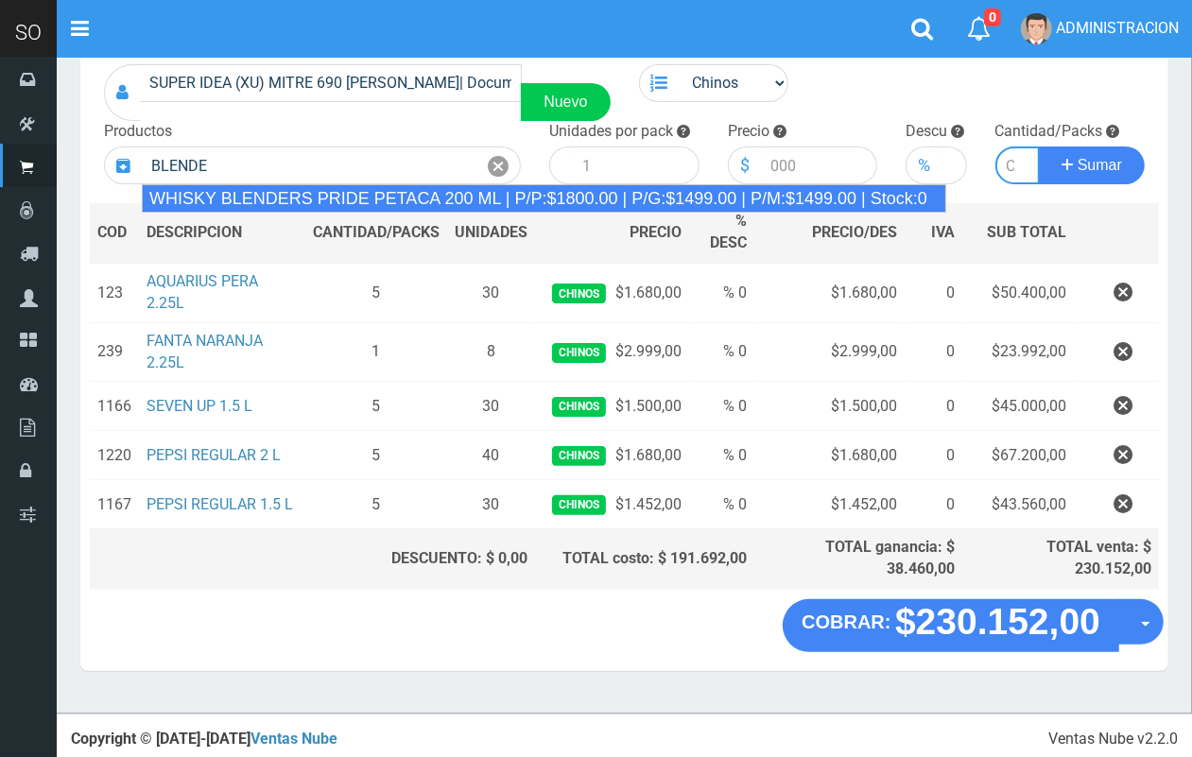
type input "WHISKY BLENDERS PRIDE PETACA 200 ML | P/P:$1800.00 | P/G:$1499.00 | P/M:$1499.0…"
type input "12"
type input "1800.00"
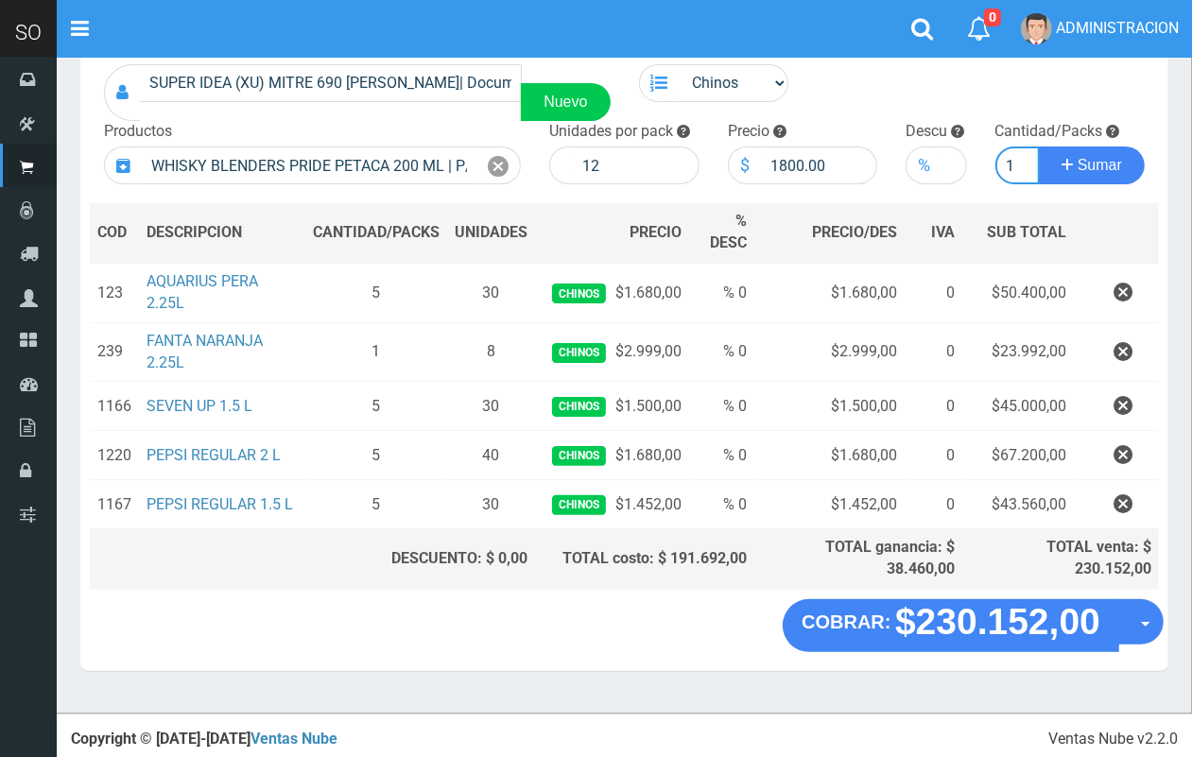
scroll to position [0, 2]
type input "1"
click at [1039, 147] on button "Sumar" at bounding box center [1092, 166] width 106 height 38
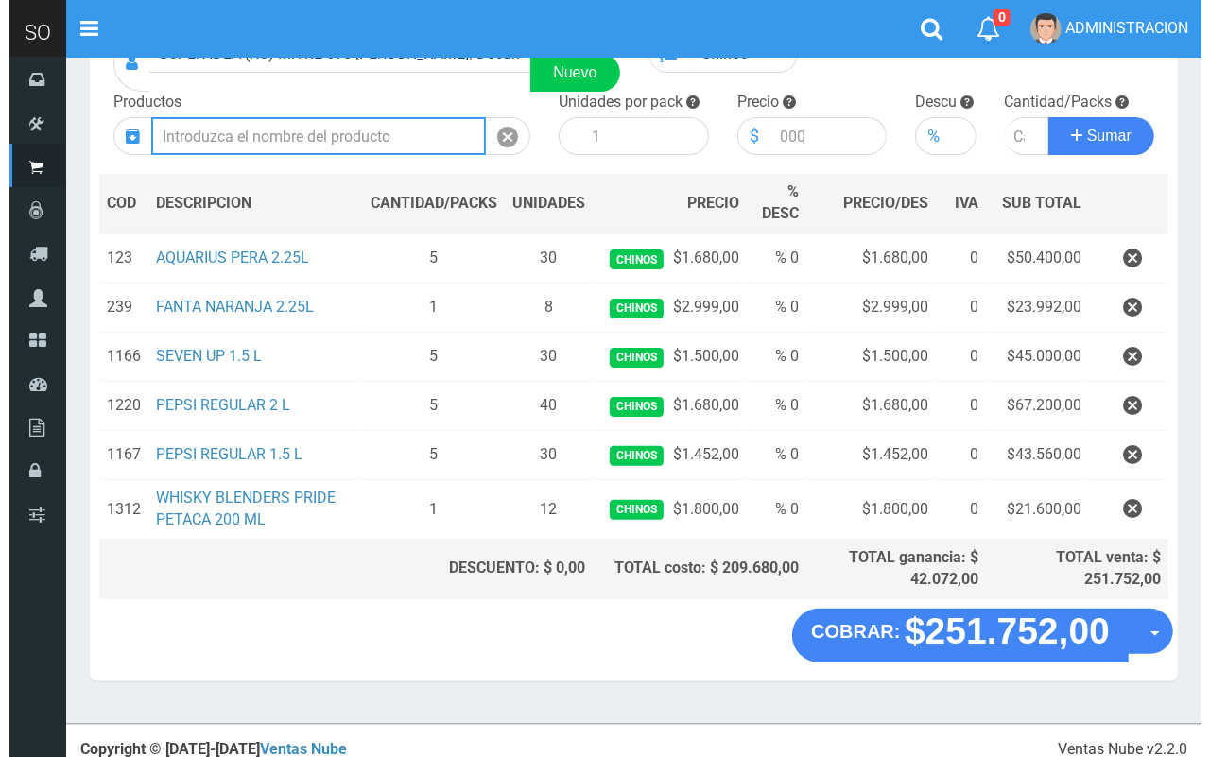
scroll to position [177, 0]
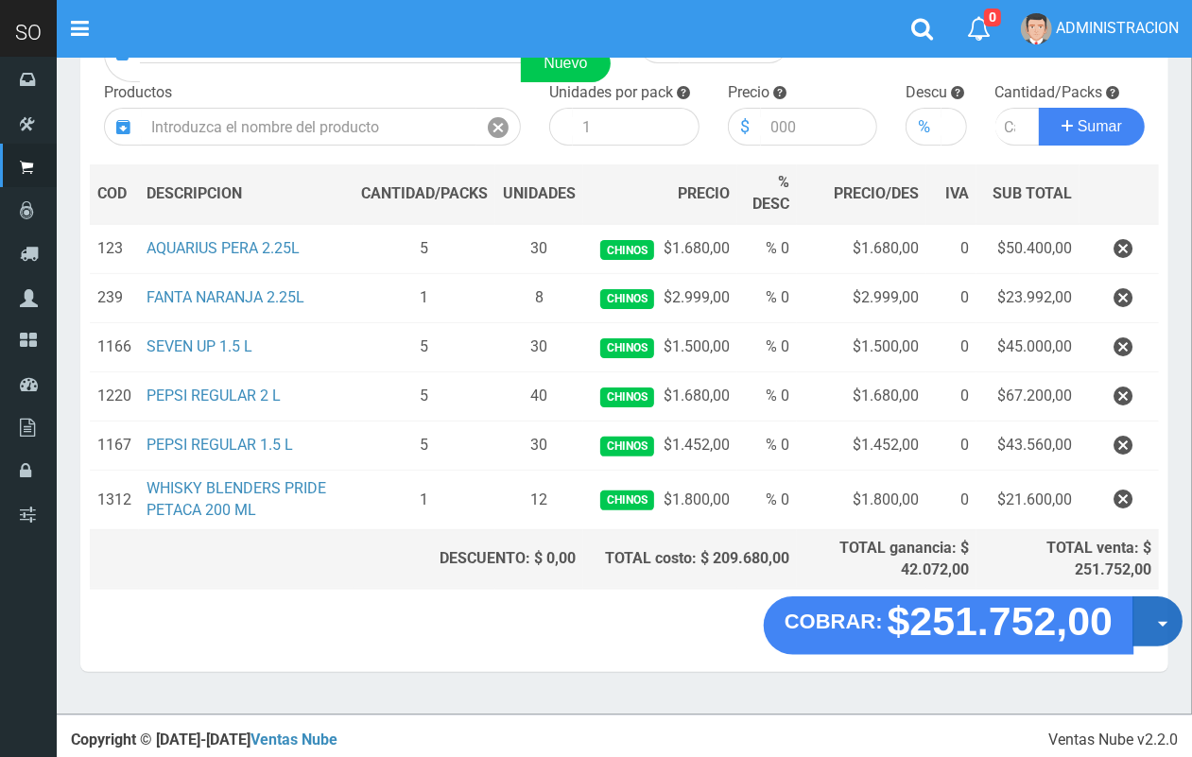
click at [1145, 635] on button "Opciones" at bounding box center [1157, 622] width 50 height 50
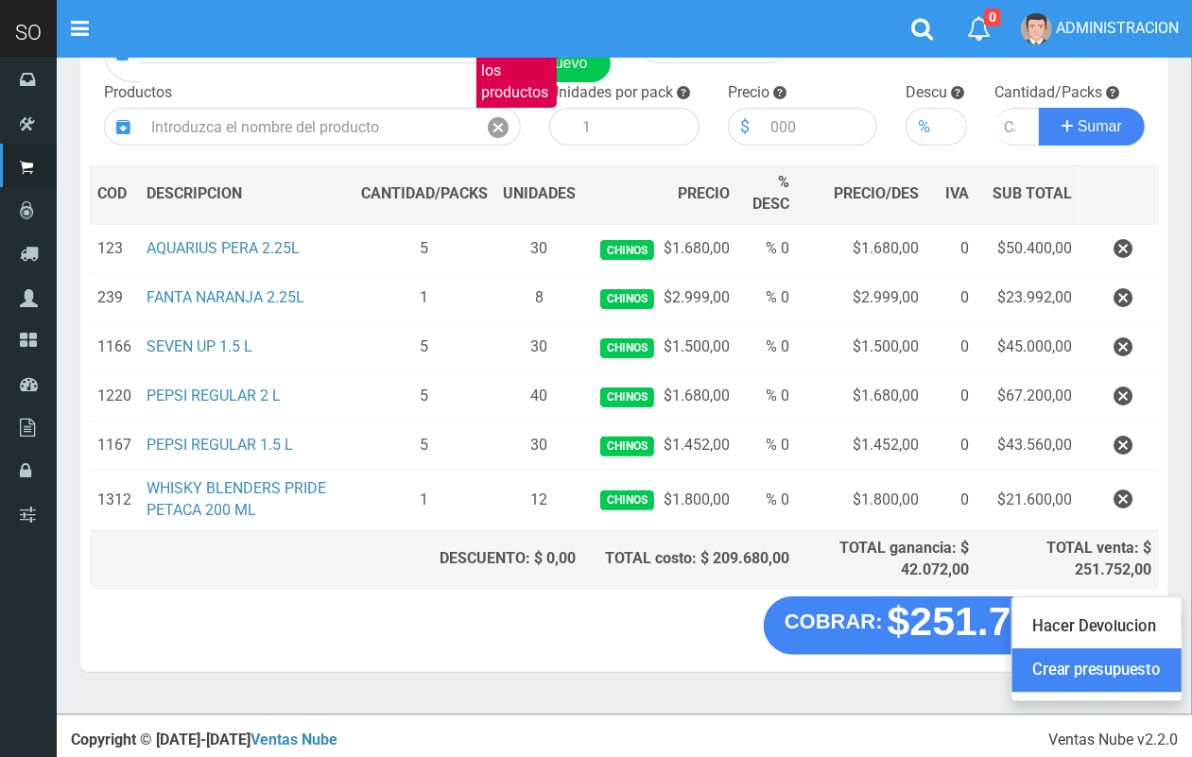
click at [1111, 674] on link "Crear presupuesto" at bounding box center [1096, 670] width 169 height 43
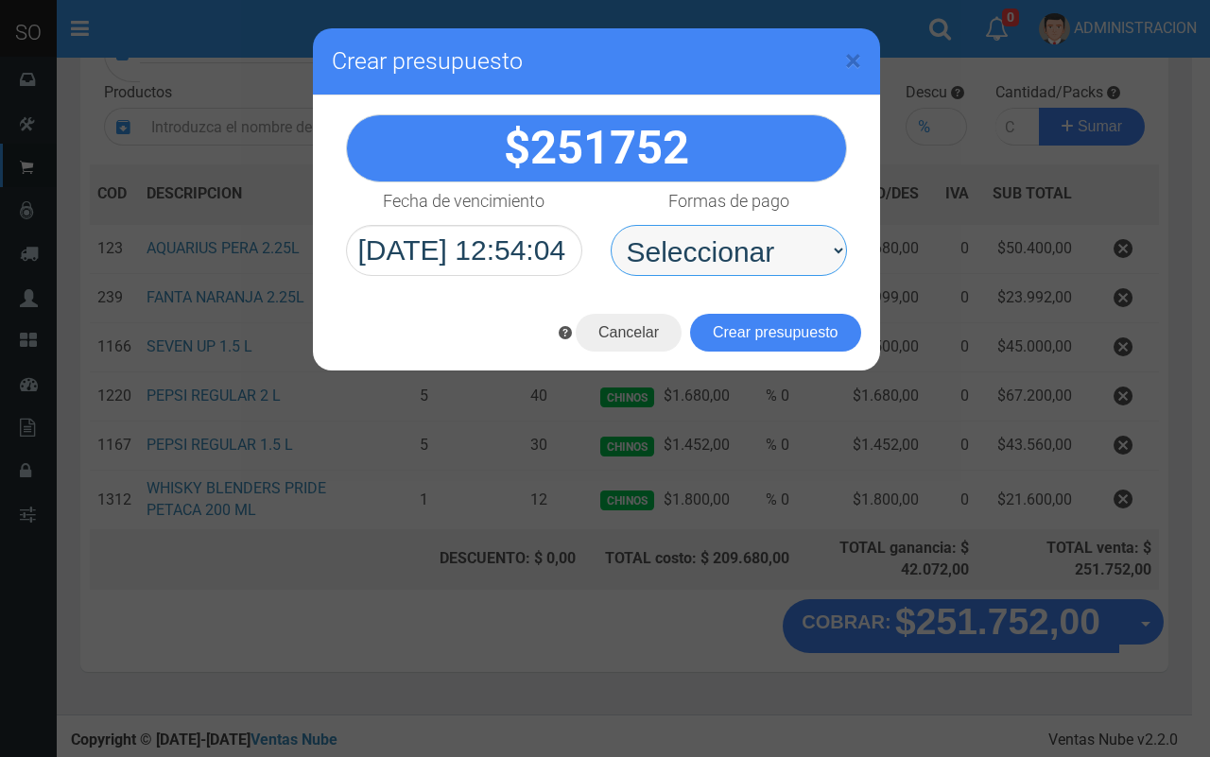
drag, startPoint x: 753, startPoint y: 253, endPoint x: 753, endPoint y: 275, distance: 21.7
click at [753, 256] on select "Seleccionar Efectivo Tarjeta de Crédito Depósito Débito" at bounding box center [729, 250] width 236 height 51
select select "Efectivo"
click at [611, 225] on select "Seleccionar Efectivo Tarjeta de Crédito Depósito Débito" at bounding box center [729, 250] width 236 height 51
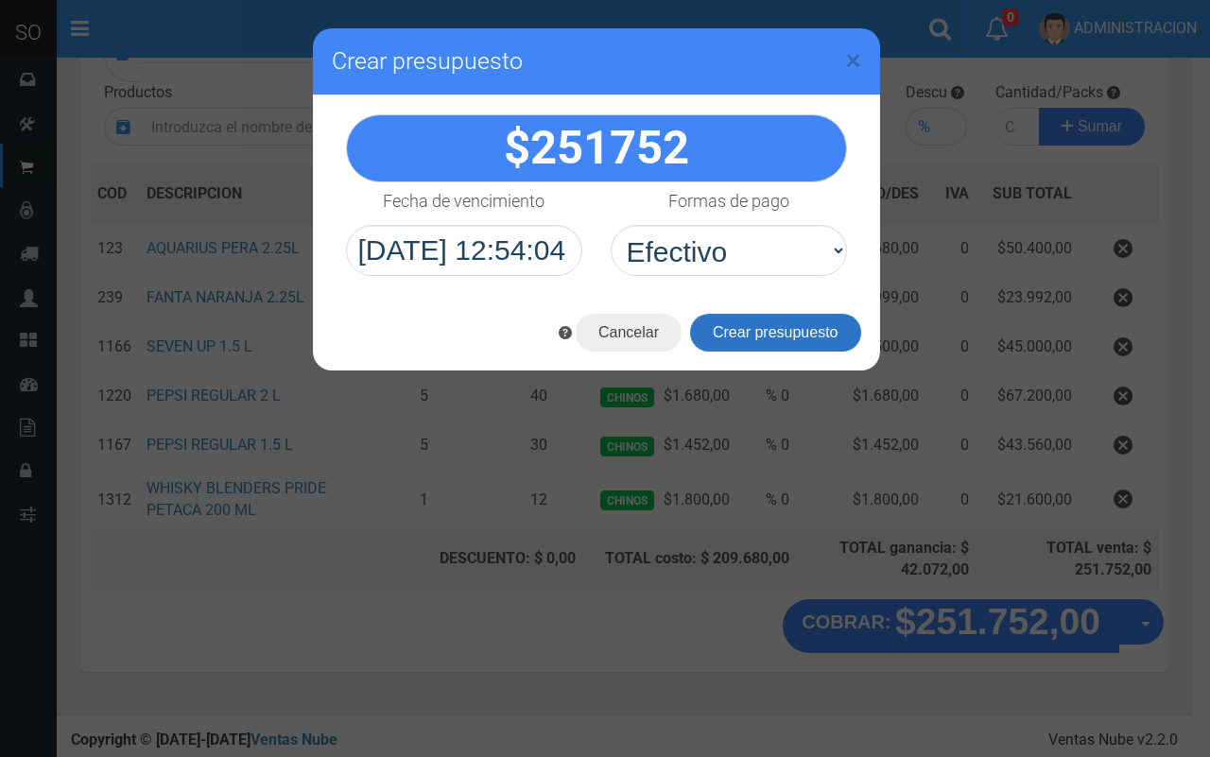
click at [783, 329] on button "Crear presupuesto" at bounding box center [775, 333] width 171 height 38
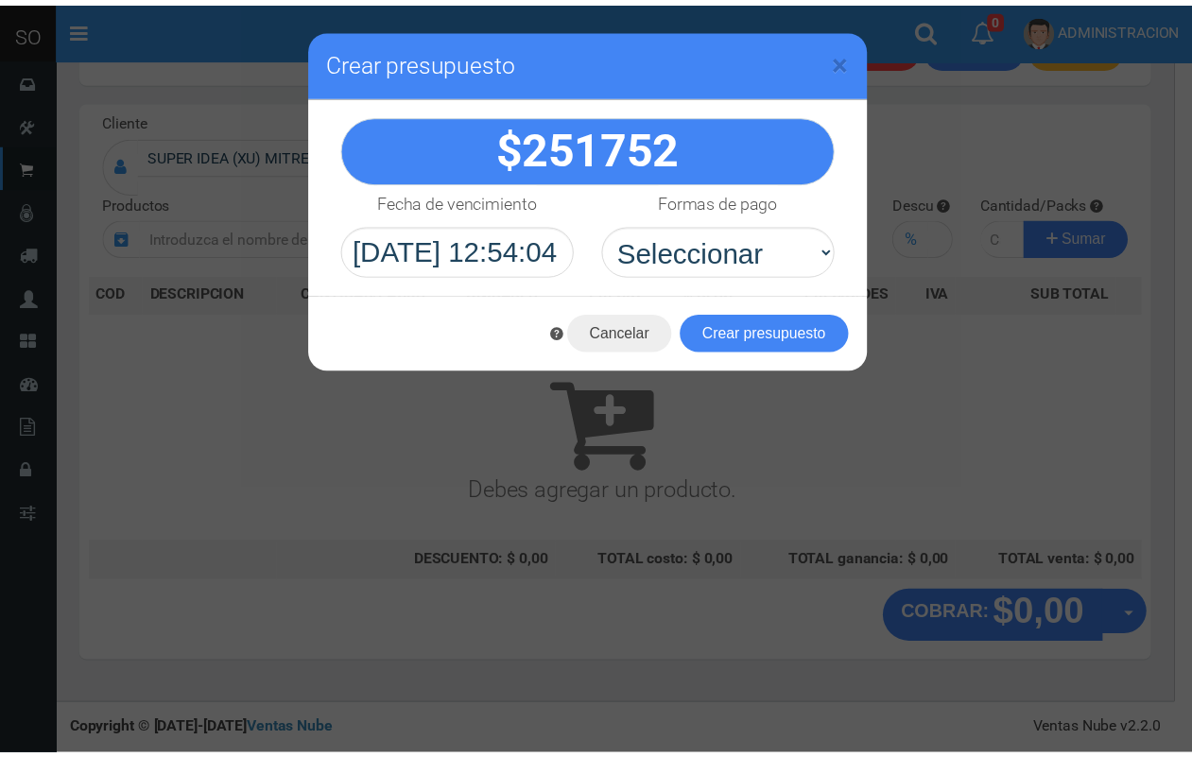
scroll to position [57, 0]
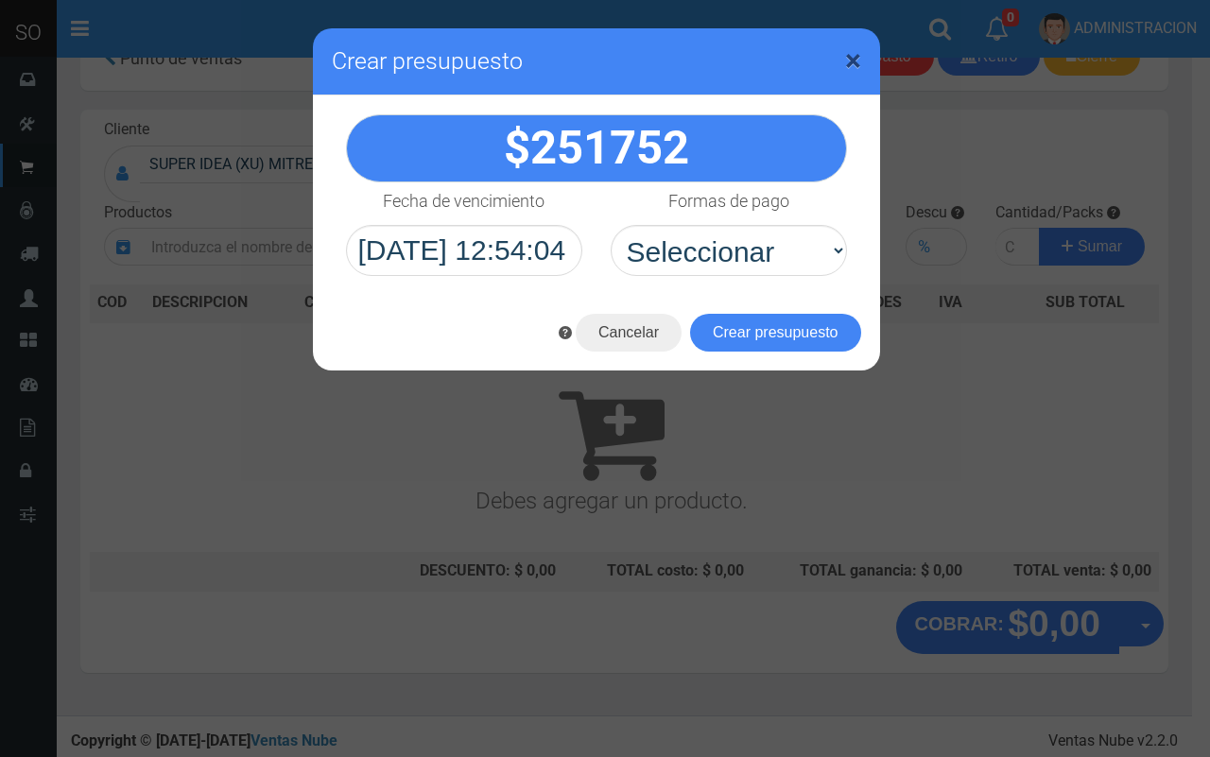
click at [853, 52] on span "×" at bounding box center [853, 61] width 16 height 36
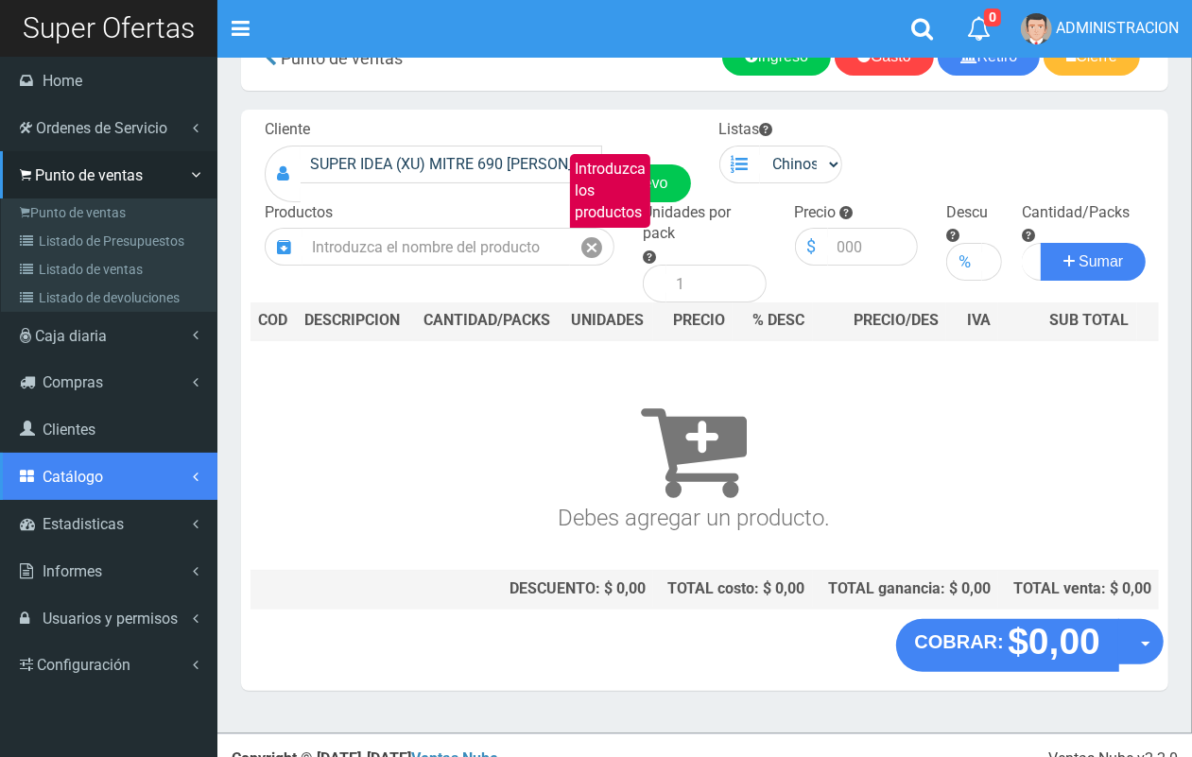
click at [109, 485] on link "Catálogo" at bounding box center [108, 476] width 217 height 47
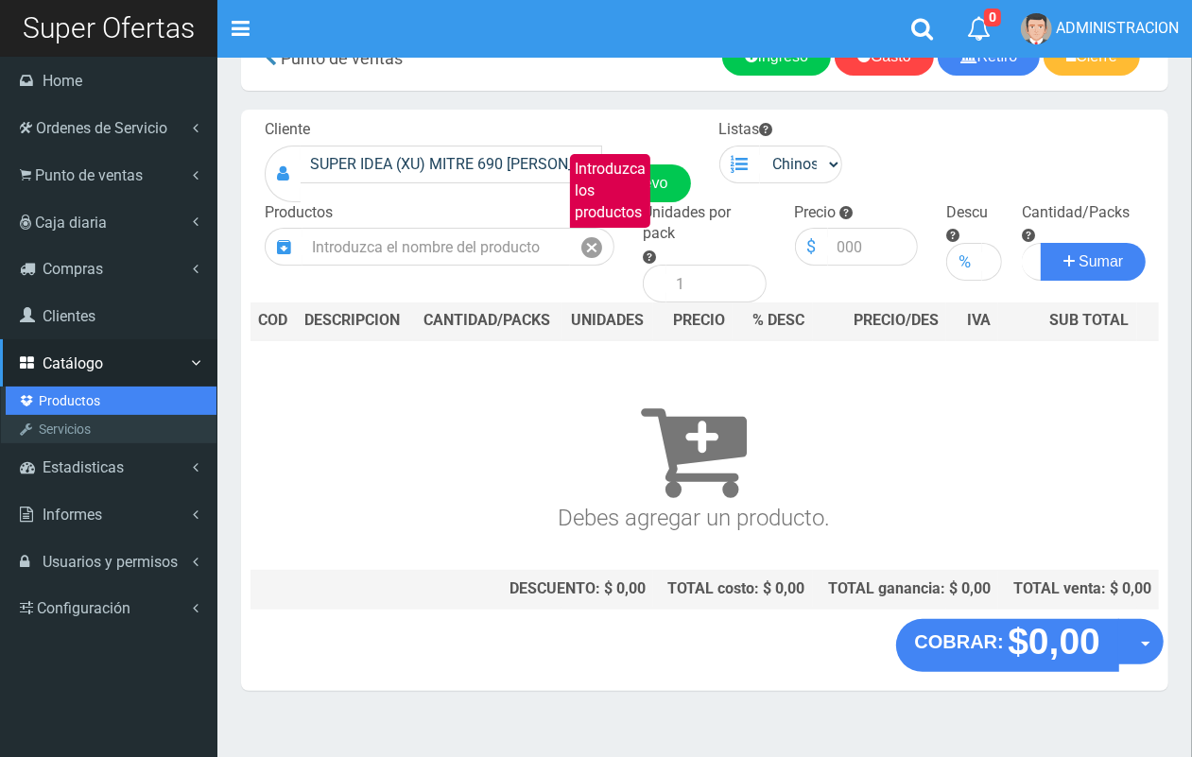
click at [74, 406] on link "Productos" at bounding box center [111, 401] width 211 height 28
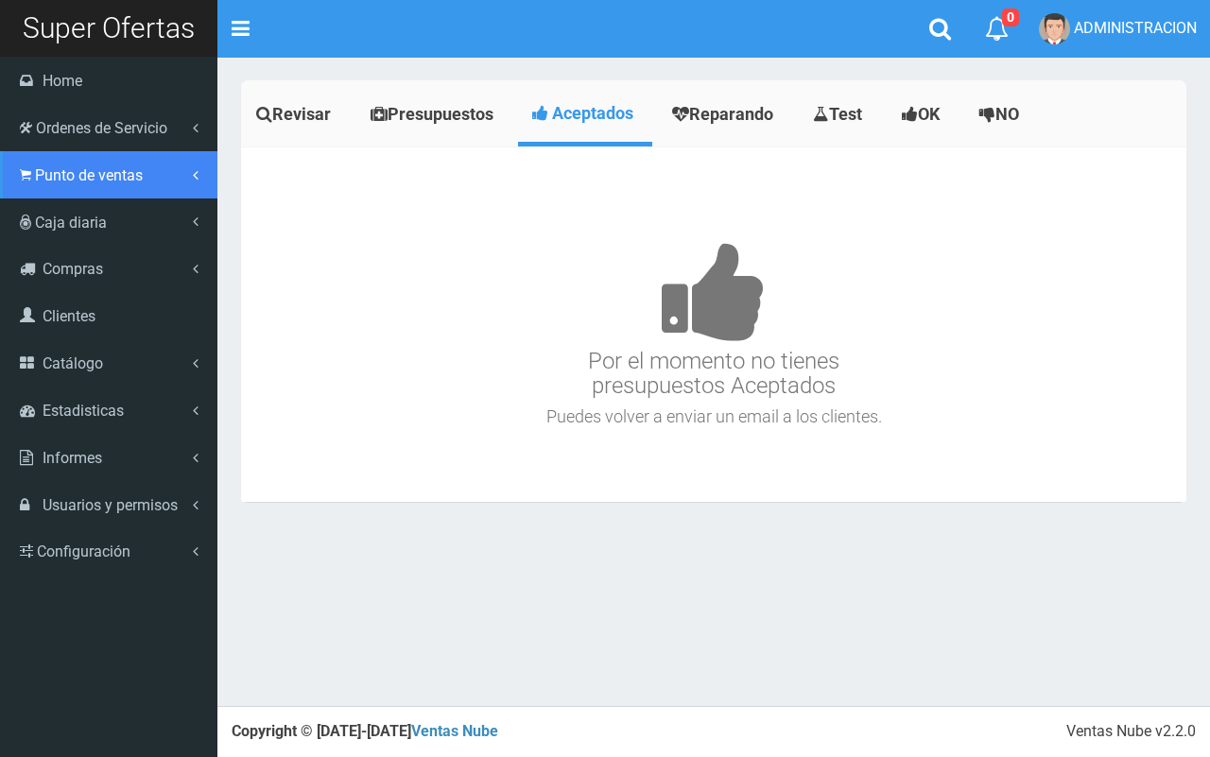
click at [99, 181] on span "Punto de ventas" at bounding box center [89, 175] width 108 height 18
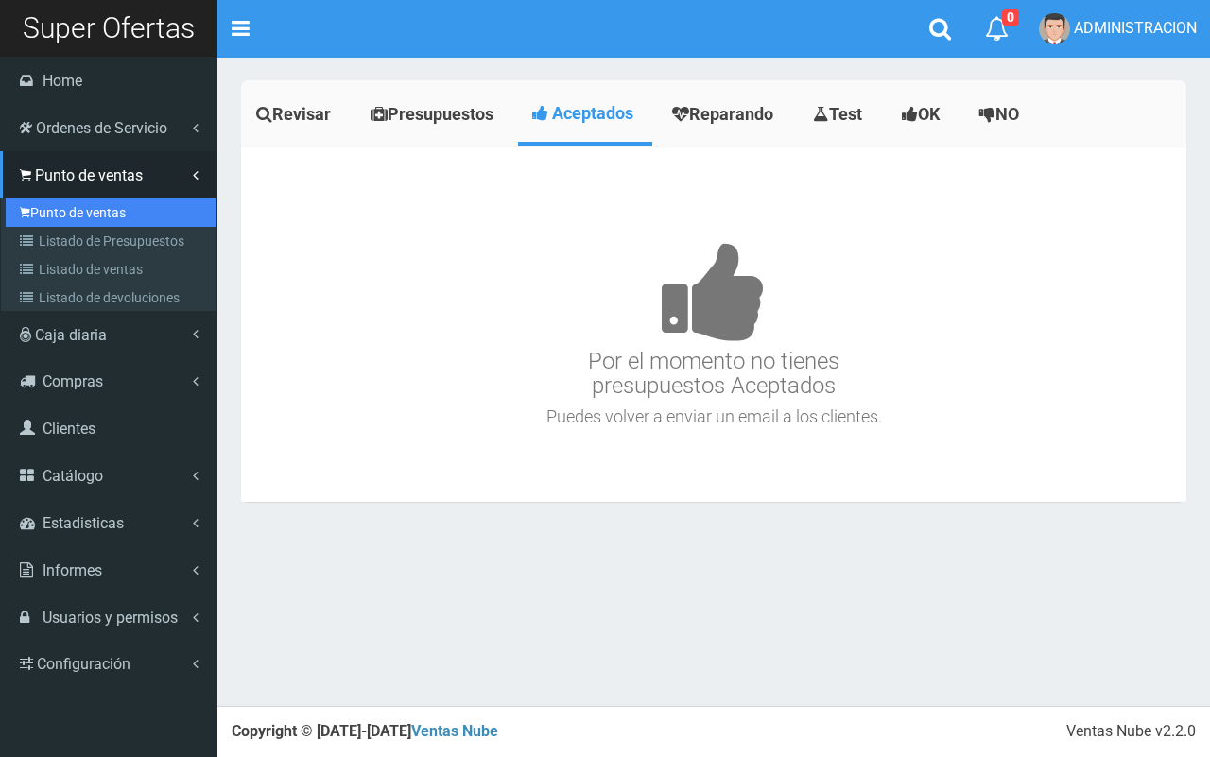
click at [109, 218] on link "Punto de ventas" at bounding box center [111, 212] width 211 height 28
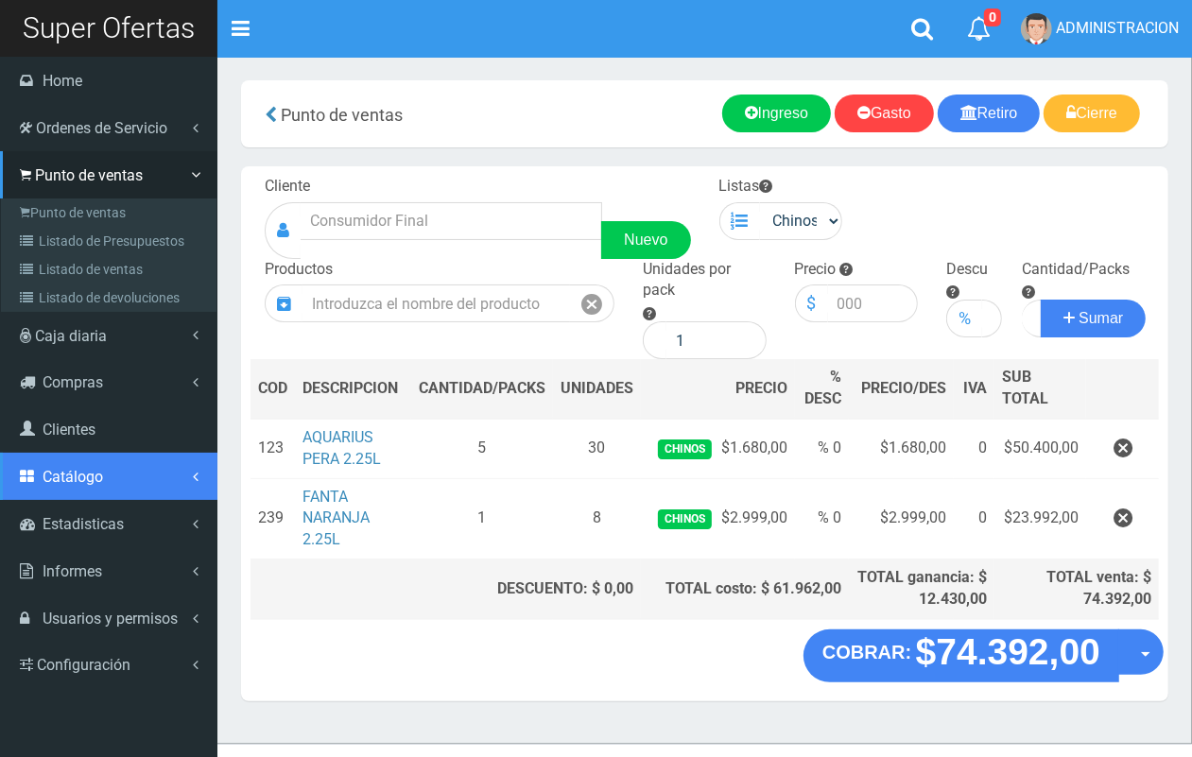
click at [113, 478] on link "Catálogo" at bounding box center [108, 476] width 217 height 47
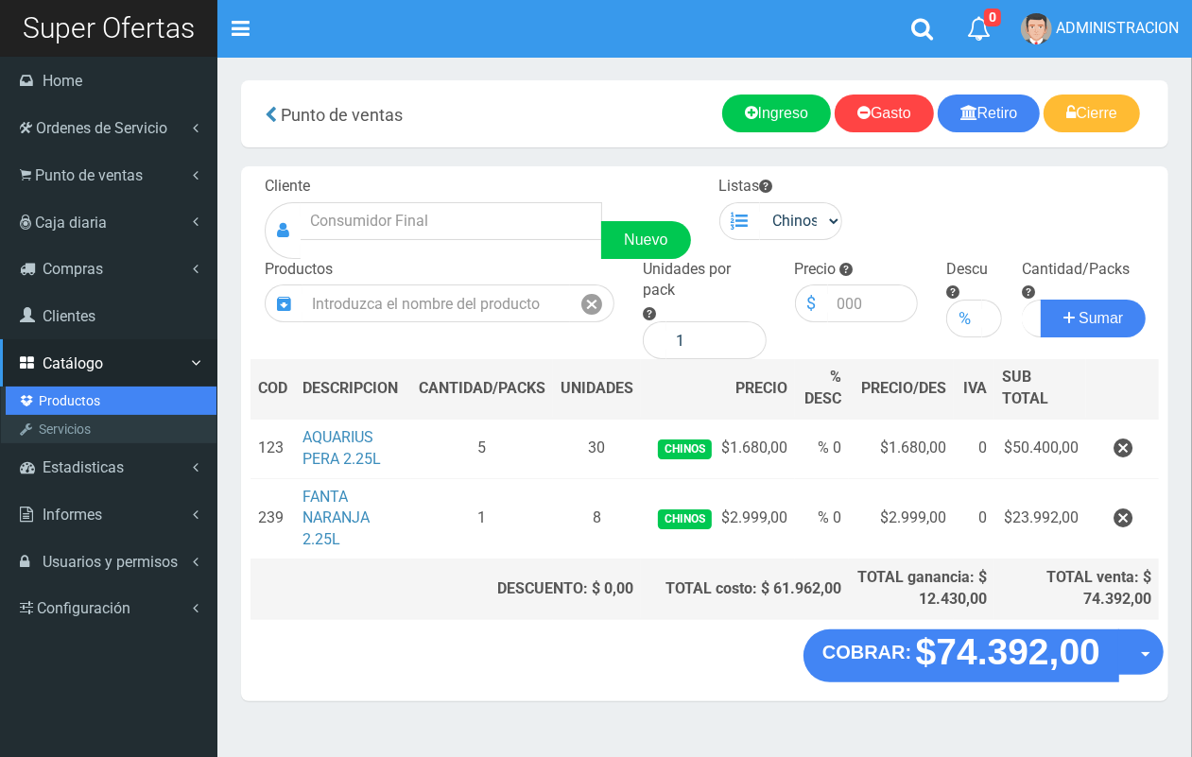
click at [78, 405] on link "Productos" at bounding box center [111, 401] width 211 height 28
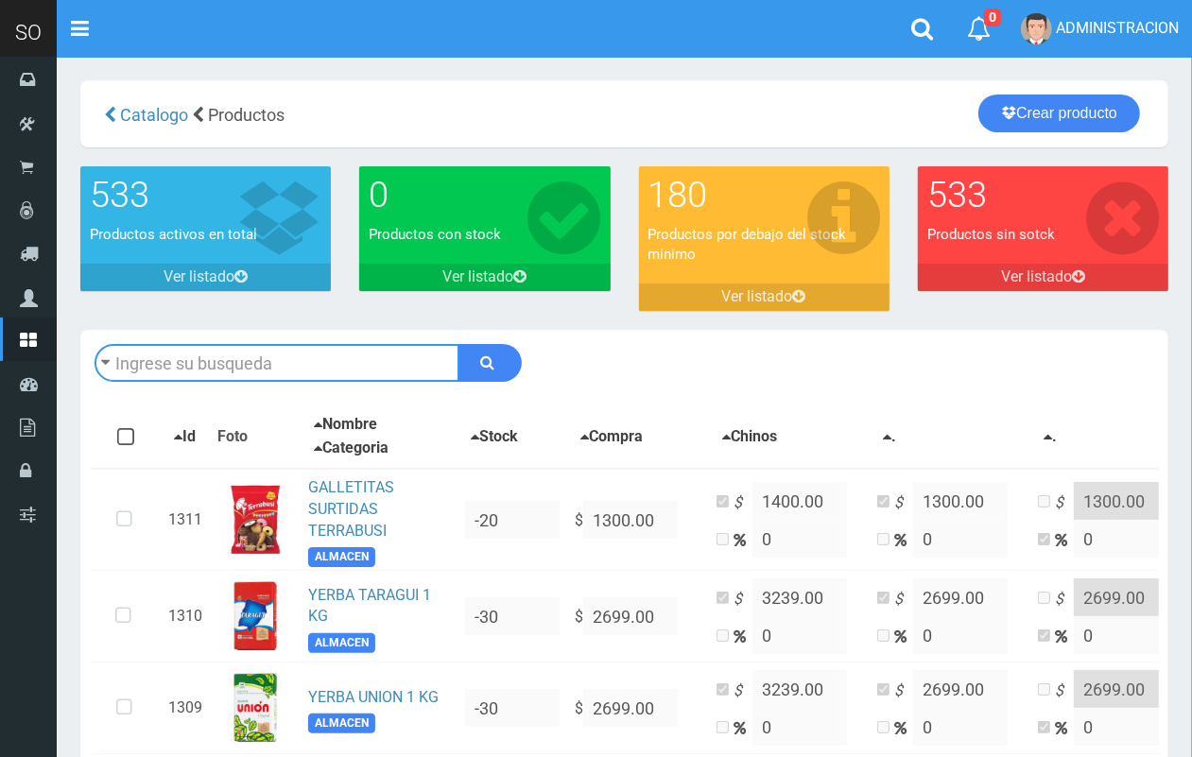
click at [319, 362] on input "text" at bounding box center [277, 363] width 365 height 38
type input "whis"
click at [458, 344] on button "submit" at bounding box center [489, 363] width 63 height 38
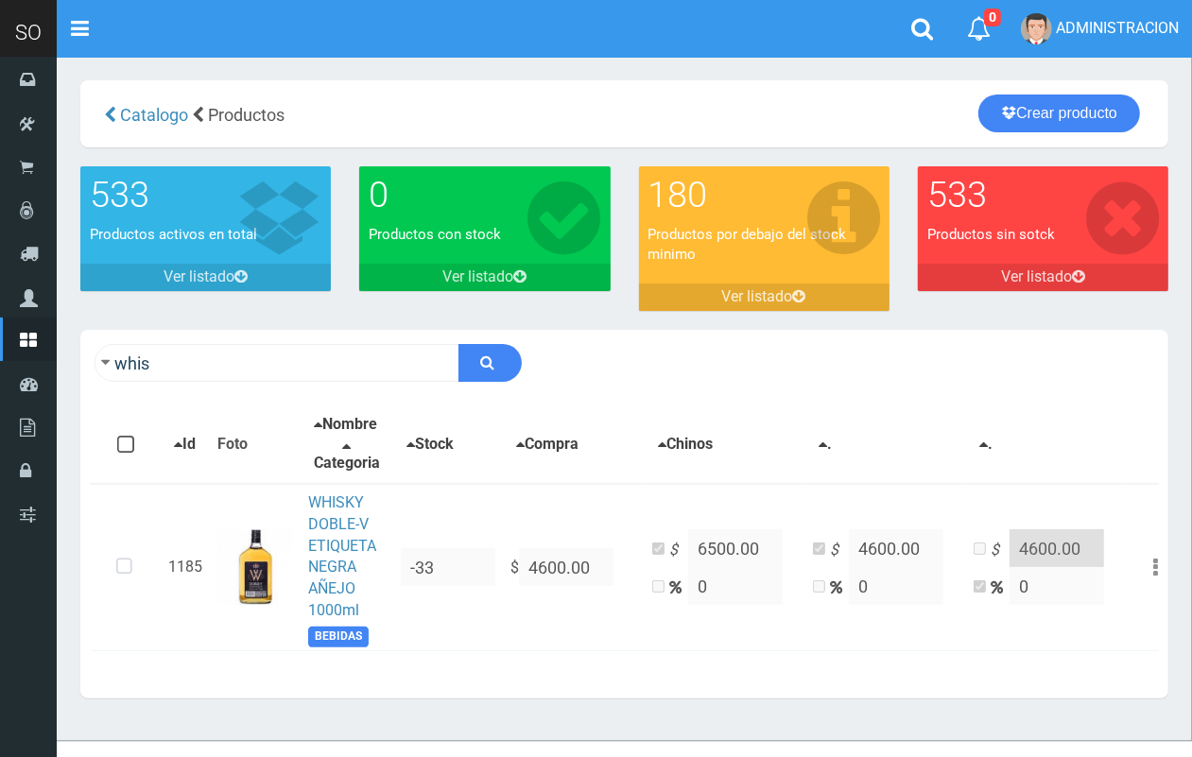
click at [198, 383] on div "whis Descargar PDF Guardar cambios" at bounding box center [624, 363] width 1088 height 66
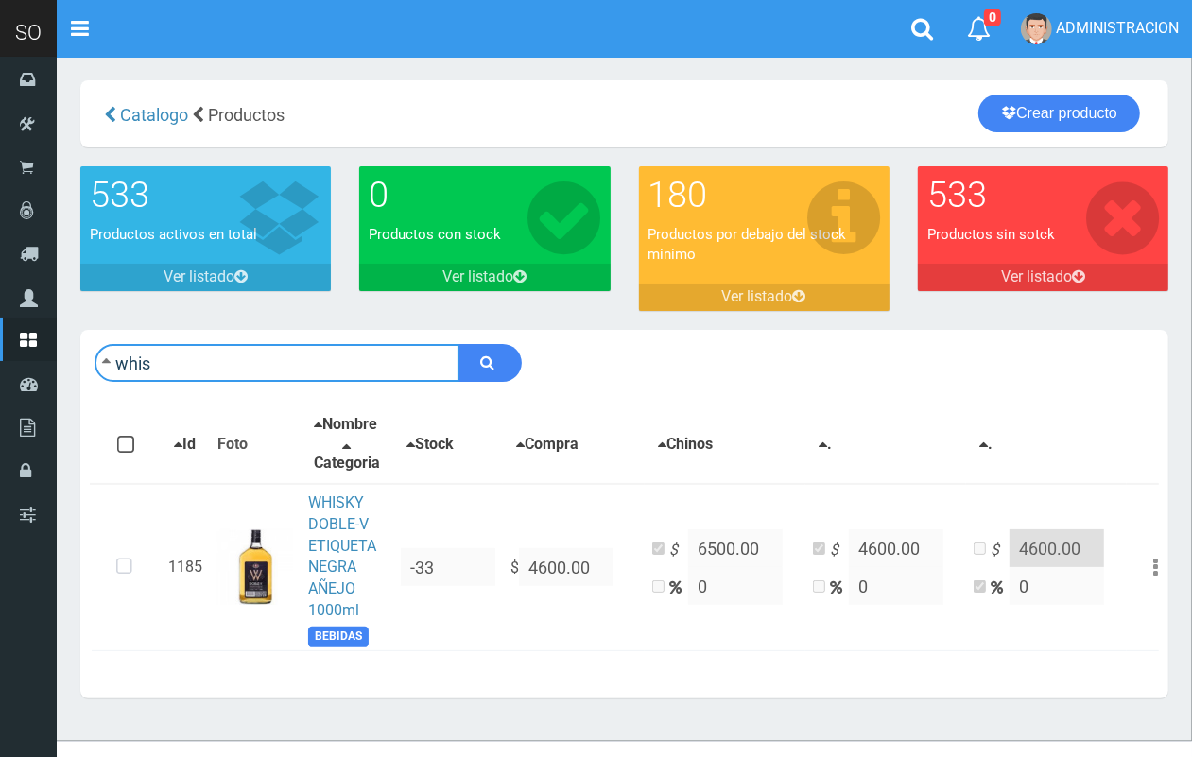
click at [198, 381] on input "whis" at bounding box center [277, 363] width 365 height 38
type input "blender"
click at [458, 344] on button "submit" at bounding box center [489, 363] width 63 height 38
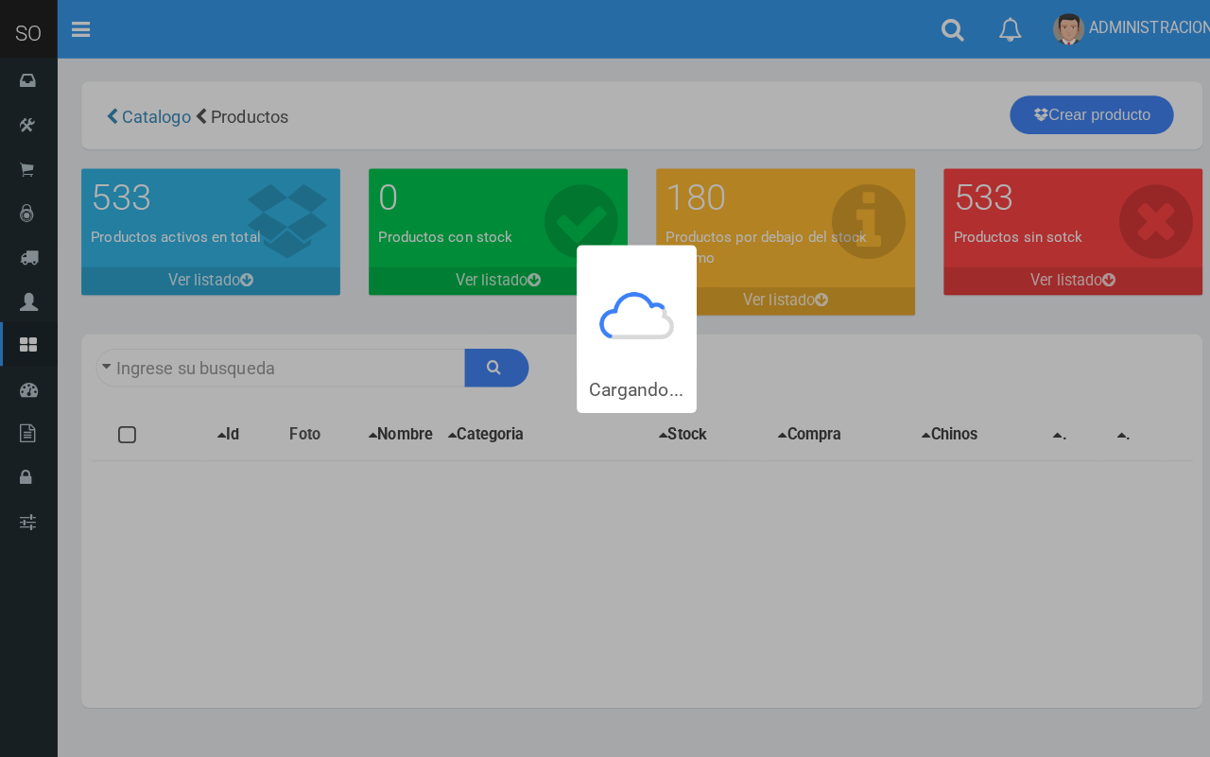
type input "blender"
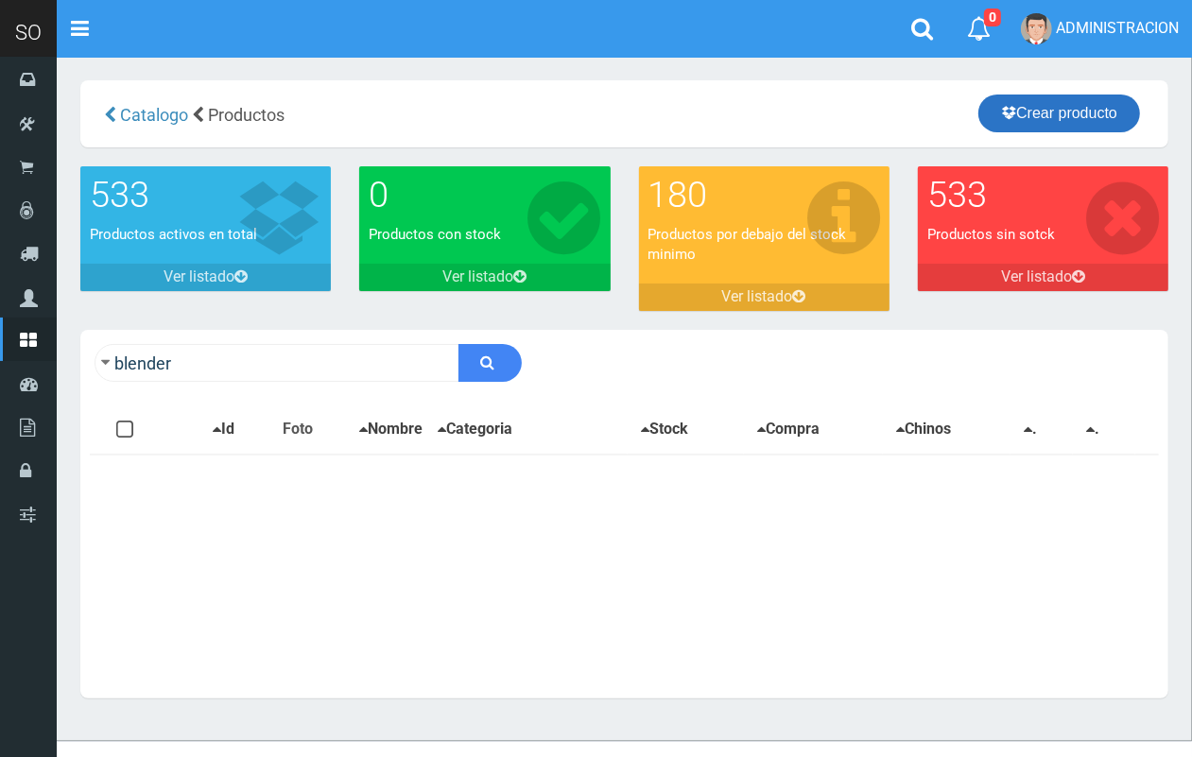
click at [1106, 100] on link "Crear producto" at bounding box center [1059, 114] width 162 height 38
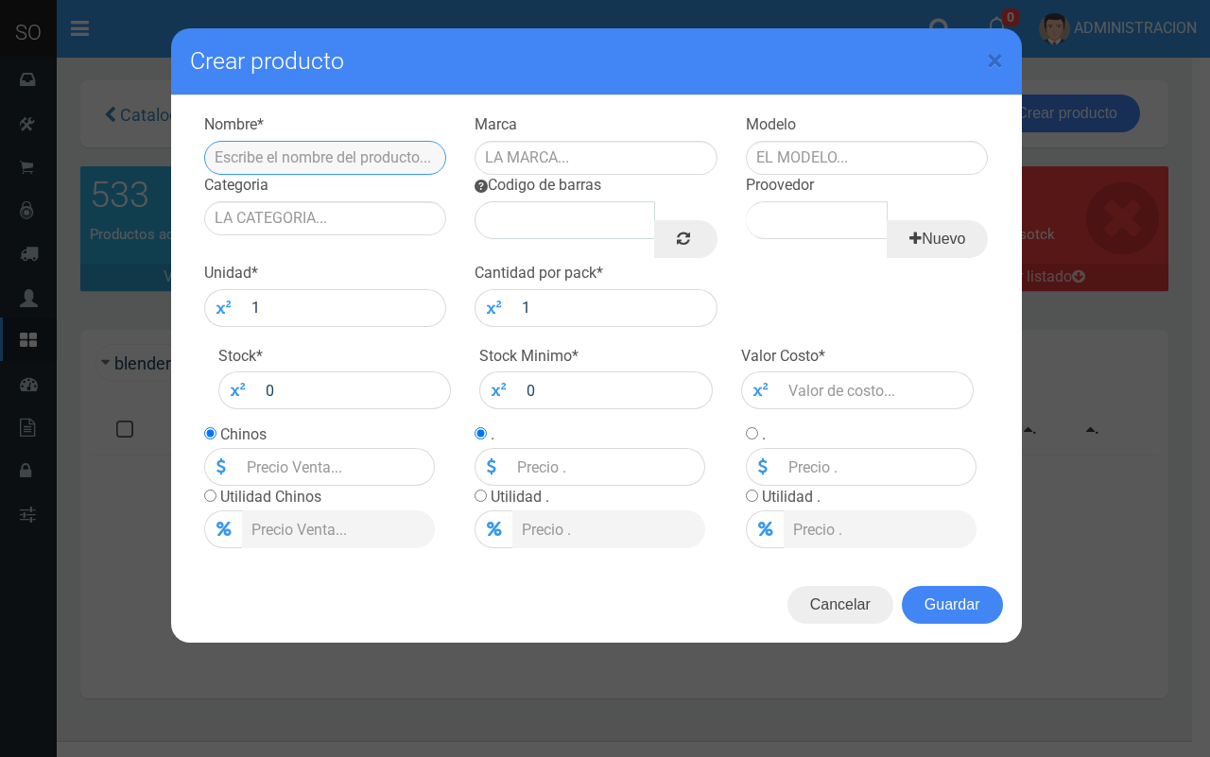
click at [350, 141] on input "text" at bounding box center [325, 158] width 243 height 34
click at [350, 145] on input "WHISKY BLENDER 200 ML" at bounding box center [325, 158] width 243 height 34
click at [342, 151] on input "WHISKY BLENDER 200 ML" at bounding box center [325, 158] width 243 height 34
type input "WHISKY BLENDER PRIDE PETACA 200 ML"
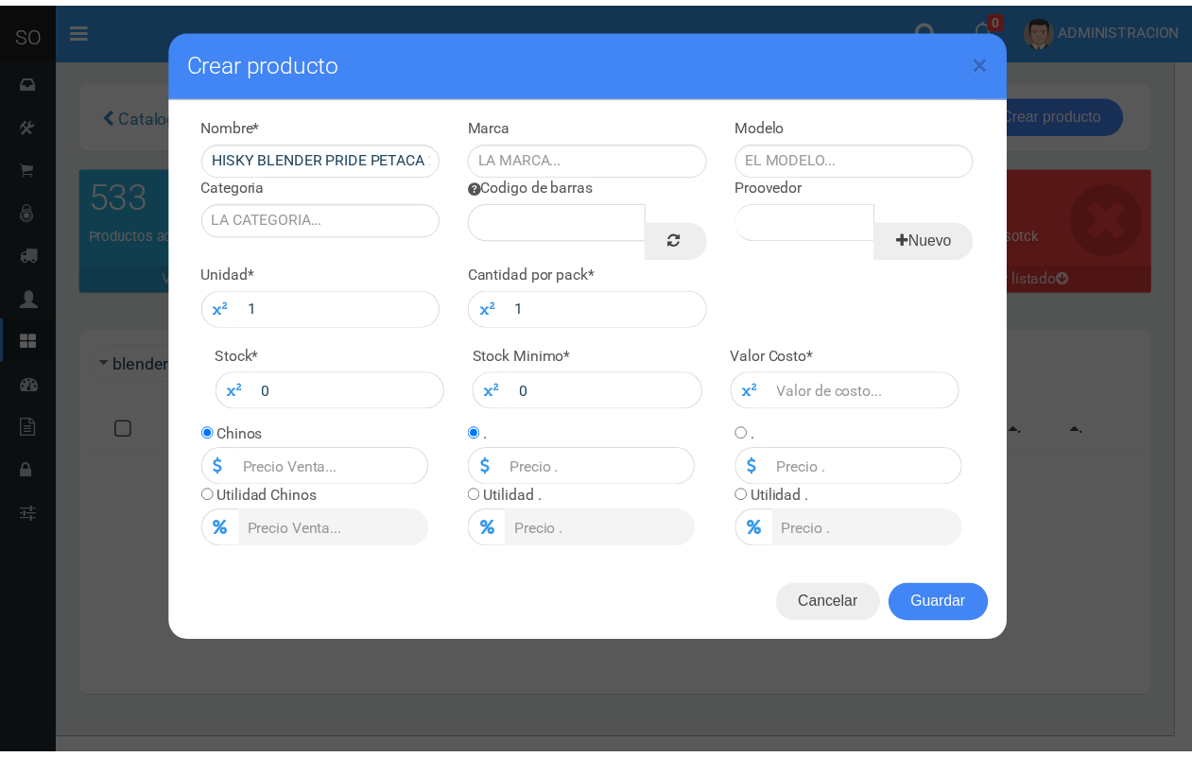
scroll to position [0, 0]
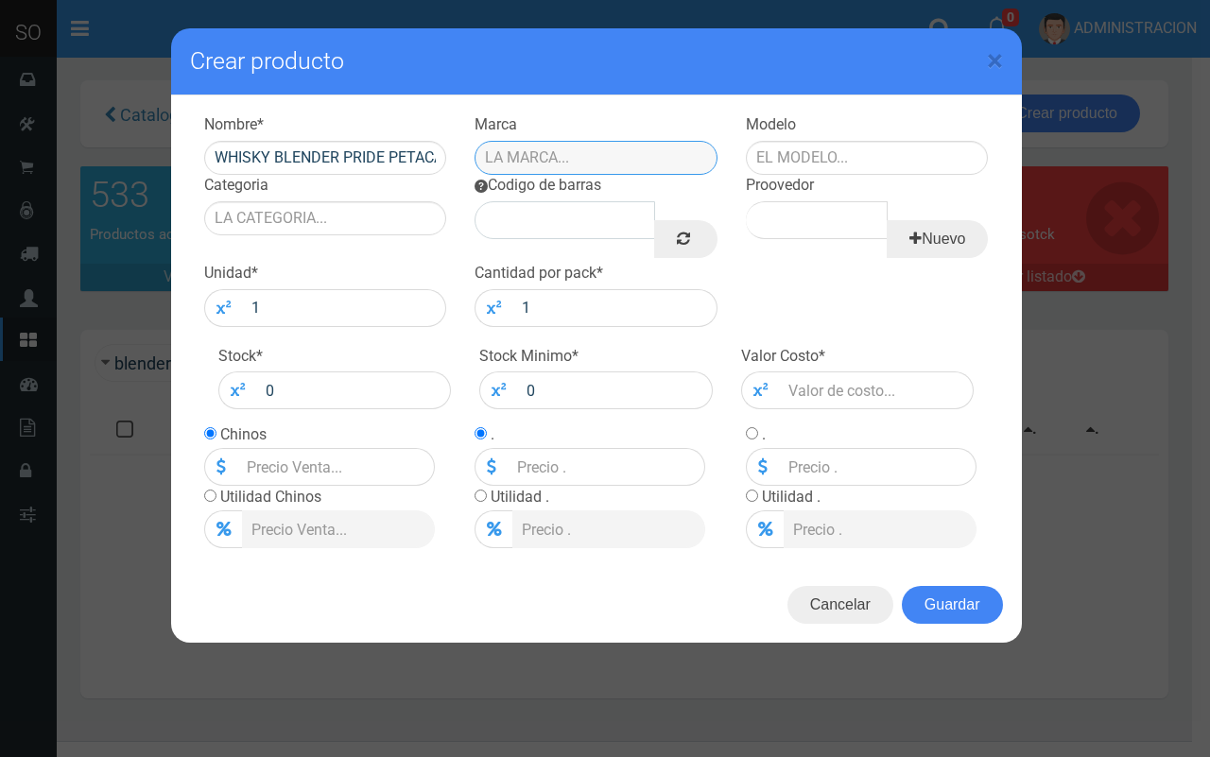
click at [575, 141] on input "text" at bounding box center [595, 158] width 243 height 34
type input "BLENDER"
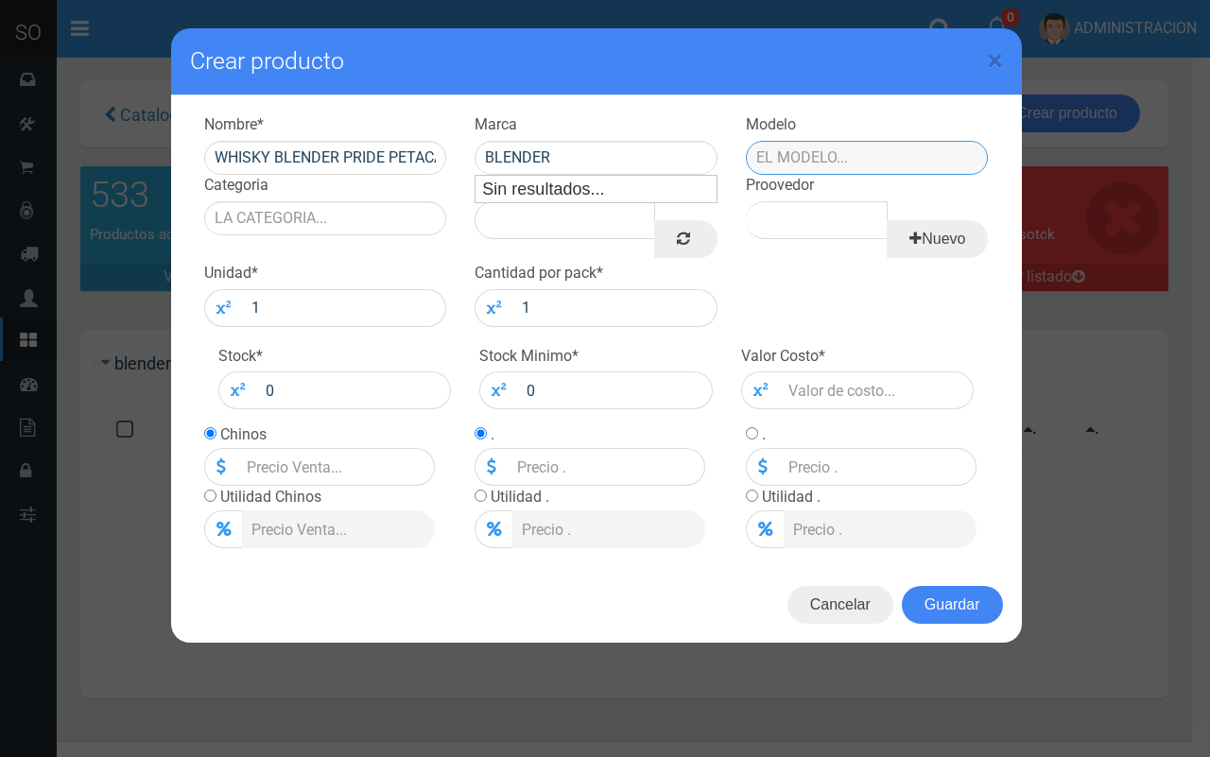
click at [764, 152] on input "text" at bounding box center [867, 158] width 243 height 34
type input "C"
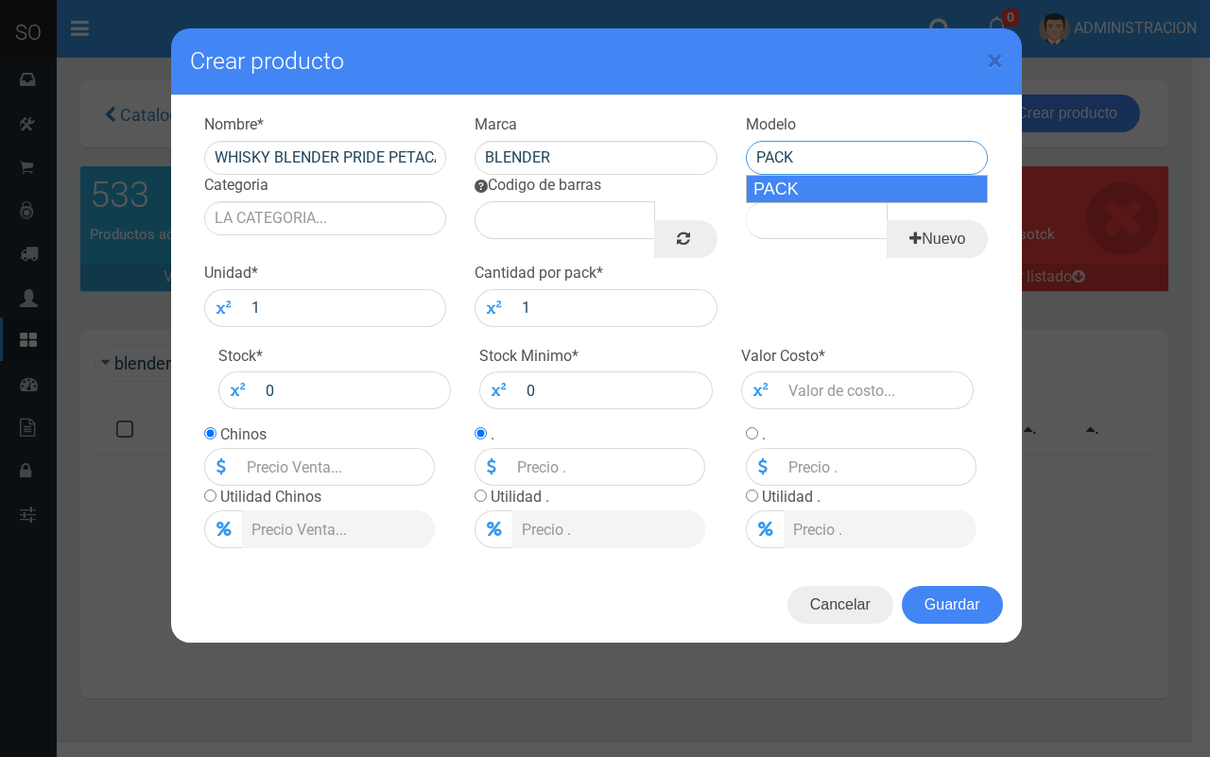
click at [810, 182] on div "PACK" at bounding box center [867, 189] width 243 height 28
type input "PACK"
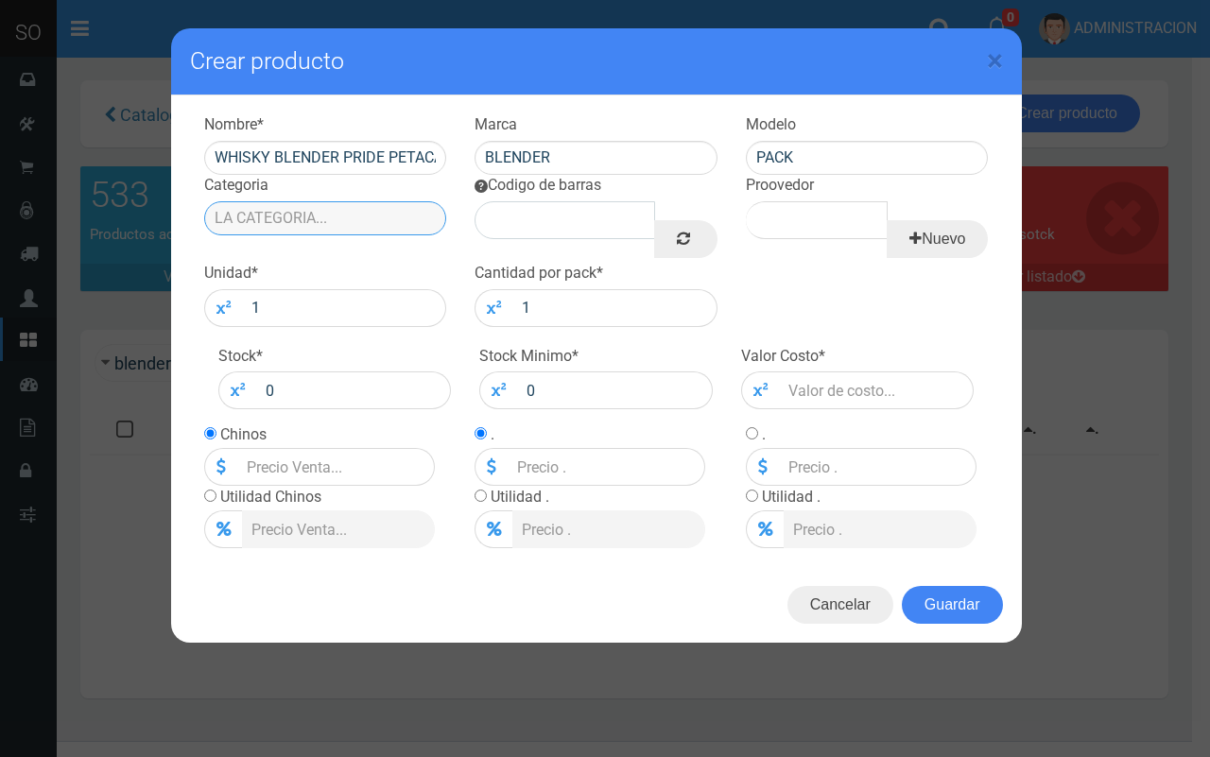
click at [346, 232] on input "Categoria" at bounding box center [325, 218] width 243 height 34
type input "A"
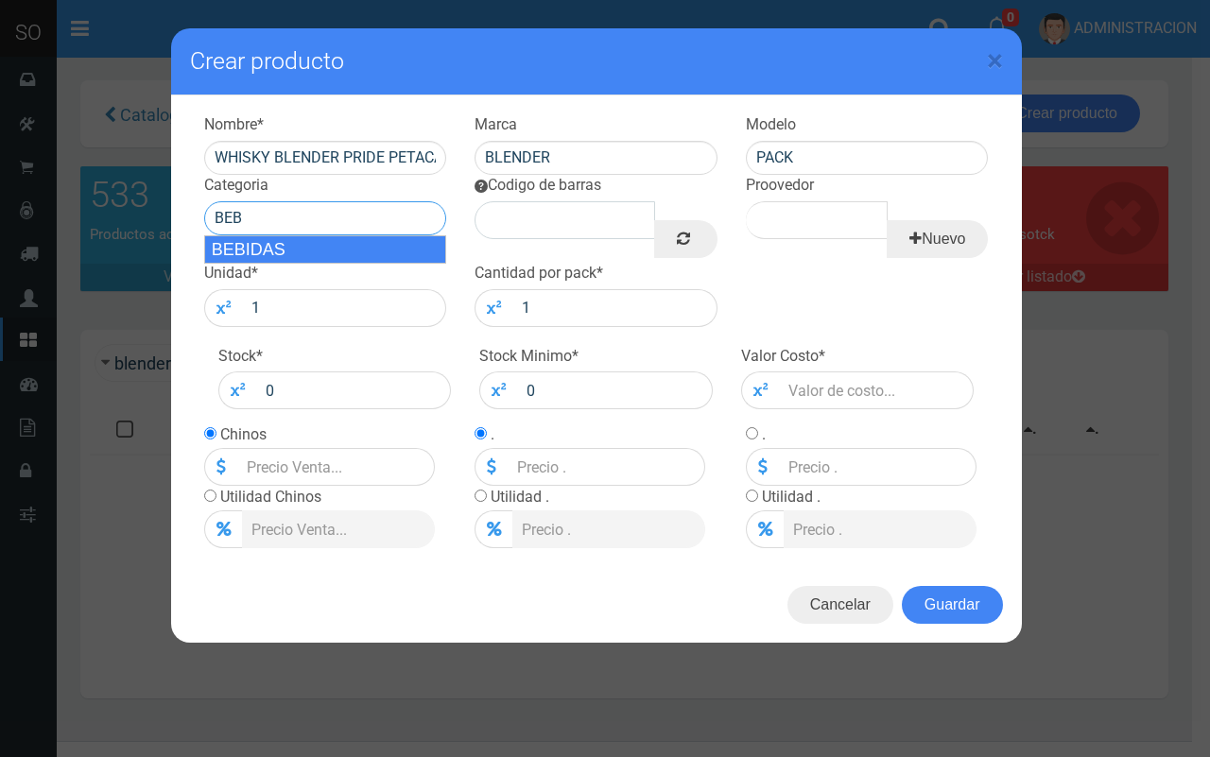
drag, startPoint x: 360, startPoint y: 244, endPoint x: 640, endPoint y: 204, distance: 282.6
click at [364, 243] on div "BEBIDAS" at bounding box center [325, 249] width 243 height 28
type input "BEBIDAS"
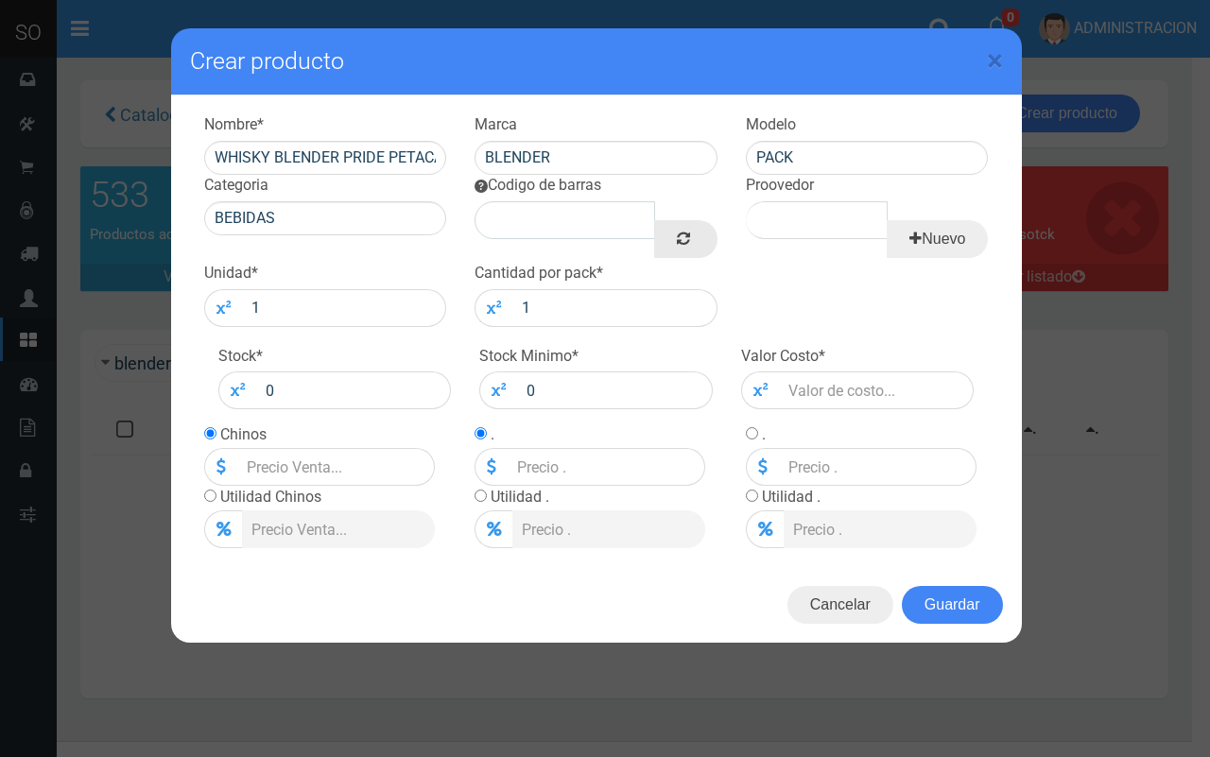
drag, startPoint x: 681, startPoint y: 244, endPoint x: 693, endPoint y: 241, distance: 11.7
click at [682, 244] on icon at bounding box center [683, 238] width 13 height 26
click at [811, 222] on input "Proovedor" at bounding box center [817, 220] width 142 height 38
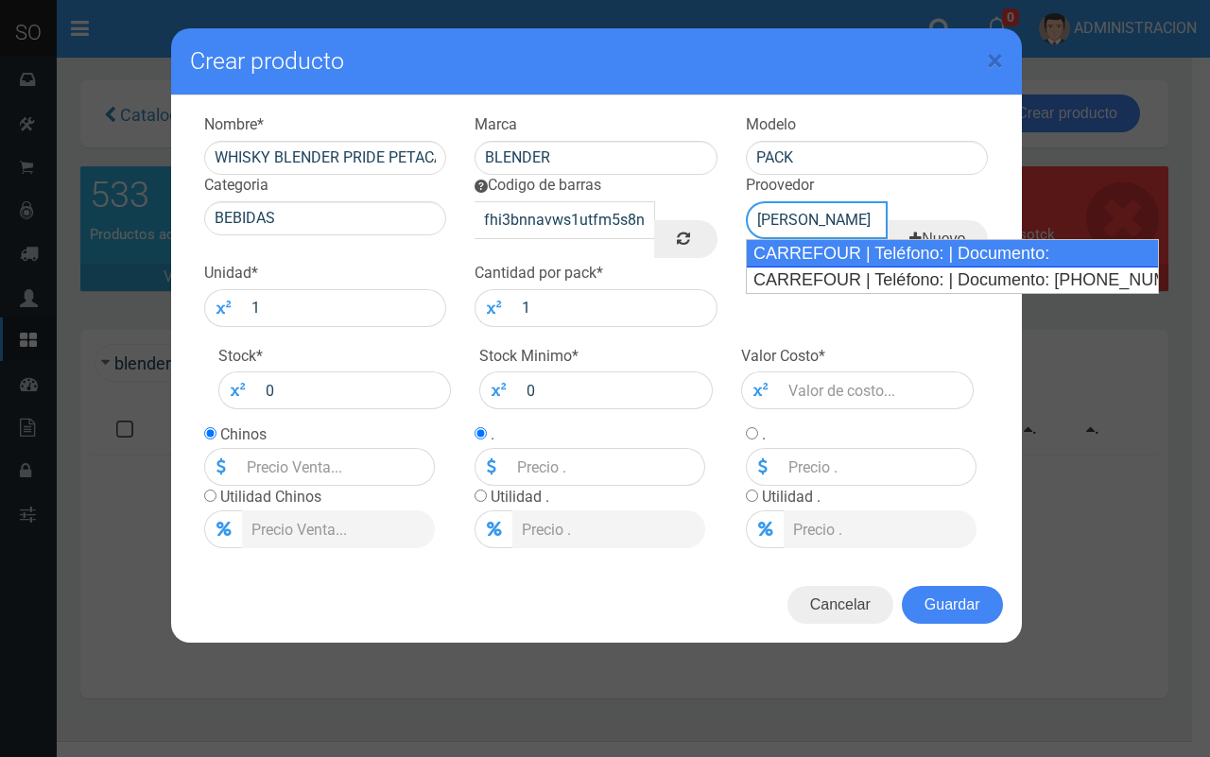
click at [809, 252] on div "CARREFOUR | Teléfono: | Documento:" at bounding box center [952, 253] width 413 height 28
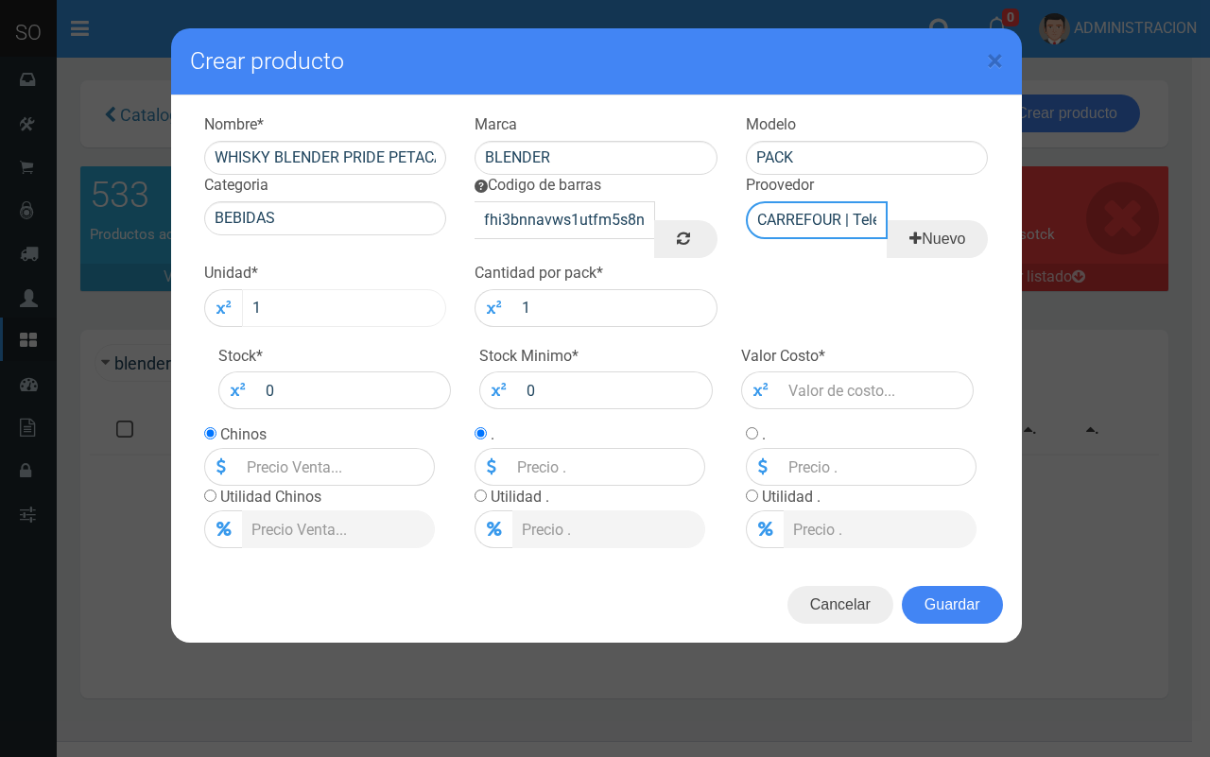
type input "CARREFOUR | Teléfono: | Documento:"
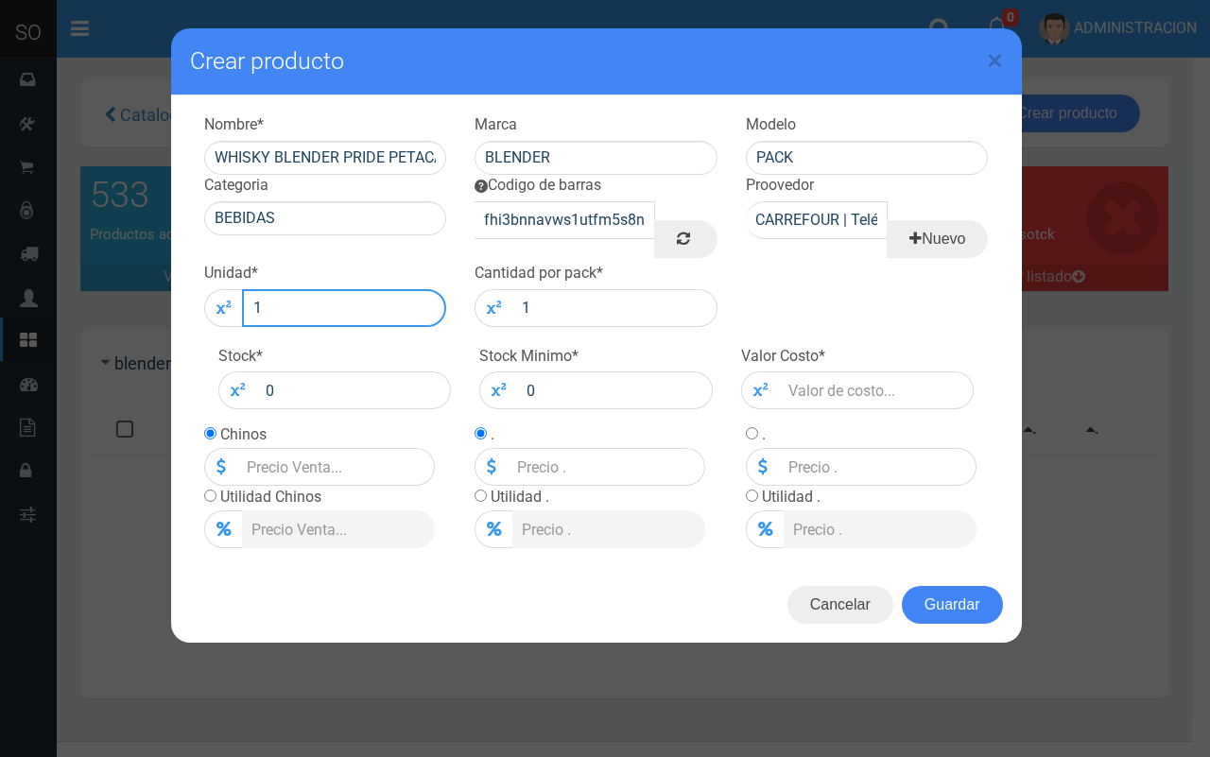
click at [362, 318] on input "1" at bounding box center [344, 308] width 205 height 38
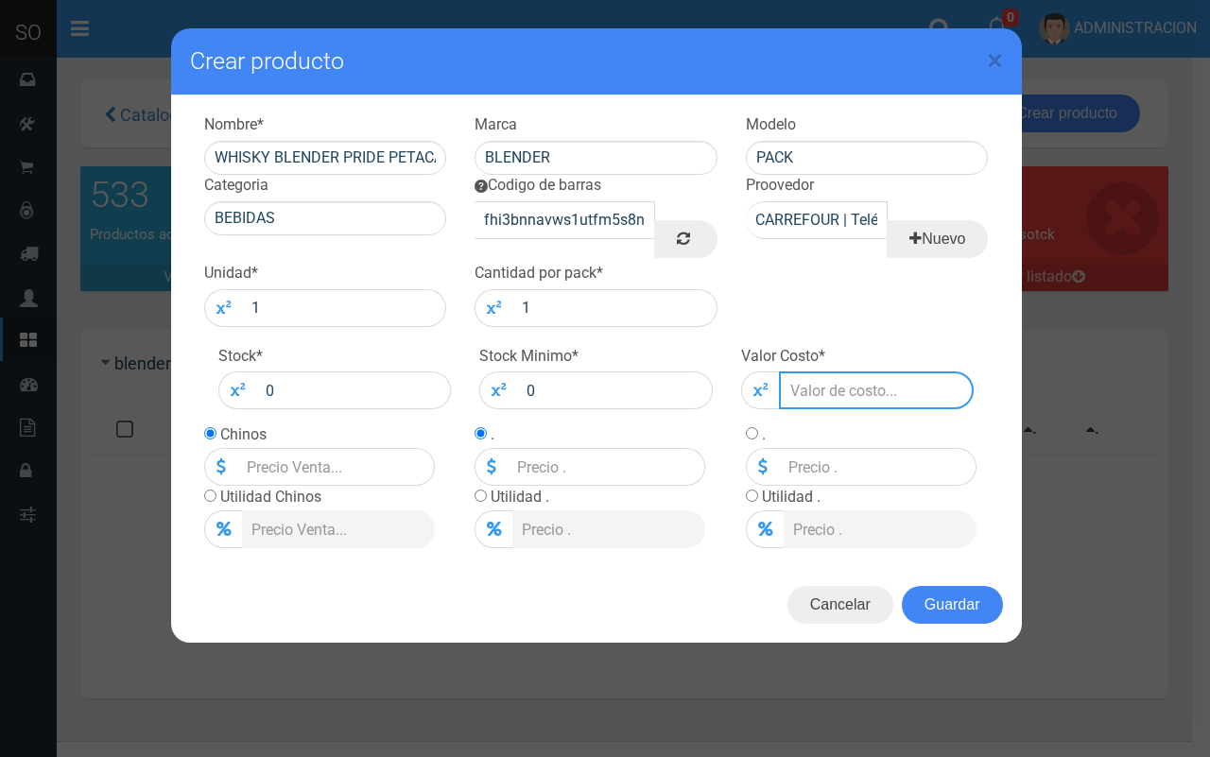
click at [825, 386] on input "number" at bounding box center [877, 390] width 196 height 38
type input "1"
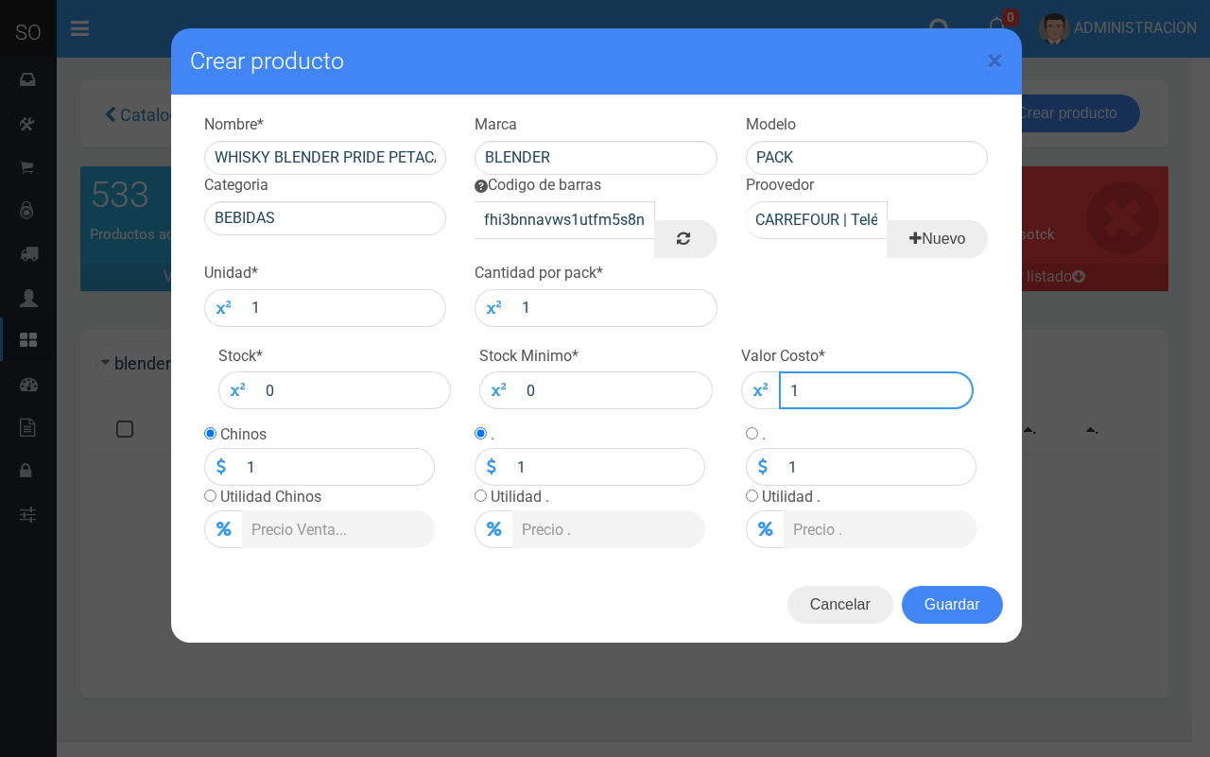
type input "14"
type input "149"
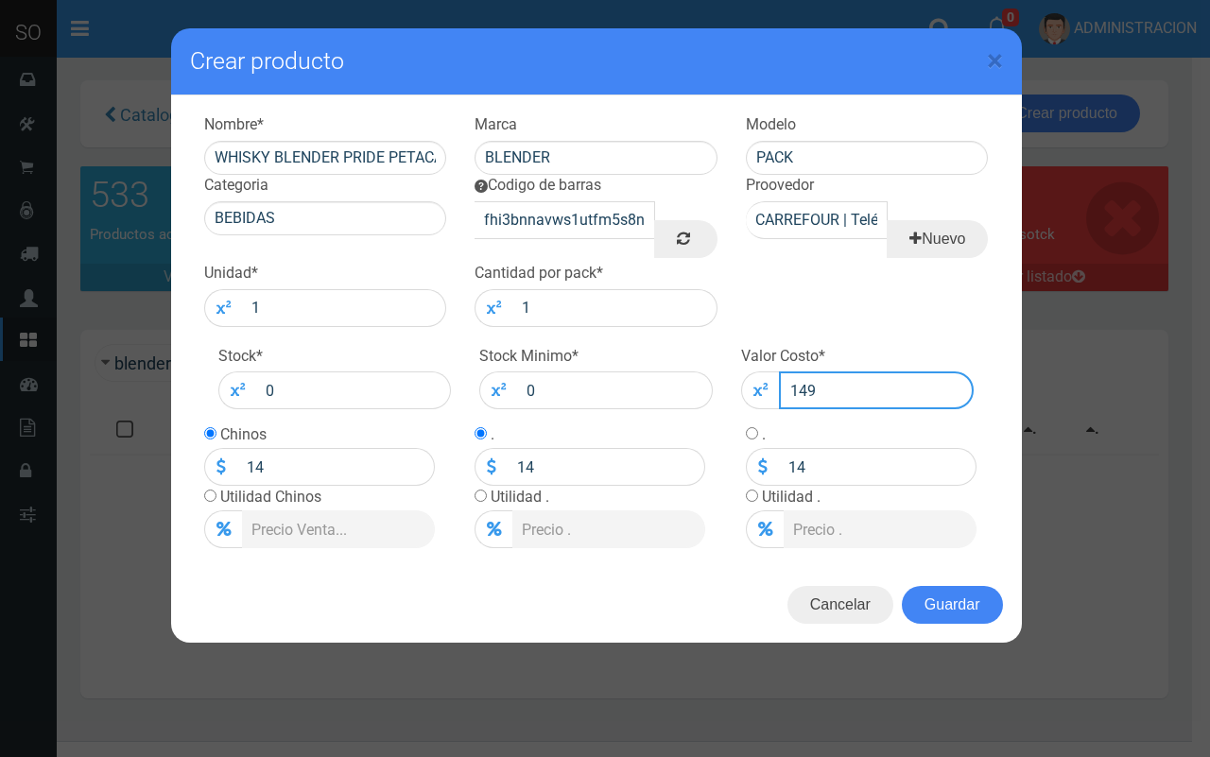
type input "149"
type input "1499"
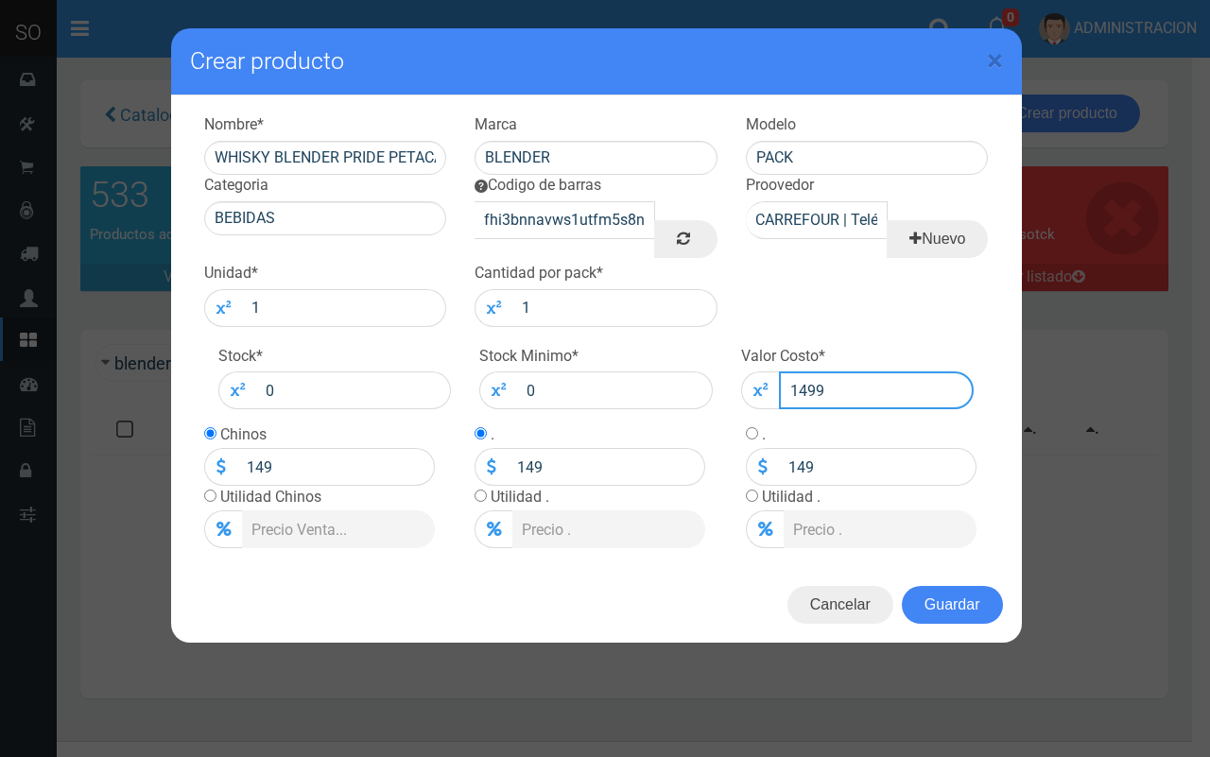
type input "1499"
type input "1499.0"
type input "1499"
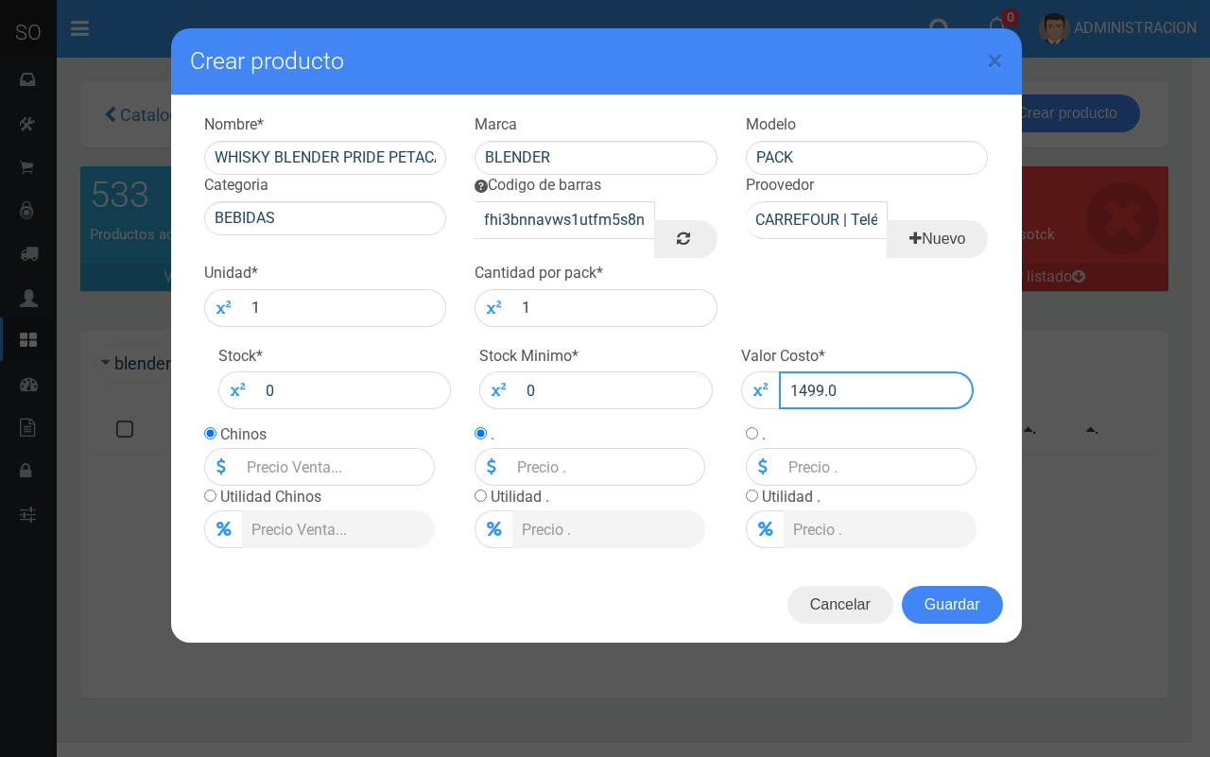
type input "1499"
type input "1499.00"
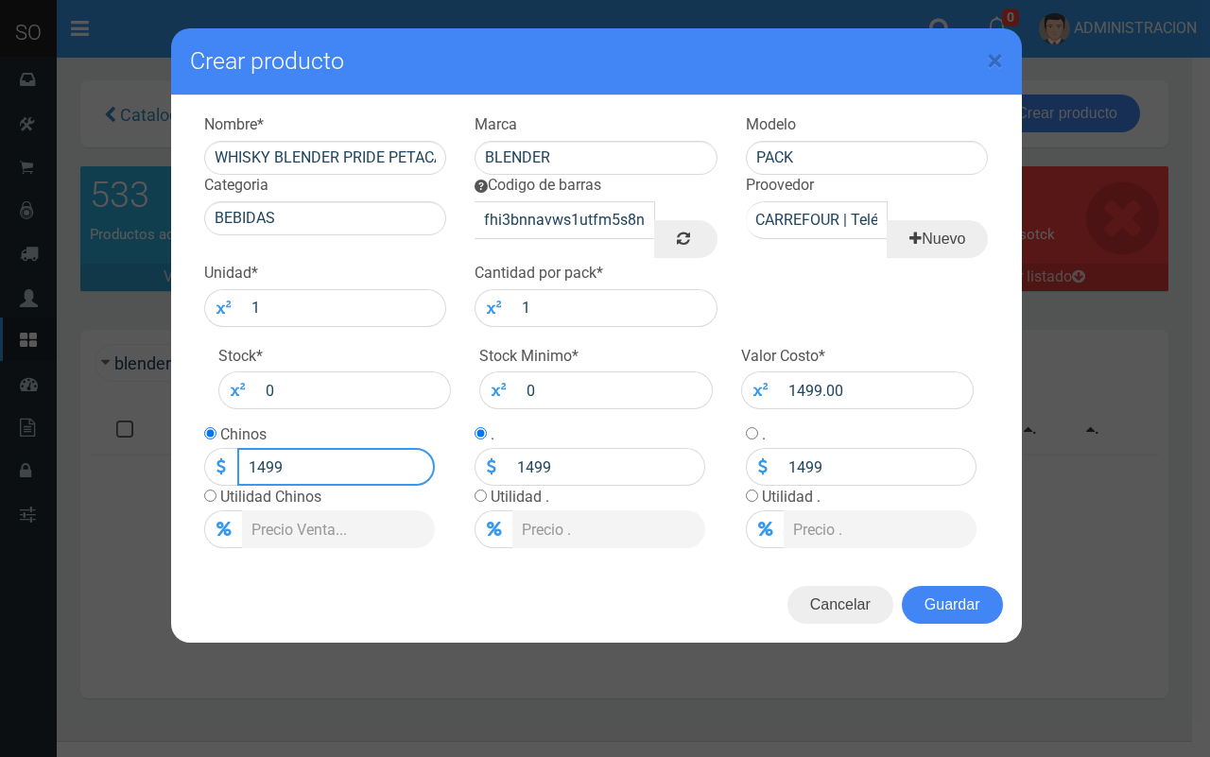
drag, startPoint x: 204, startPoint y: 473, endPoint x: 263, endPoint y: 446, distance: 64.3
click at [263, 446] on td "Chinos 1499" at bounding box center [319, 454] width 231 height 62
type input "141800"
drag, startPoint x: 209, startPoint y: 469, endPoint x: 197, endPoint y: 469, distance: 12.3
click at [197, 469] on div "Chinos 141800.00 Utilidad Chinos" at bounding box center [325, 485] width 271 height 125
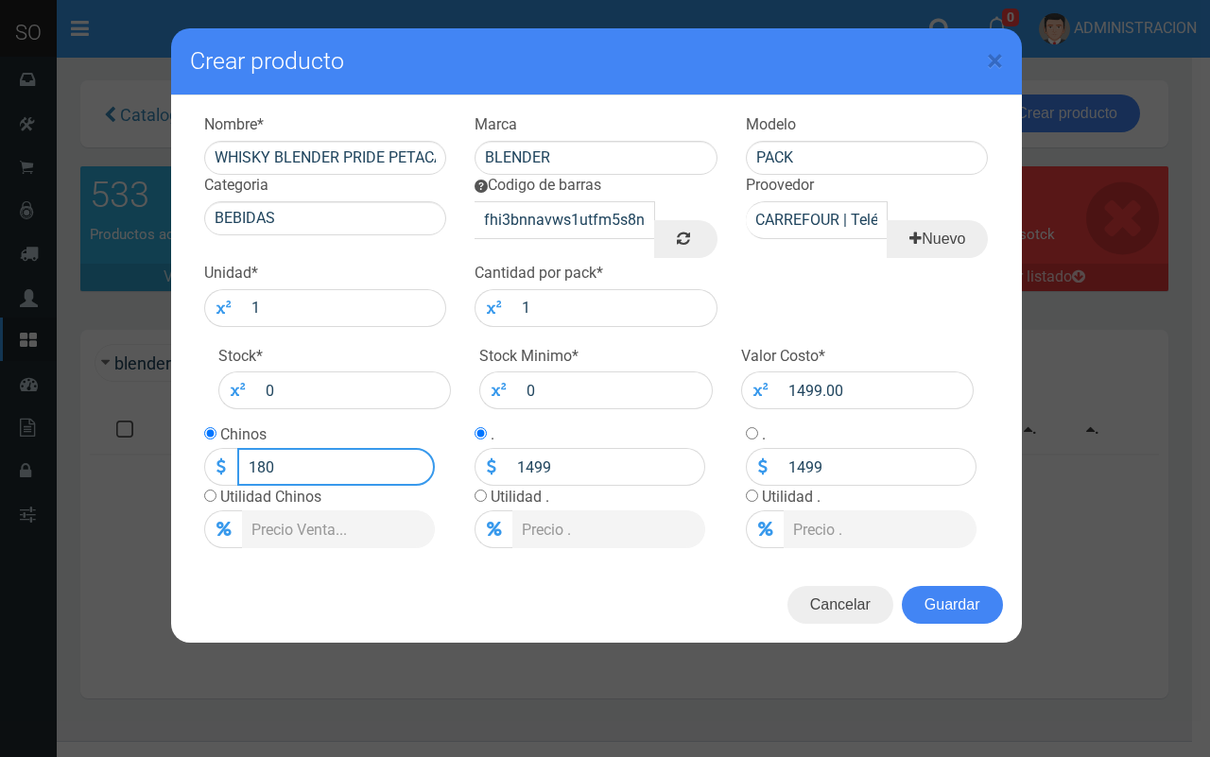
type input "1800"
type input "1800.00"
click at [945, 589] on button "Guardar" at bounding box center [952, 605] width 101 height 38
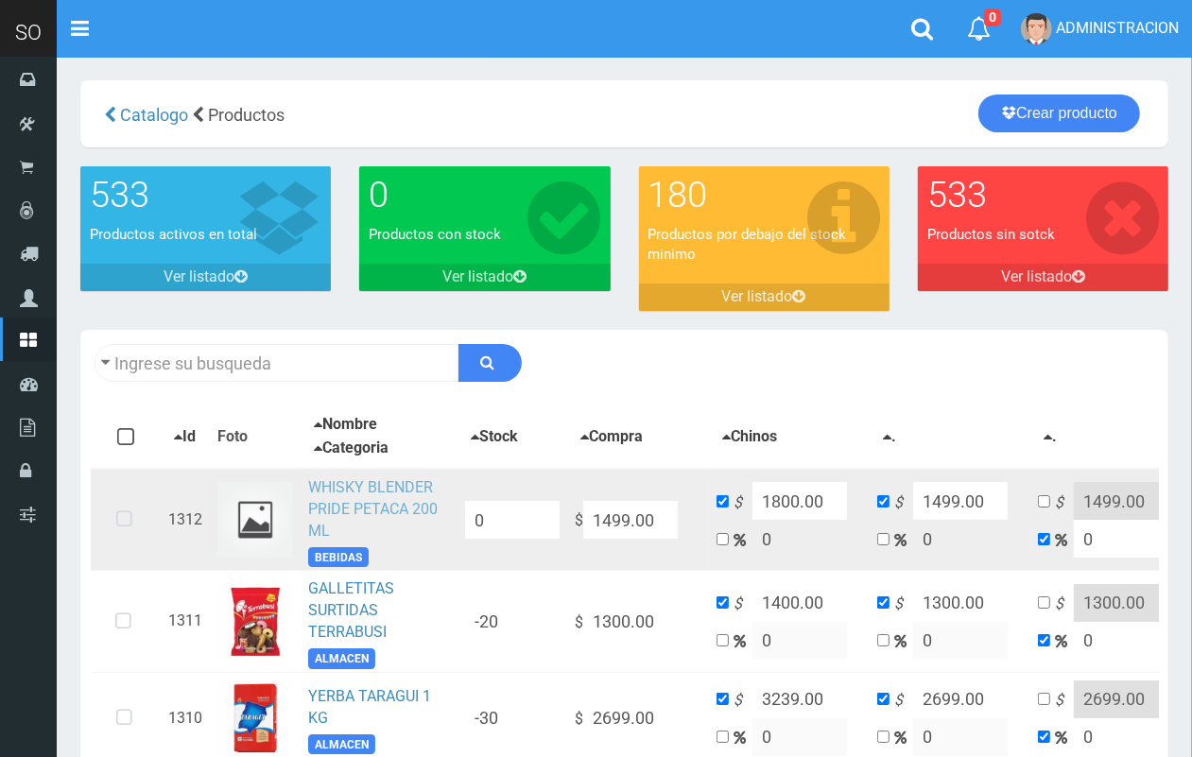
click at [385, 483] on link "WHISKY BLENDER PRIDE PETACA 200 ML" at bounding box center [372, 508] width 129 height 61
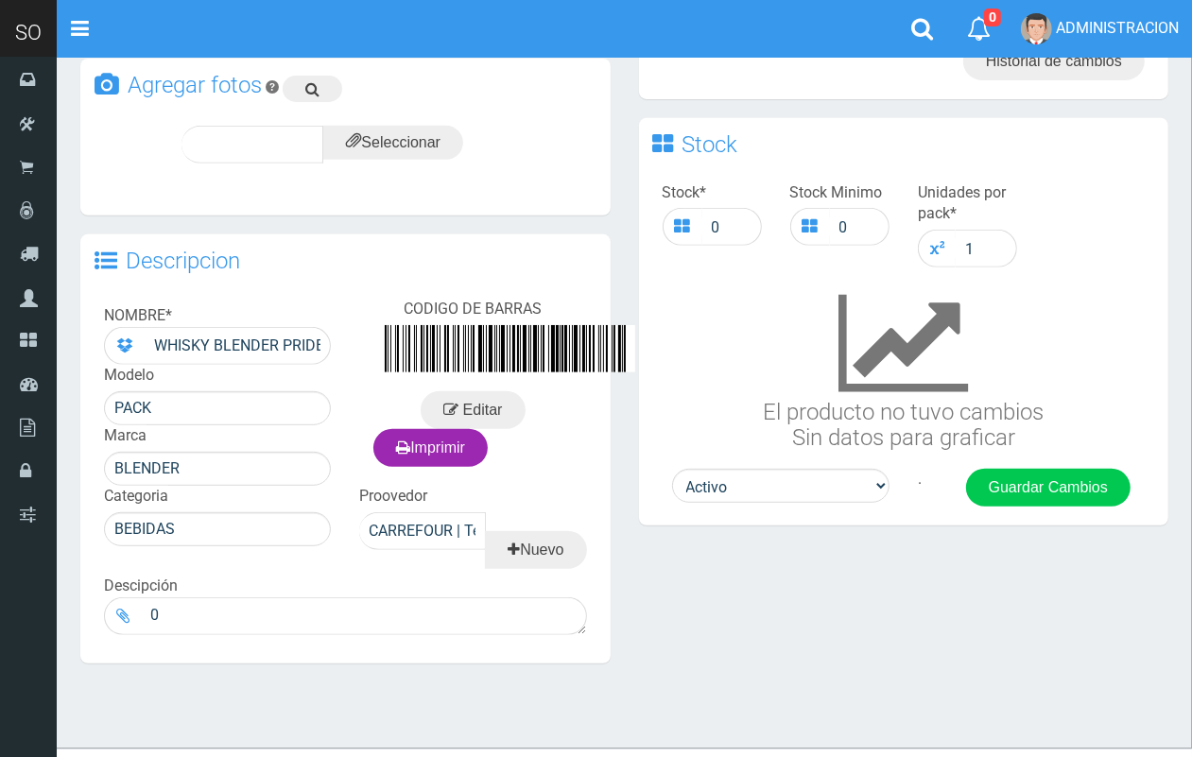
scroll to position [529, 0]
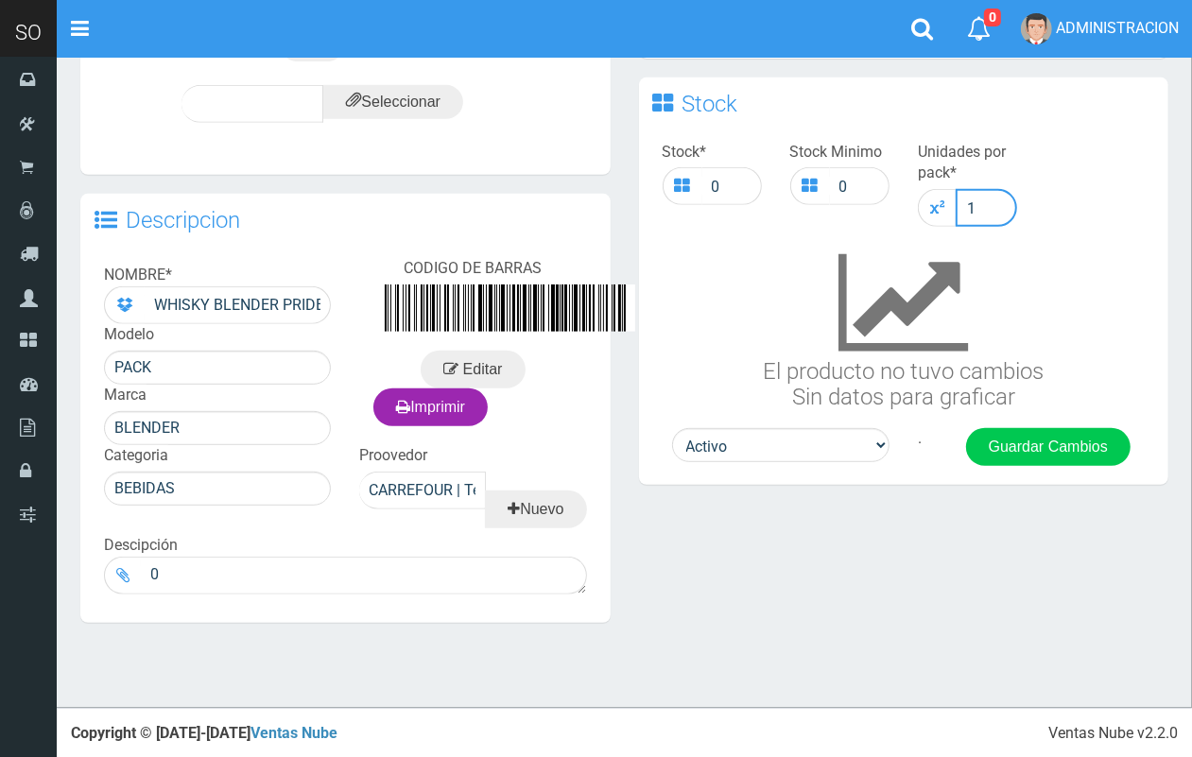
click at [986, 199] on input "1" at bounding box center [986, 208] width 61 height 38
type input "12"
click at [1043, 435] on button "Guardar Cambios" at bounding box center [1048, 447] width 164 height 38
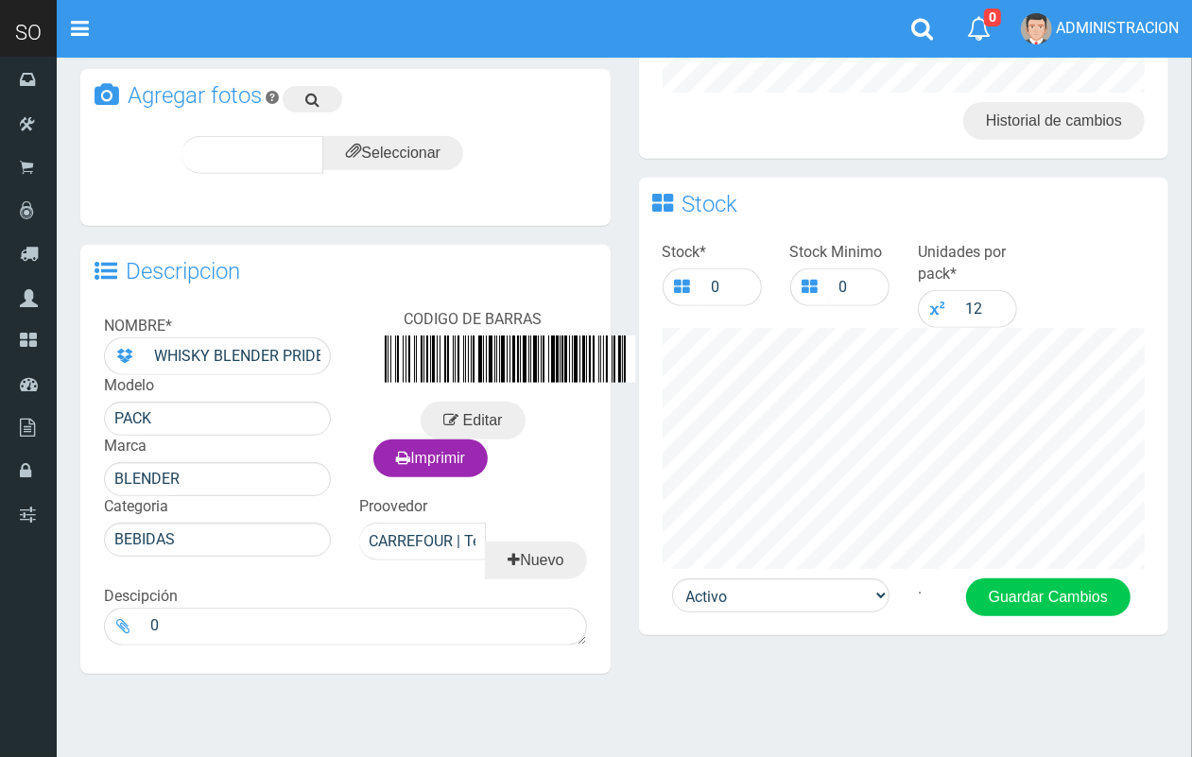
scroll to position [482, 0]
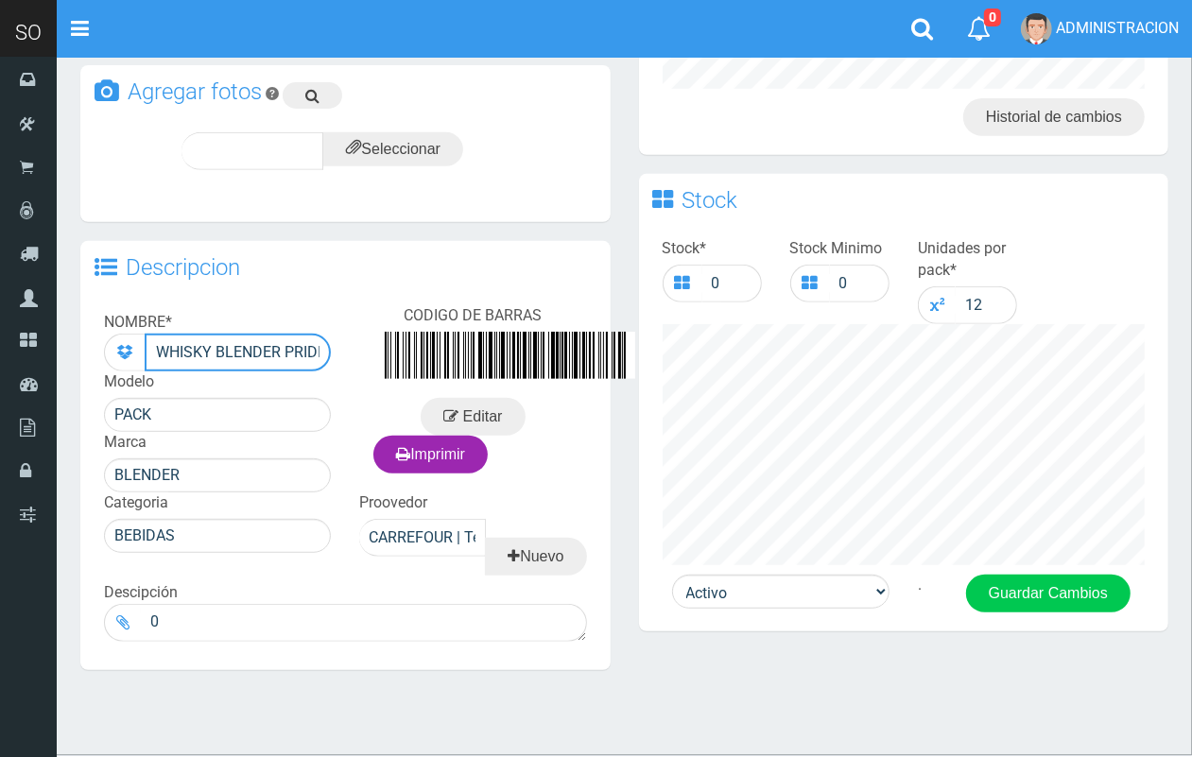
click at [281, 352] on input "WHISKY BLENDER PRIDE PETACA 200 ML" at bounding box center [238, 353] width 186 height 38
type input "WHISKY BLENDERS PRIDE PETACA 200 ML"
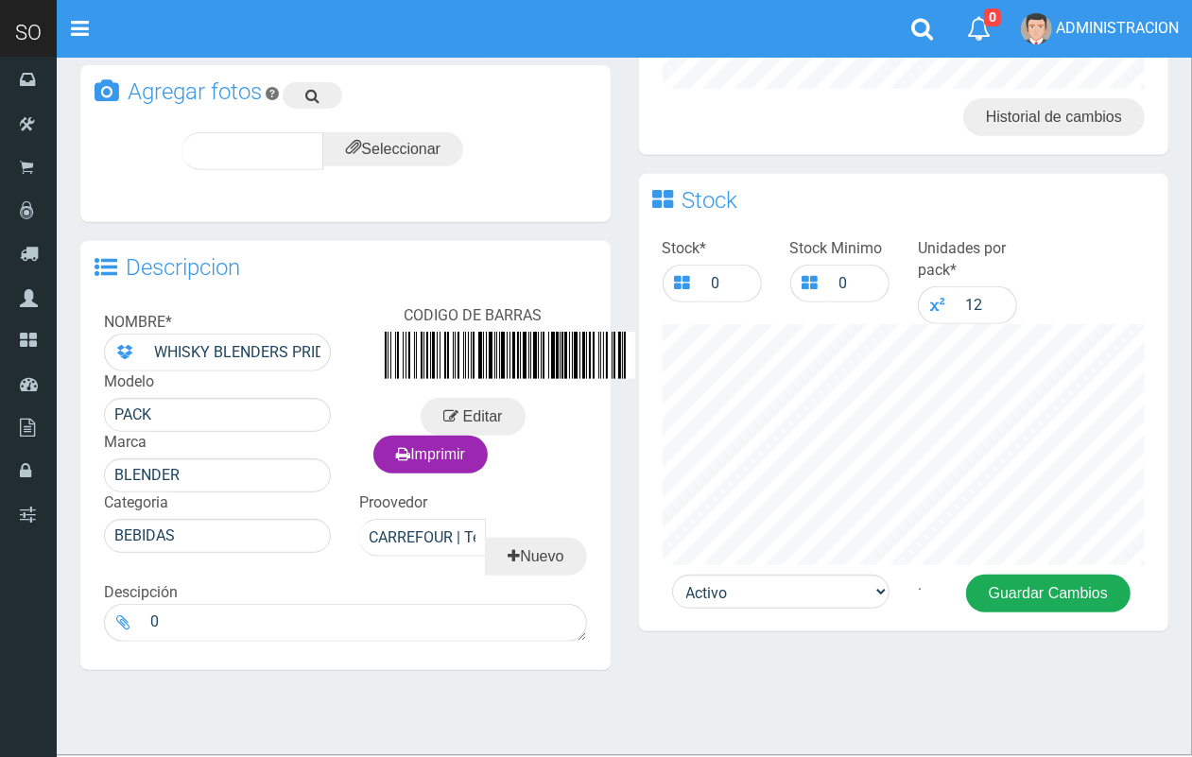
click at [1073, 581] on button "Guardar Cambios" at bounding box center [1048, 594] width 164 height 38
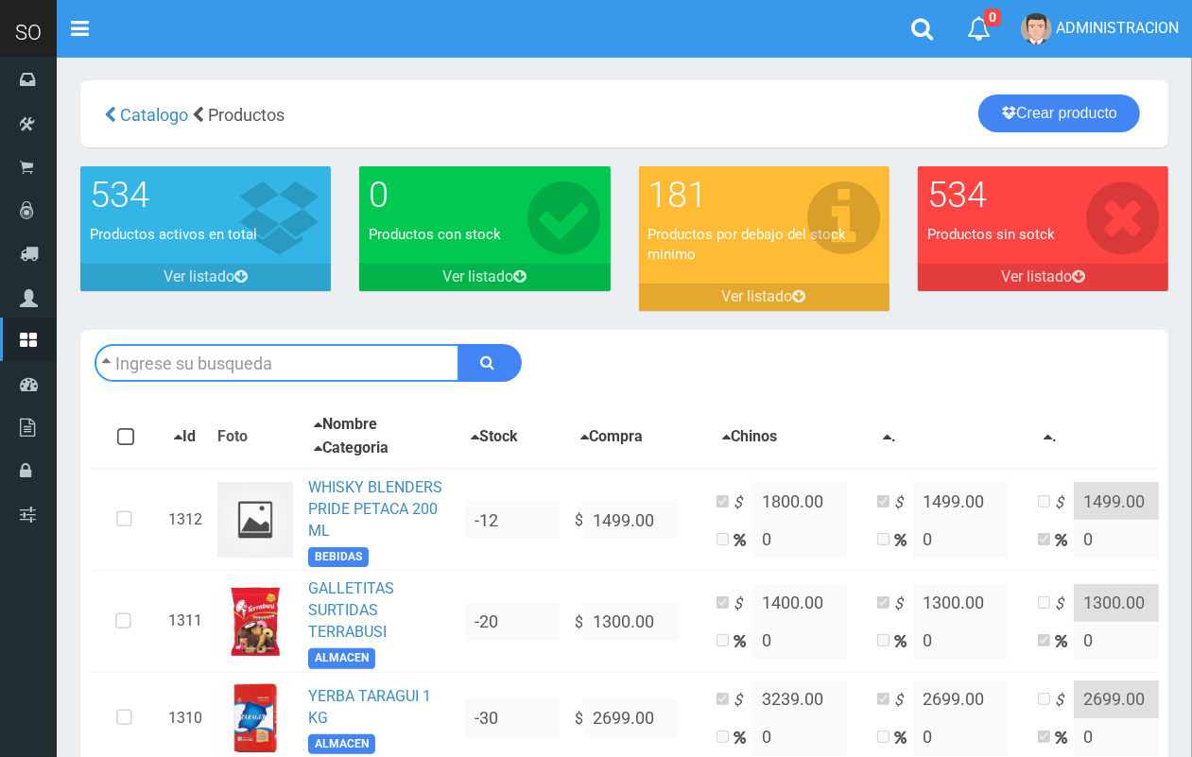
click at [201, 367] on input "text" at bounding box center [277, 363] width 365 height 38
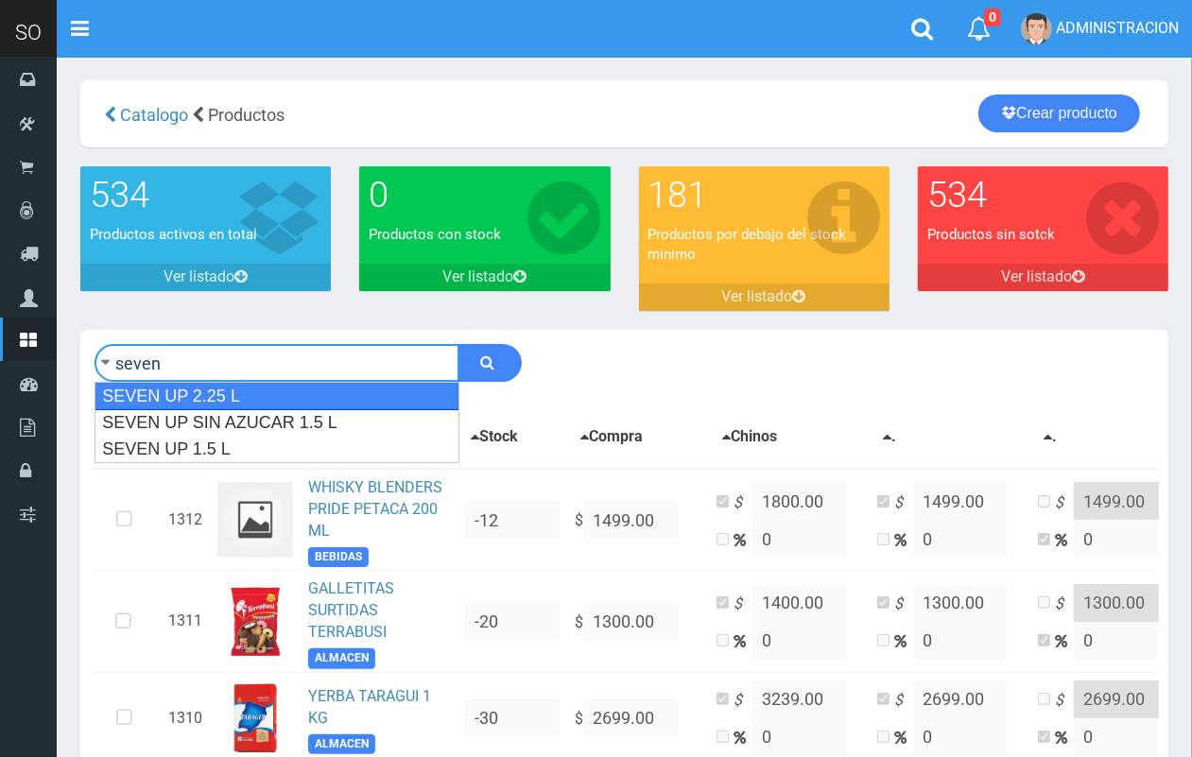
click at [242, 408] on div "SEVEN UP 2.25 L" at bounding box center [277, 396] width 365 height 28
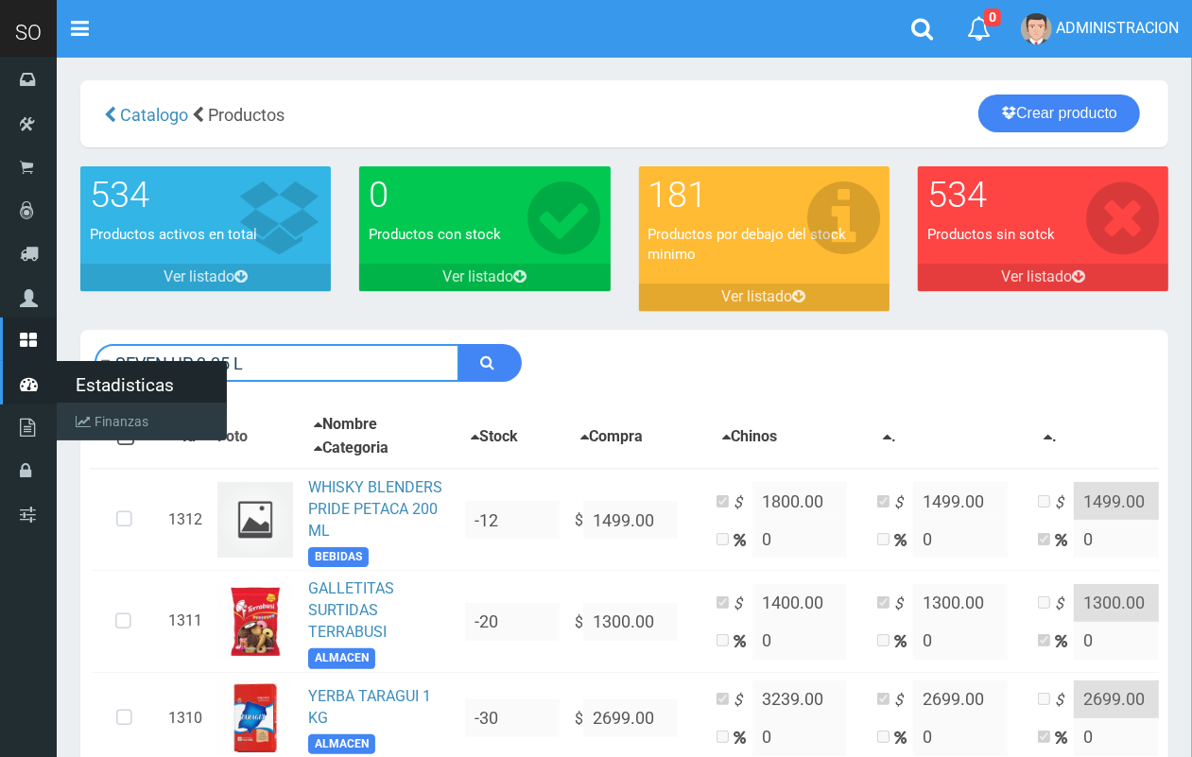
drag, startPoint x: 364, startPoint y: 359, endPoint x: 0, endPoint y: 414, distance: 368.0
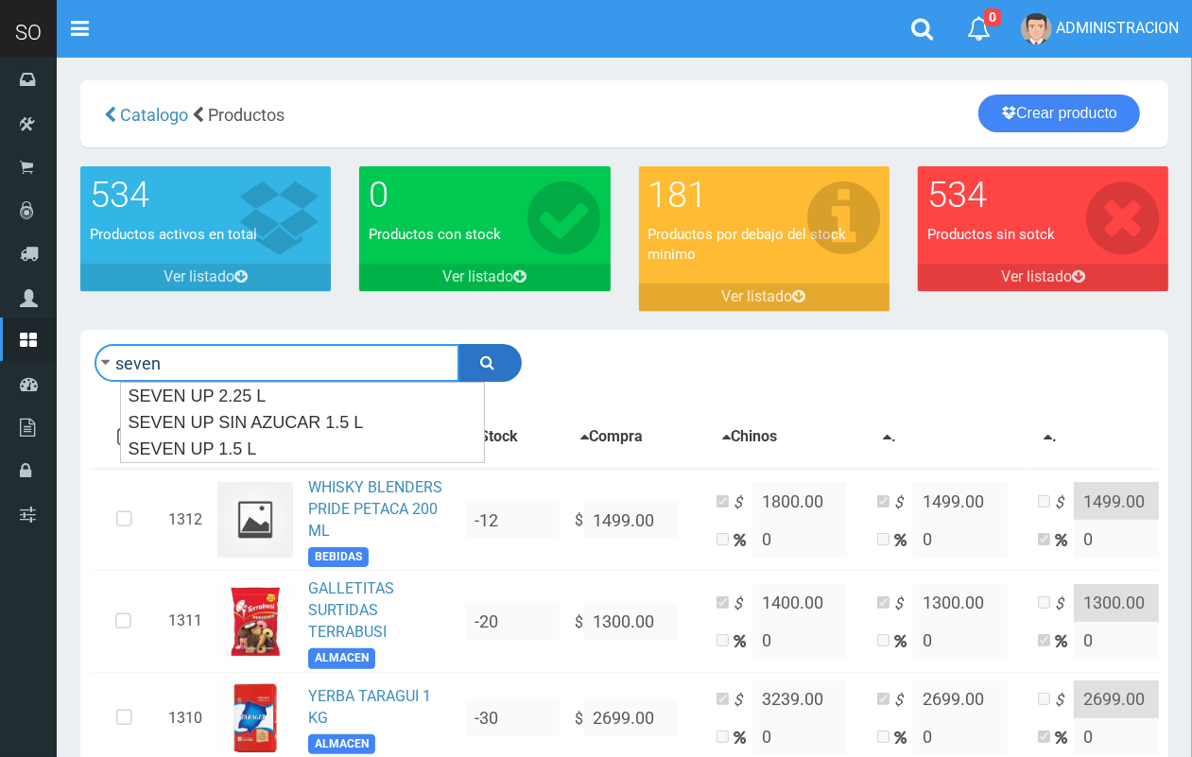
type input "seven"
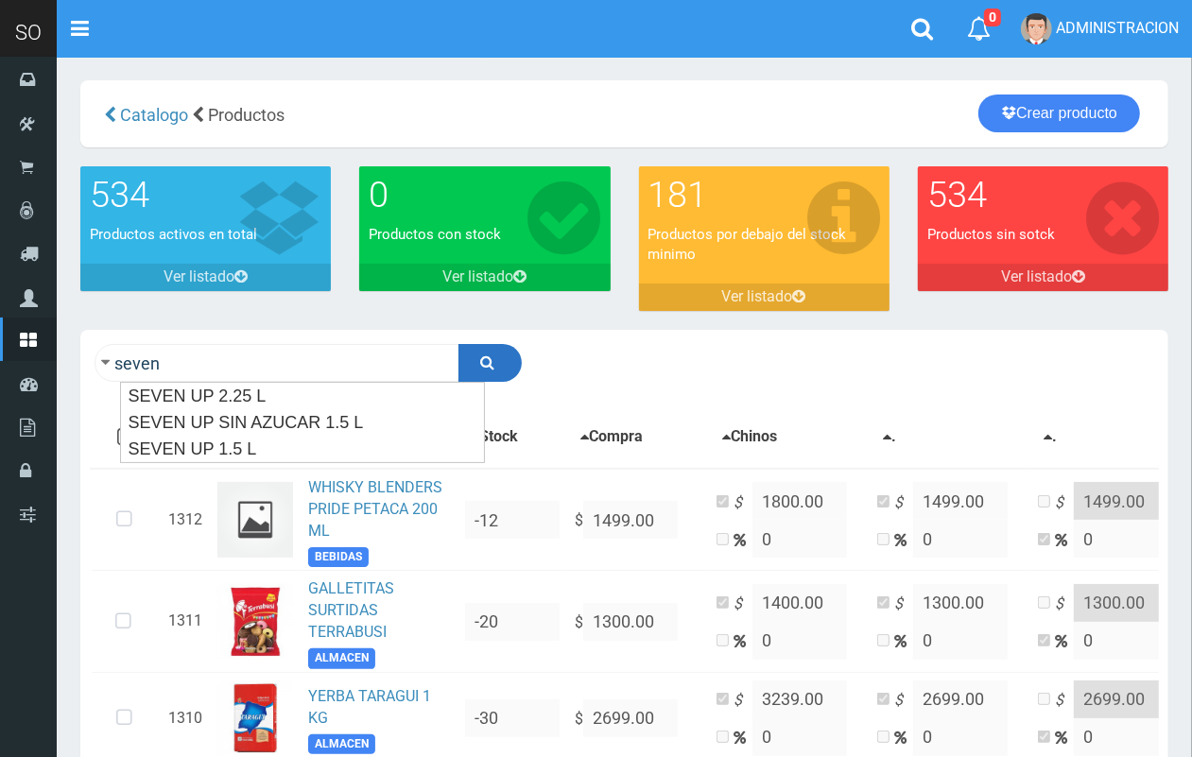
click at [489, 360] on icon "submit" at bounding box center [488, 362] width 14 height 26
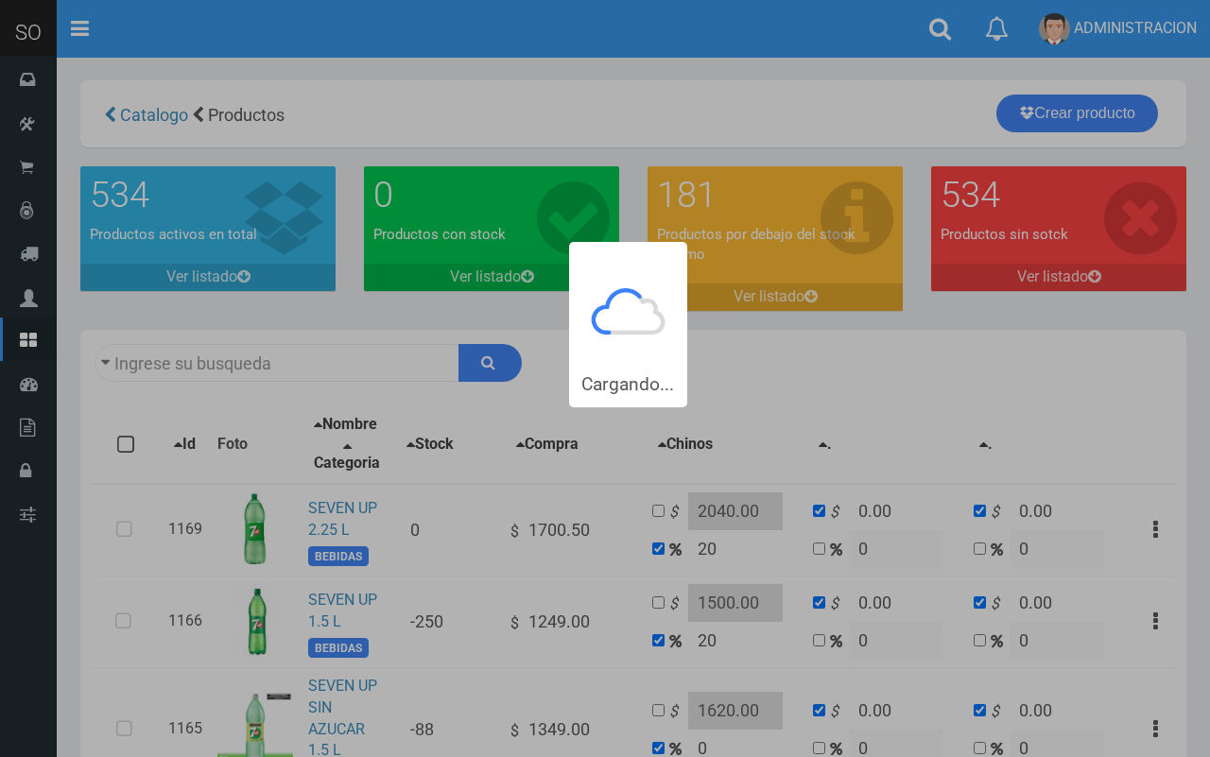
type input "seven"
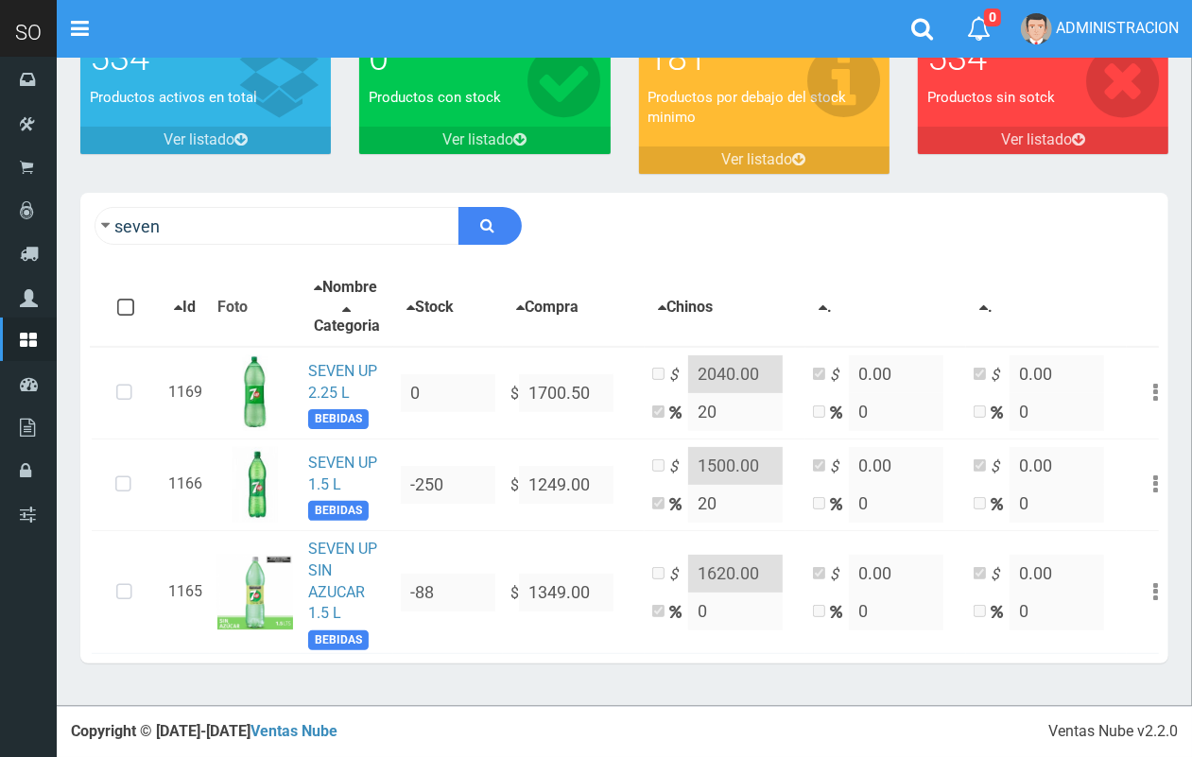
scroll to position [170, 0]
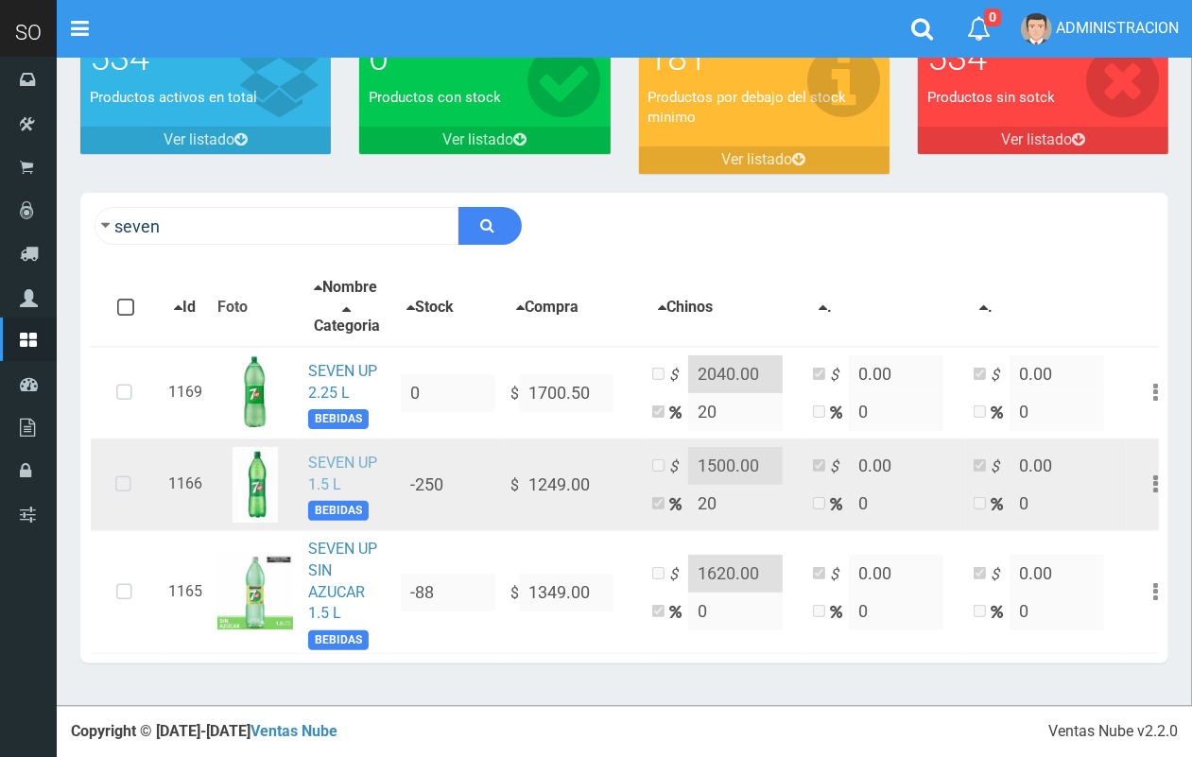
drag, startPoint x: 329, startPoint y: 446, endPoint x: 342, endPoint y: 436, distance: 16.8
click at [329, 454] on link "SEVEN UP 1.5 L" at bounding box center [342, 474] width 69 height 40
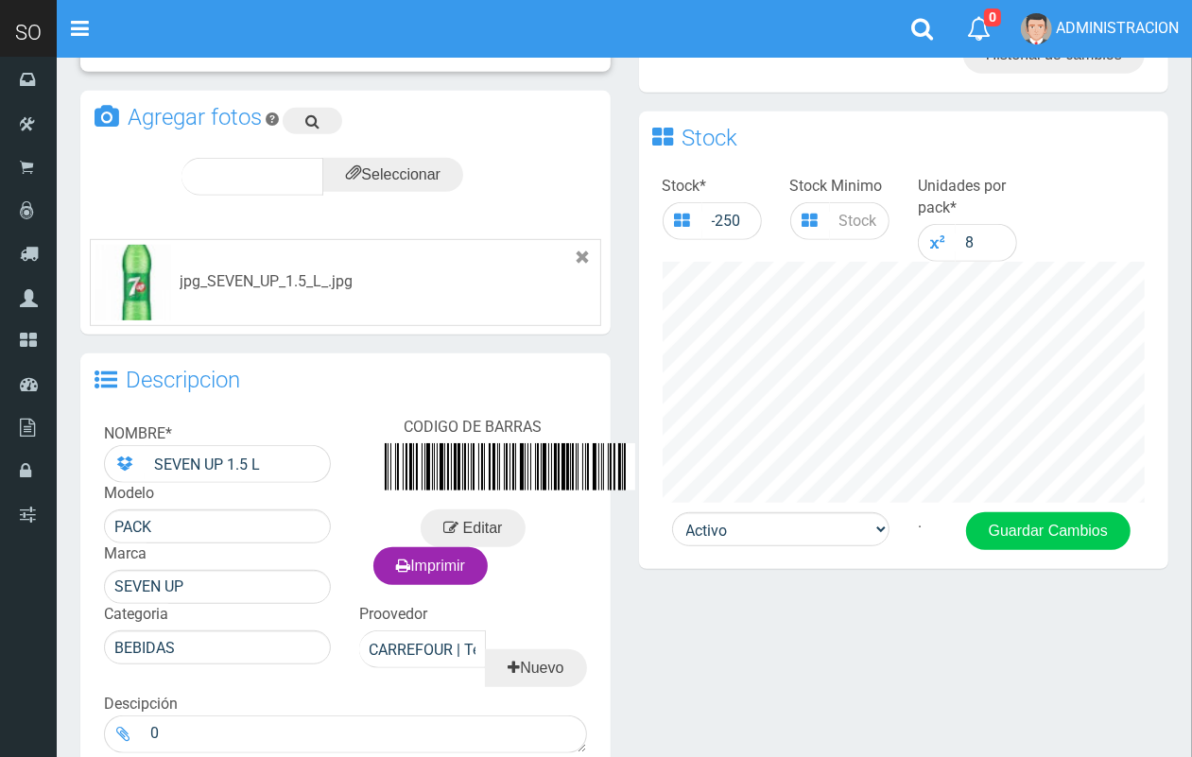
scroll to position [616, 0]
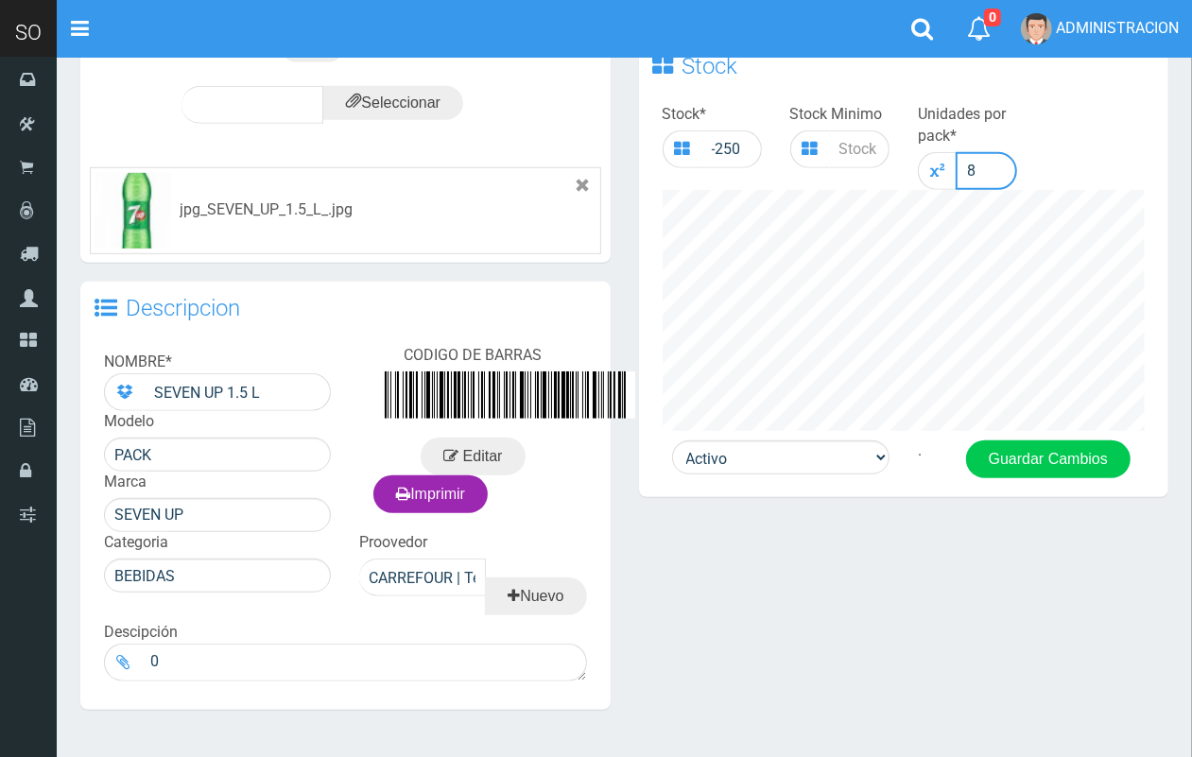
drag, startPoint x: 997, startPoint y: 165, endPoint x: 952, endPoint y: 163, distance: 45.5
click at [953, 163] on div "8" at bounding box center [967, 171] width 99 height 38
type input "6"
click at [1049, 442] on button "Guardar Cambios" at bounding box center [1048, 459] width 164 height 38
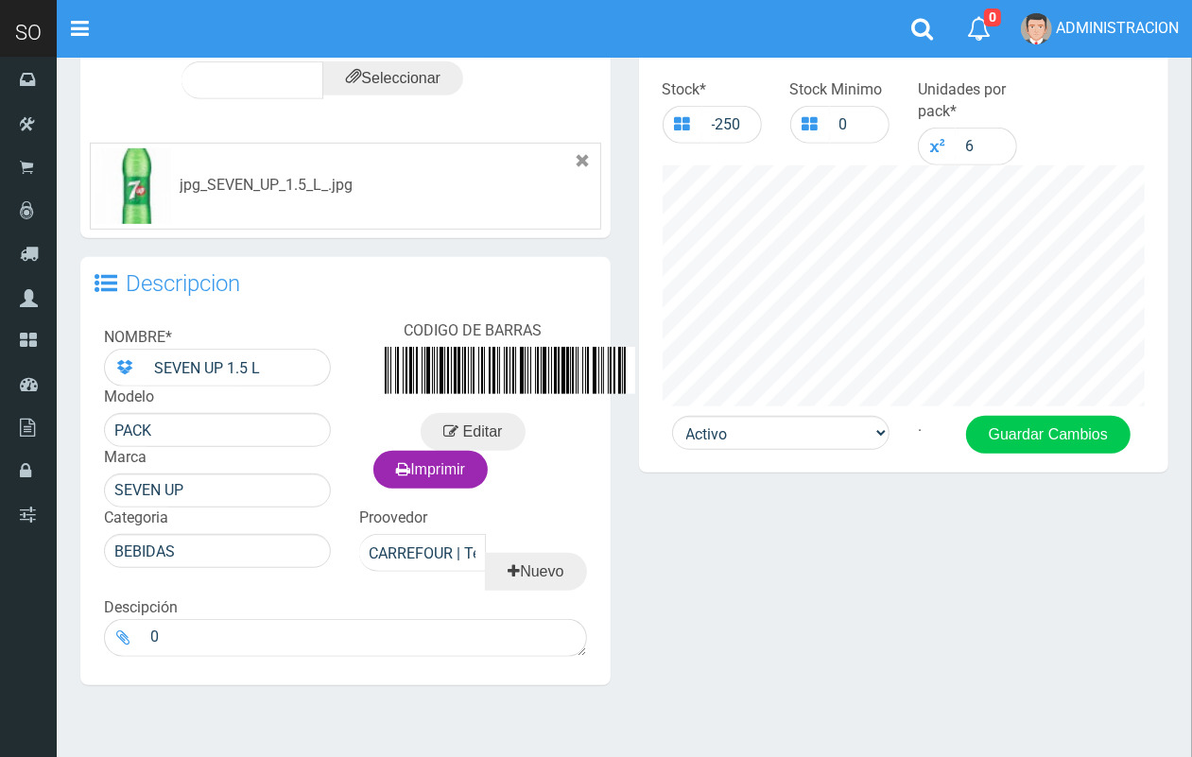
scroll to position [658, 0]
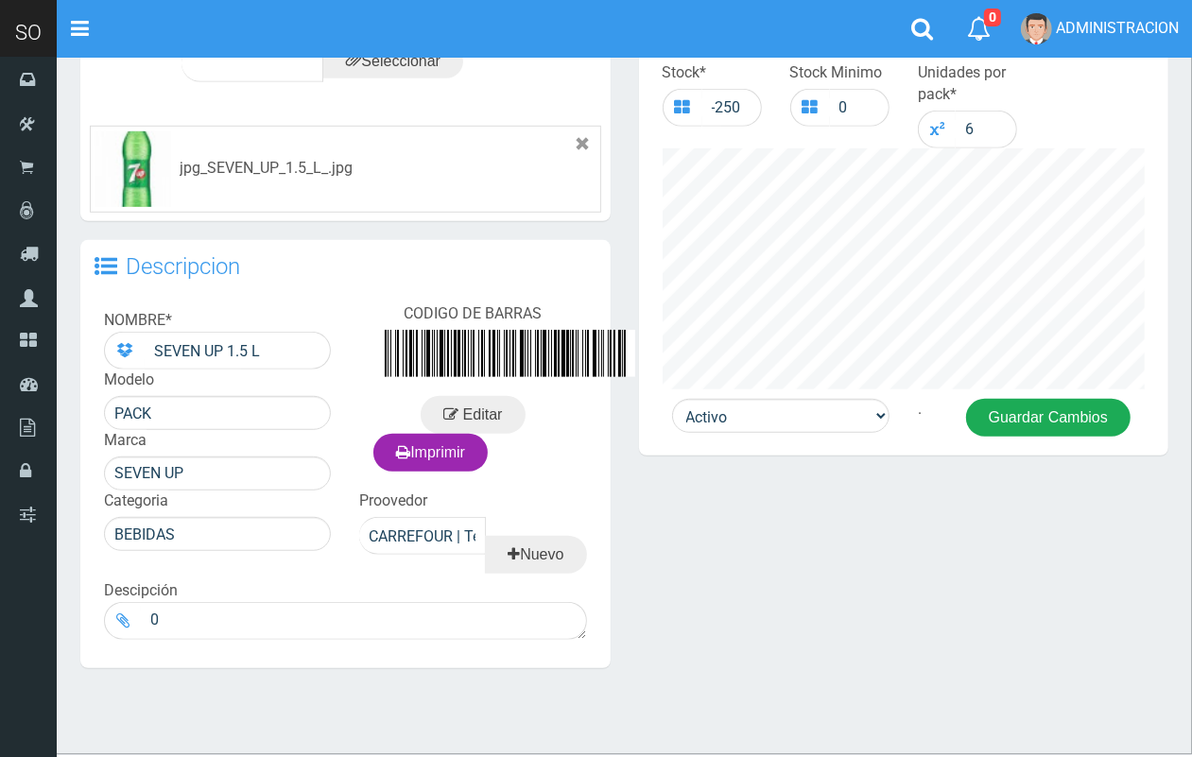
drag, startPoint x: 1064, startPoint y: 423, endPoint x: 1050, endPoint y: 416, distance: 15.6
click at [1061, 421] on button "Guardar Cambios" at bounding box center [1048, 418] width 164 height 38
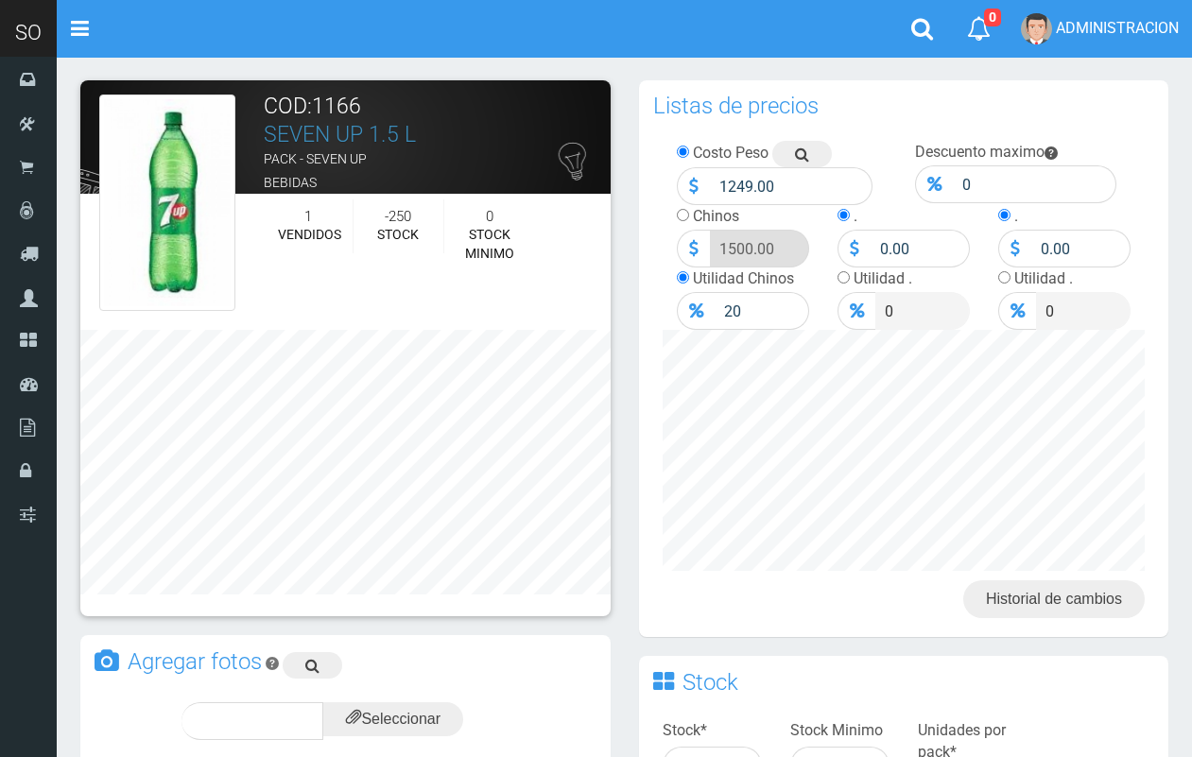
scroll to position [658, 0]
